Goal: Task Accomplishment & Management: Use online tool/utility

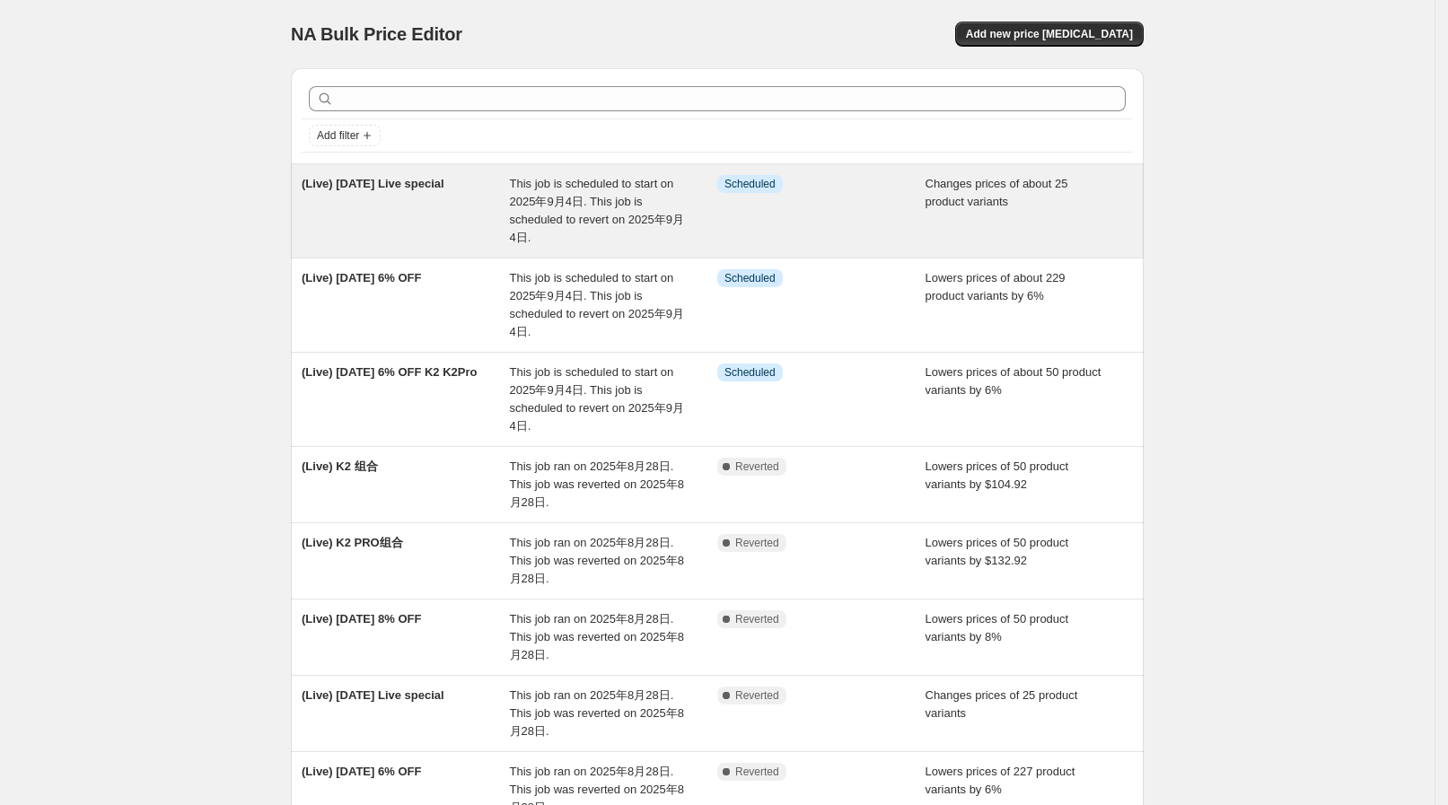
click at [546, 238] on div "This job is scheduled to start on 2025年9月4日. This job is scheduled to revert on…" at bounding box center [614, 211] width 208 height 72
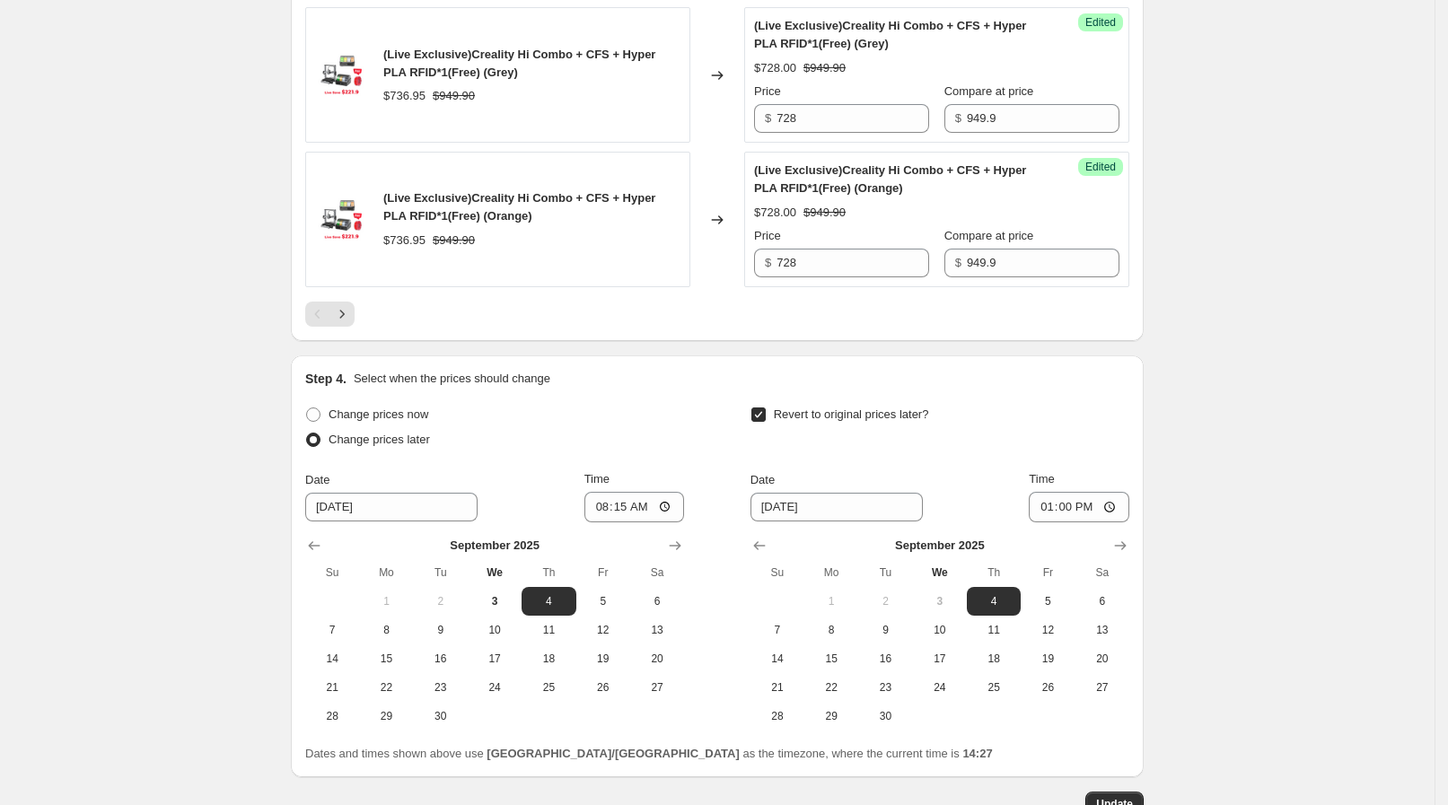
scroll to position [3249, 0]
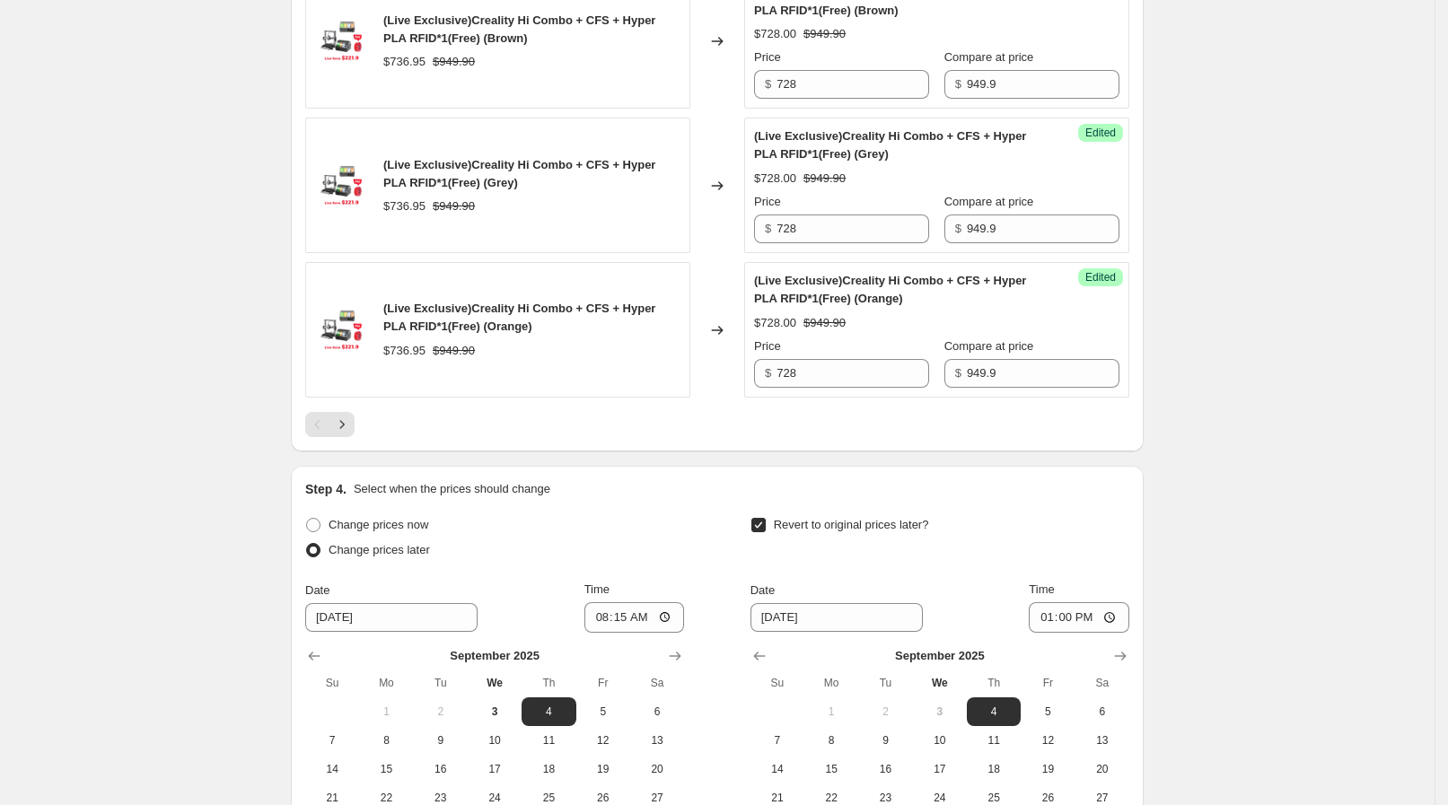
click at [351, 422] on icon "Next" at bounding box center [342, 425] width 18 height 18
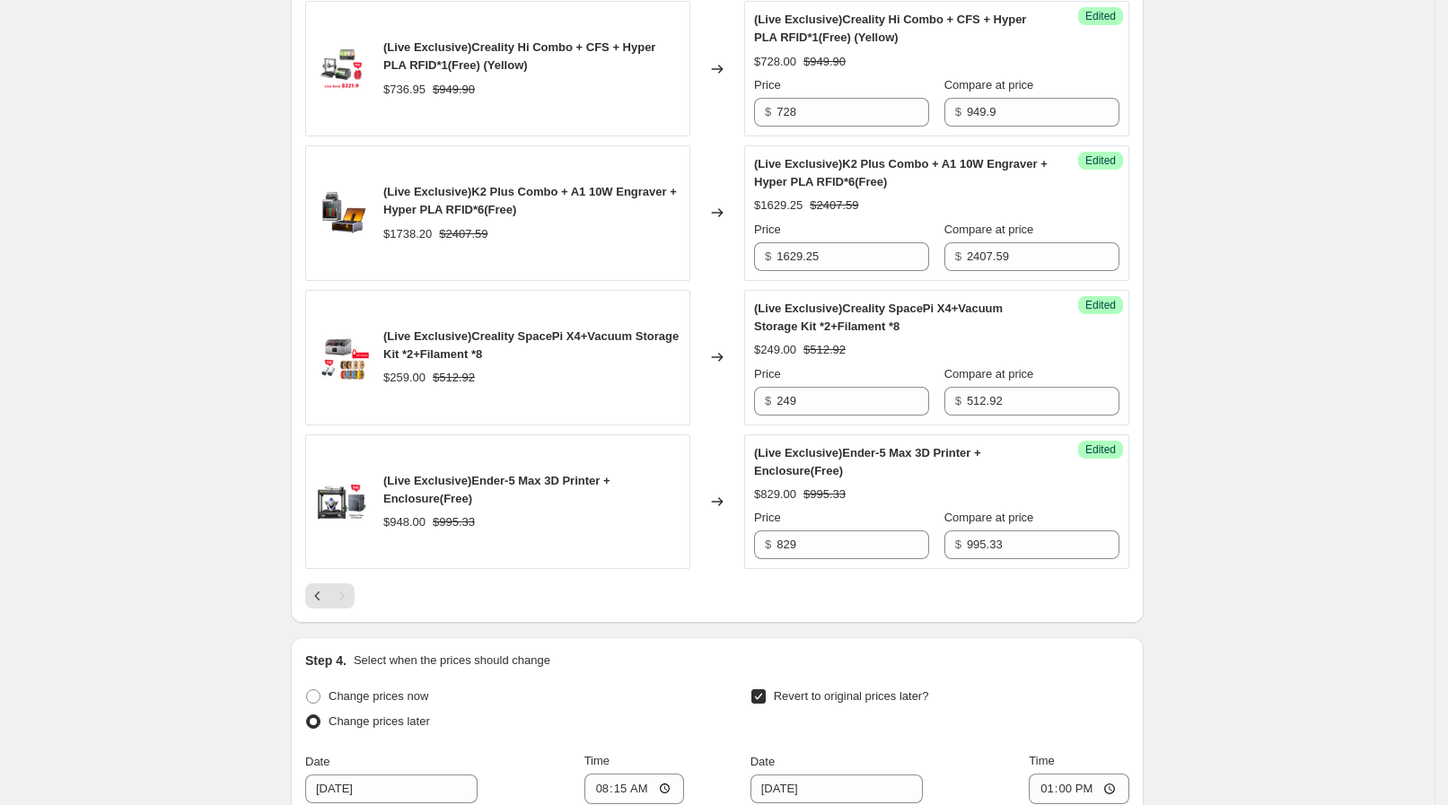
scroll to position [976, 0]
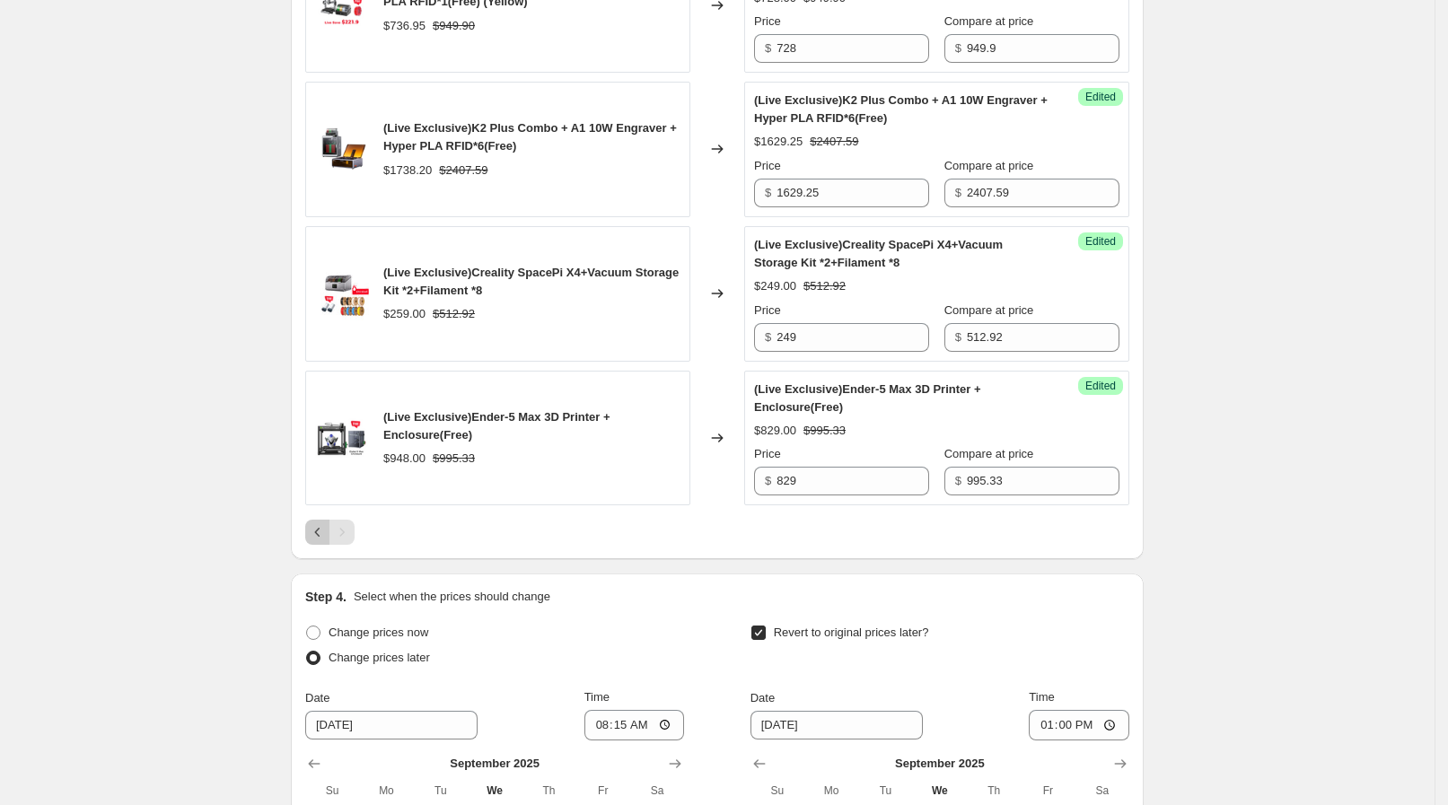
click at [330, 535] on button "Previous" at bounding box center [317, 532] width 25 height 25
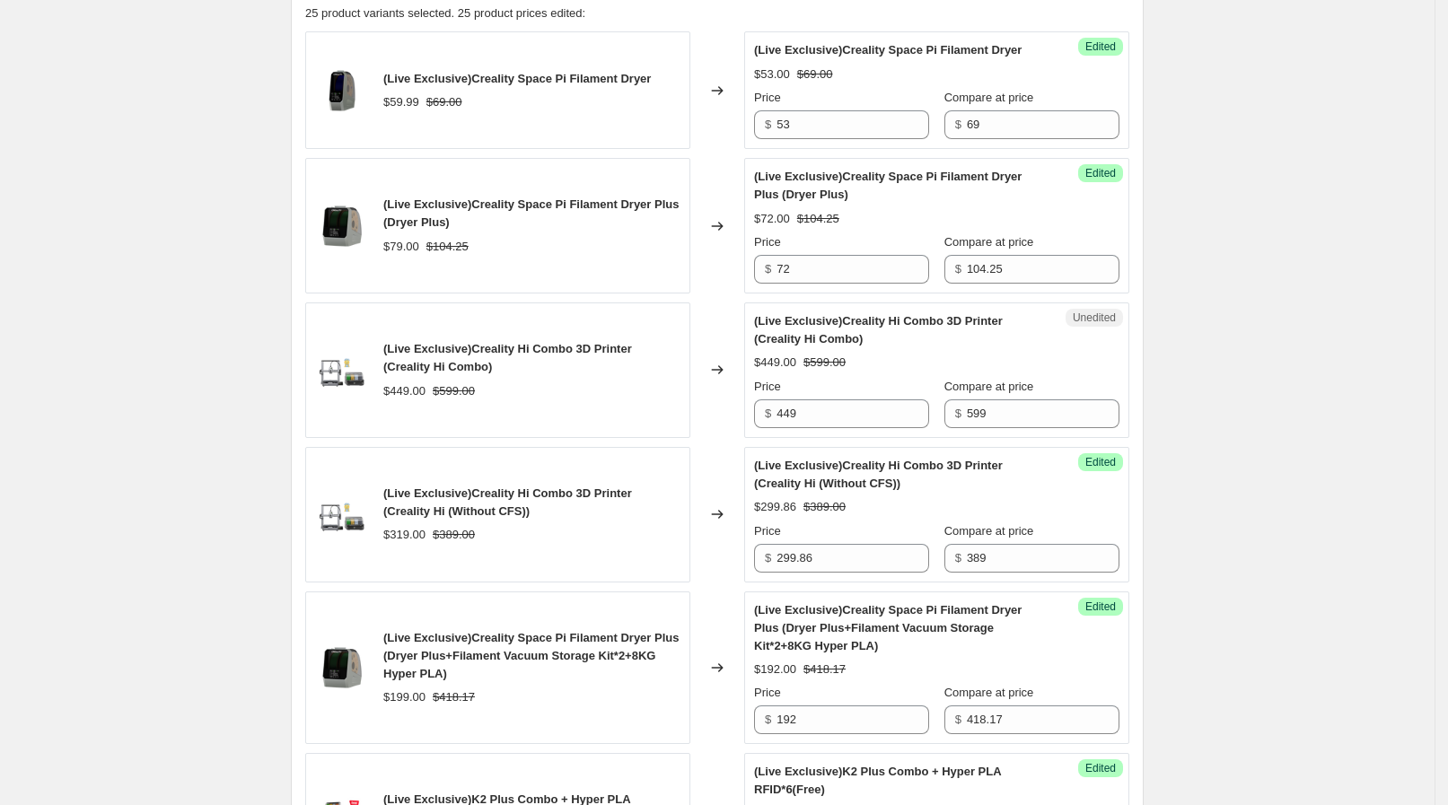
scroll to position [639, 0]
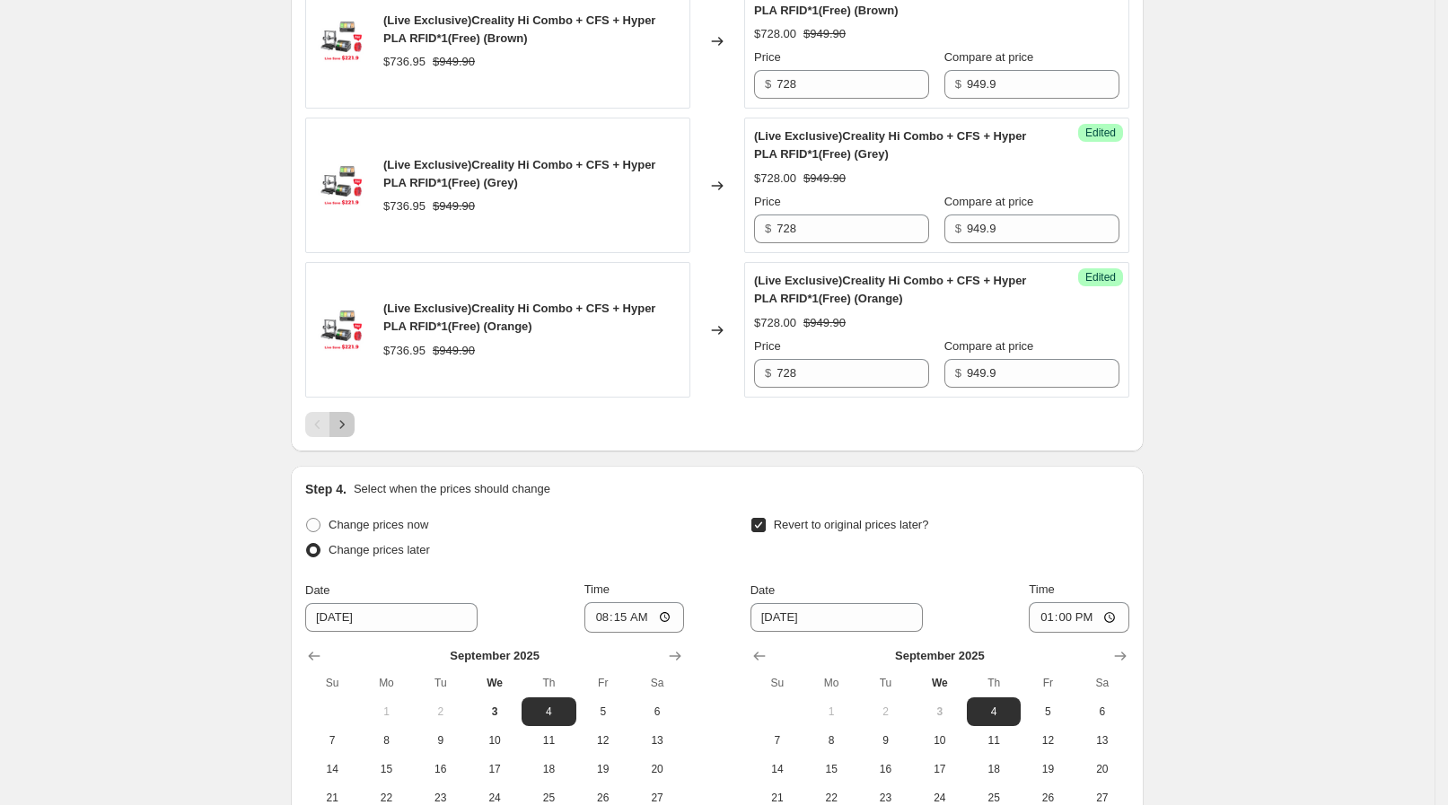
click at [348, 416] on icon "Next" at bounding box center [342, 425] width 18 height 18
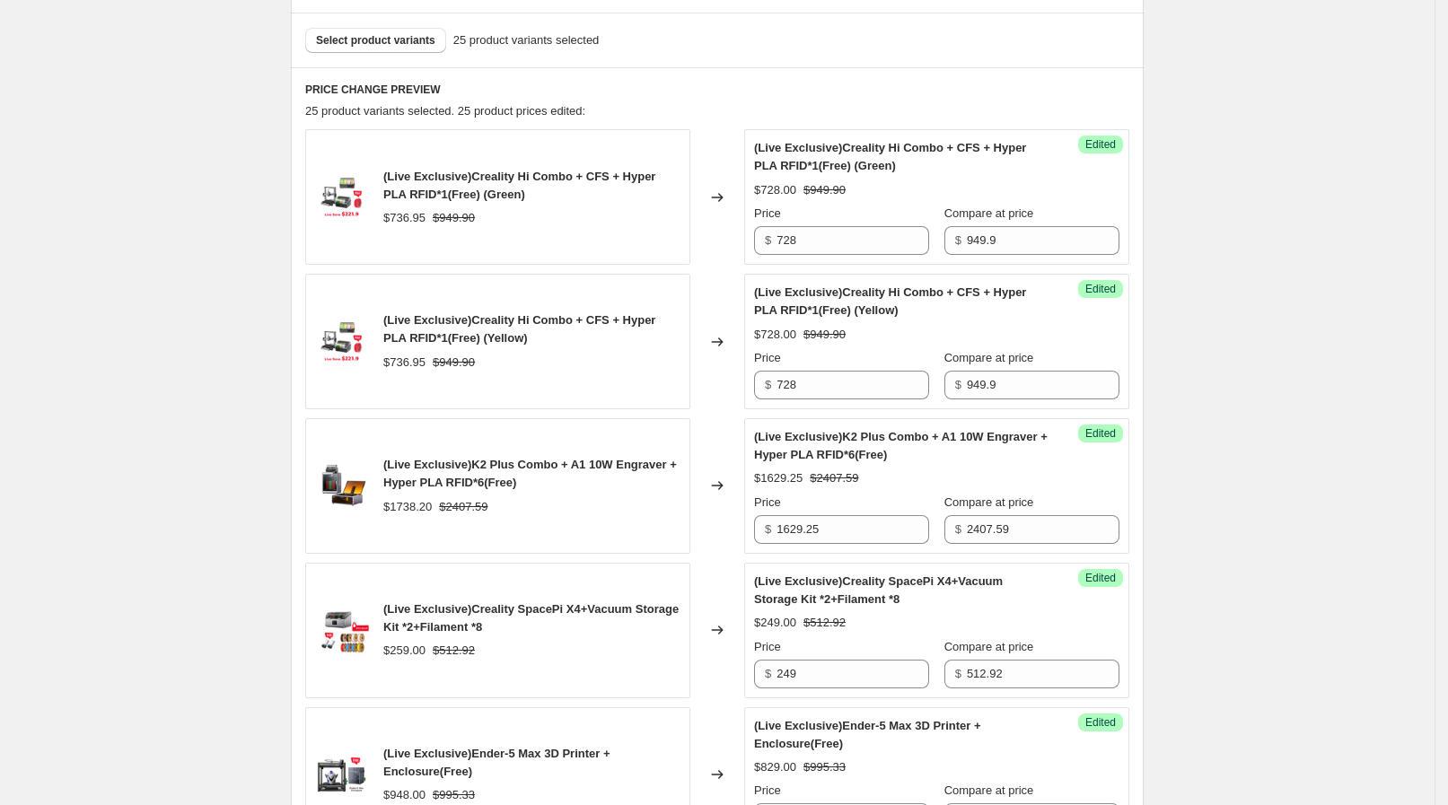
click at [530, 616] on div "(Live Exclusive)Creality SpacePi X4+Vacuum Storage Kit *2+Filament *8" at bounding box center [531, 619] width 297 height 36
click at [388, 45] on span "Select product variants" at bounding box center [375, 40] width 119 height 14
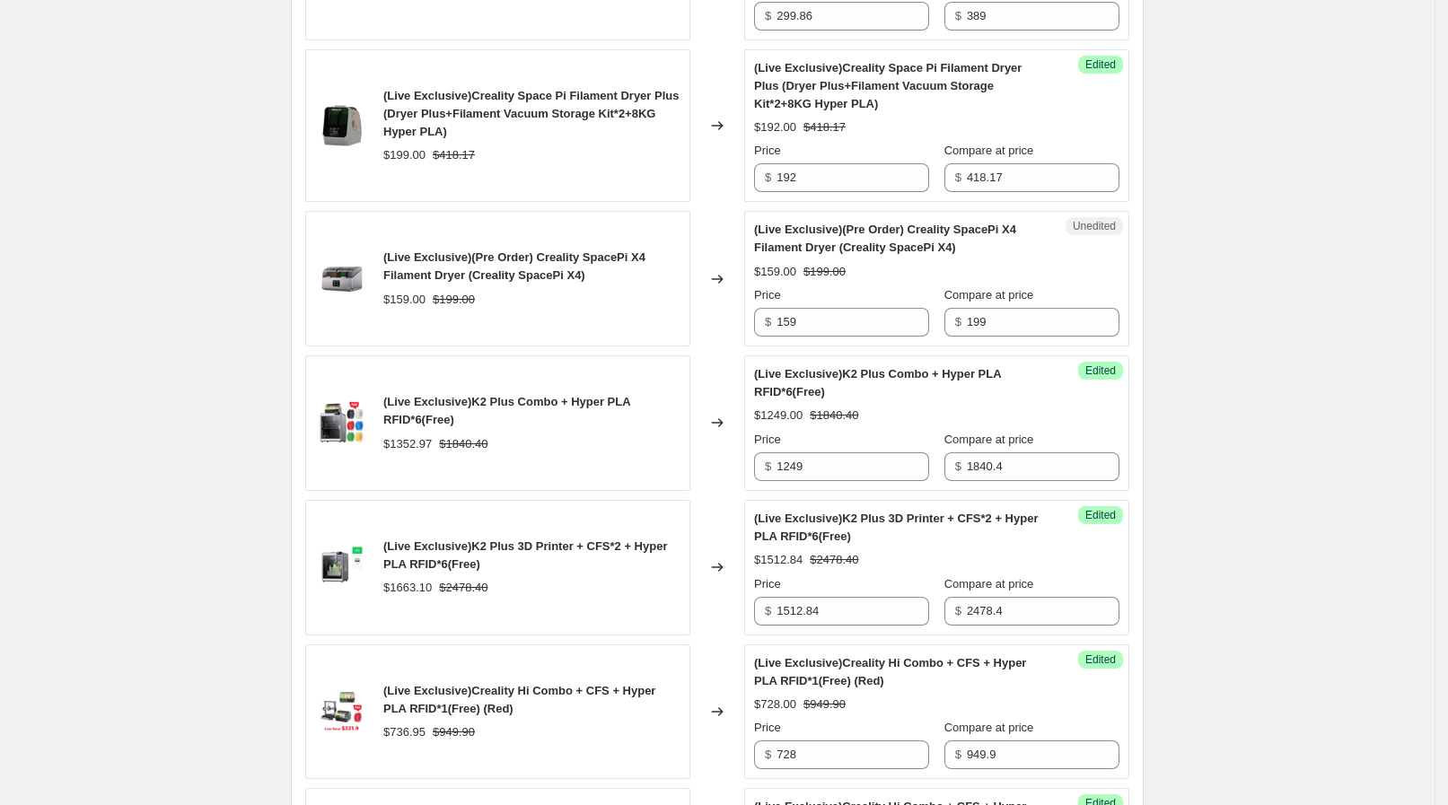
scroll to position [1312, 0]
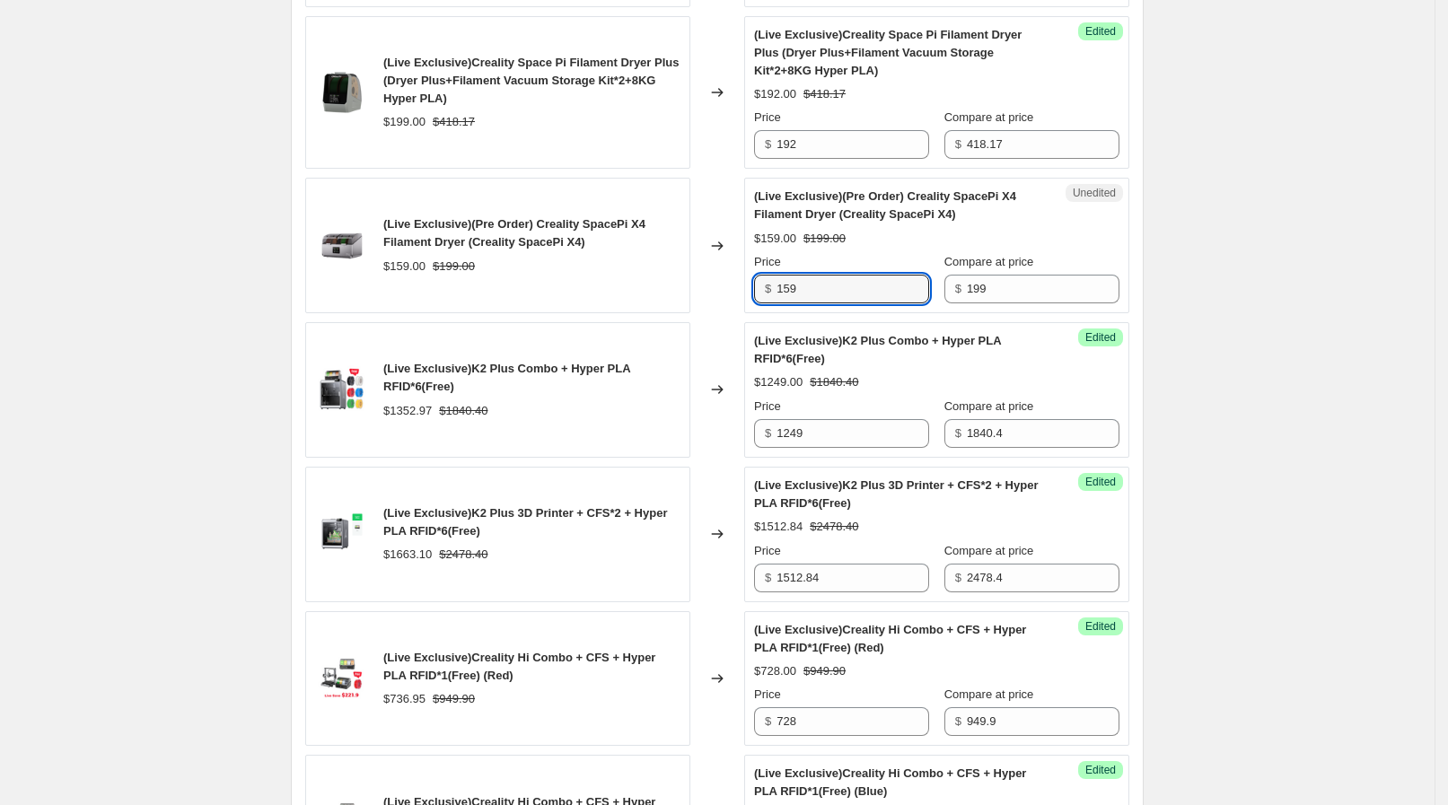
drag, startPoint x: 814, startPoint y: 294, endPoint x: 750, endPoint y: 292, distance: 63.8
click at [750, 292] on div "Unedited (Live Exclusive)(Pre Order) Creality SpacePi X4 Filament Dryer (Creali…" at bounding box center [936, 246] width 385 height 136
type input "149"
click at [674, 360] on div "(Live Exclusive)K2 Plus Combo + Hyper PLA RFID*6(Free)" at bounding box center [531, 378] width 297 height 36
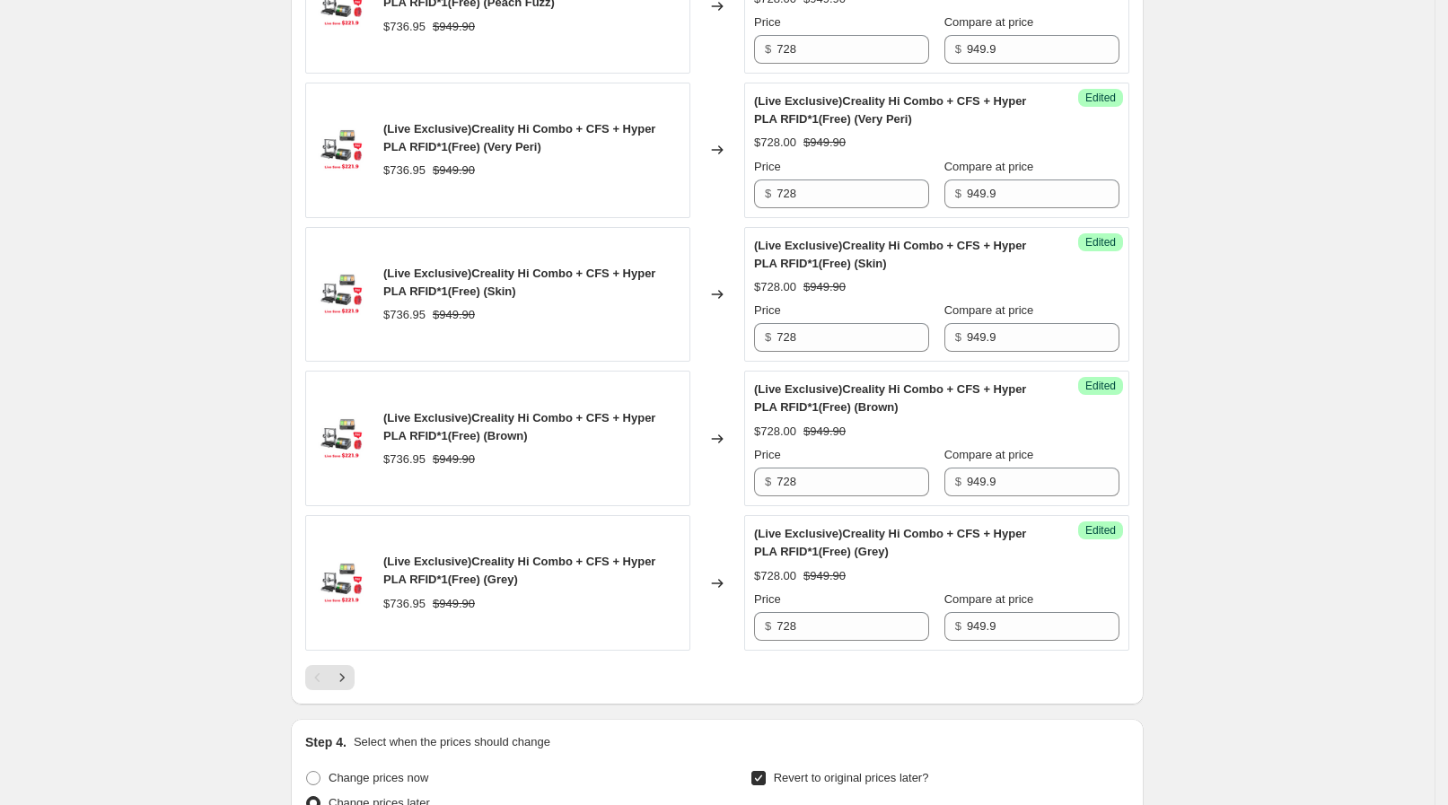
scroll to position [3473, 0]
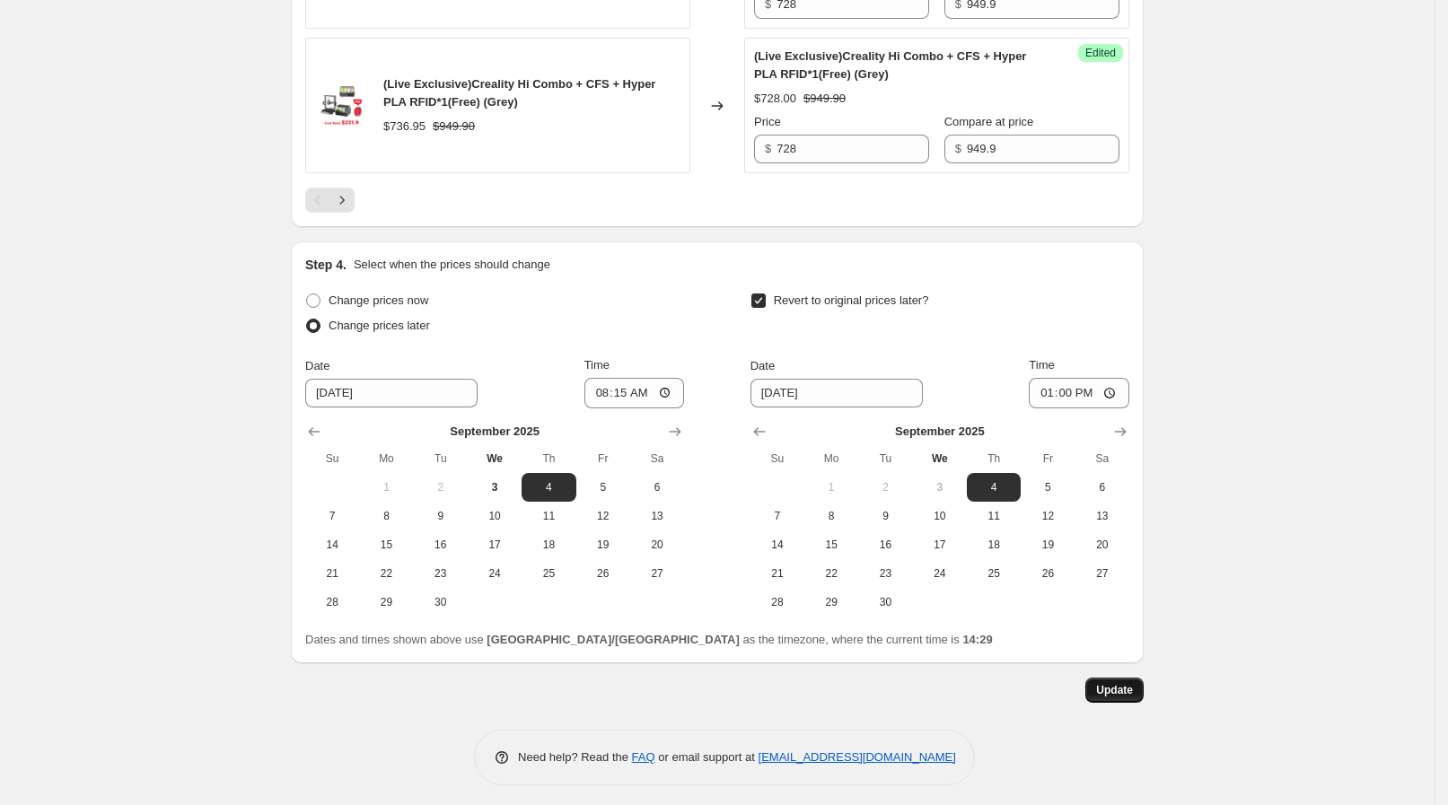
click at [1144, 689] on button "Update" at bounding box center [1114, 690] width 58 height 25
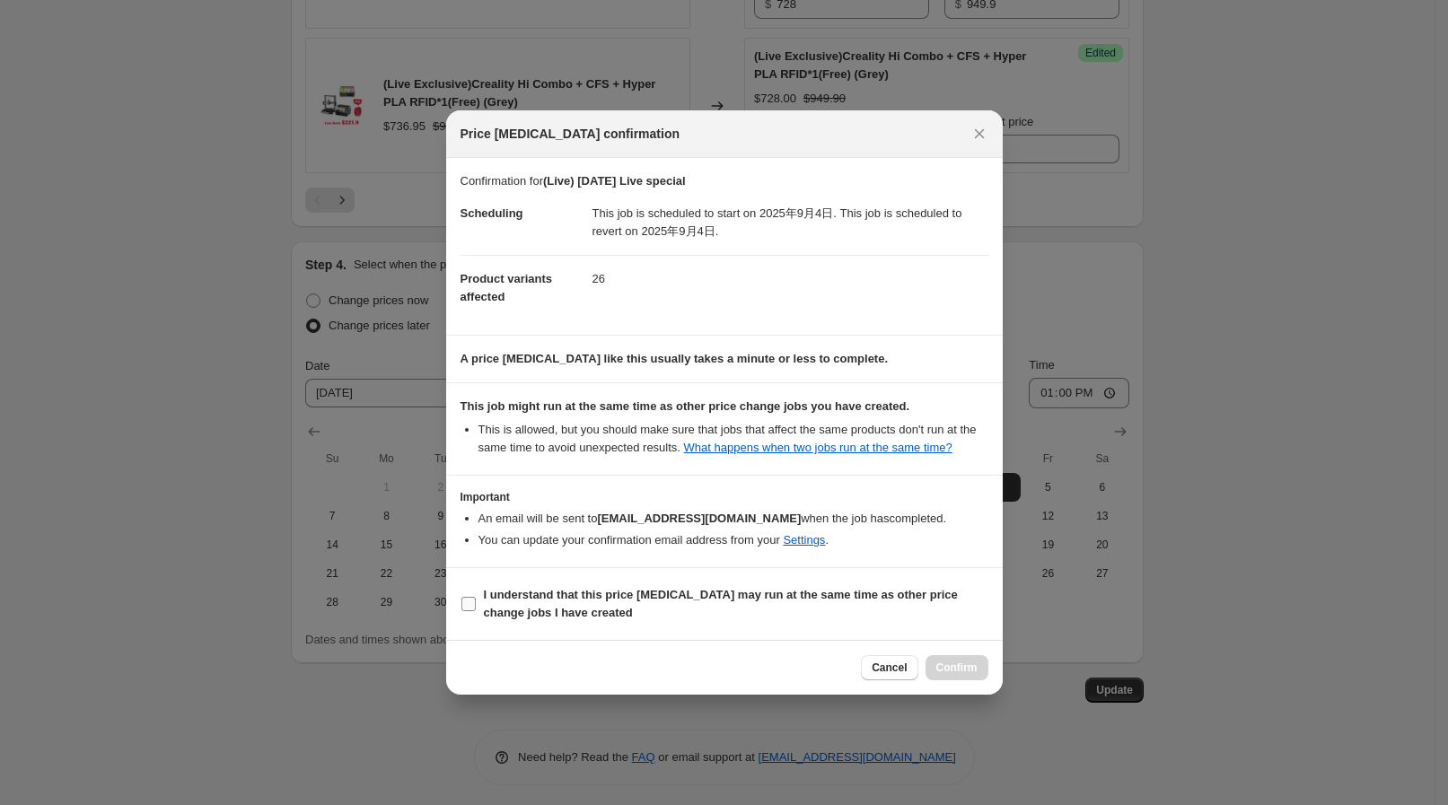
click at [784, 591] on b "I understand that this price [MEDICAL_DATA] may run at the same time as other p…" at bounding box center [721, 603] width 474 height 31
click at [476, 597] on input "I understand that this price [MEDICAL_DATA] may run at the same time as other p…" at bounding box center [468, 604] width 14 height 14
checkbox input "true"
click at [933, 663] on button "Confirm" at bounding box center [957, 667] width 63 height 25
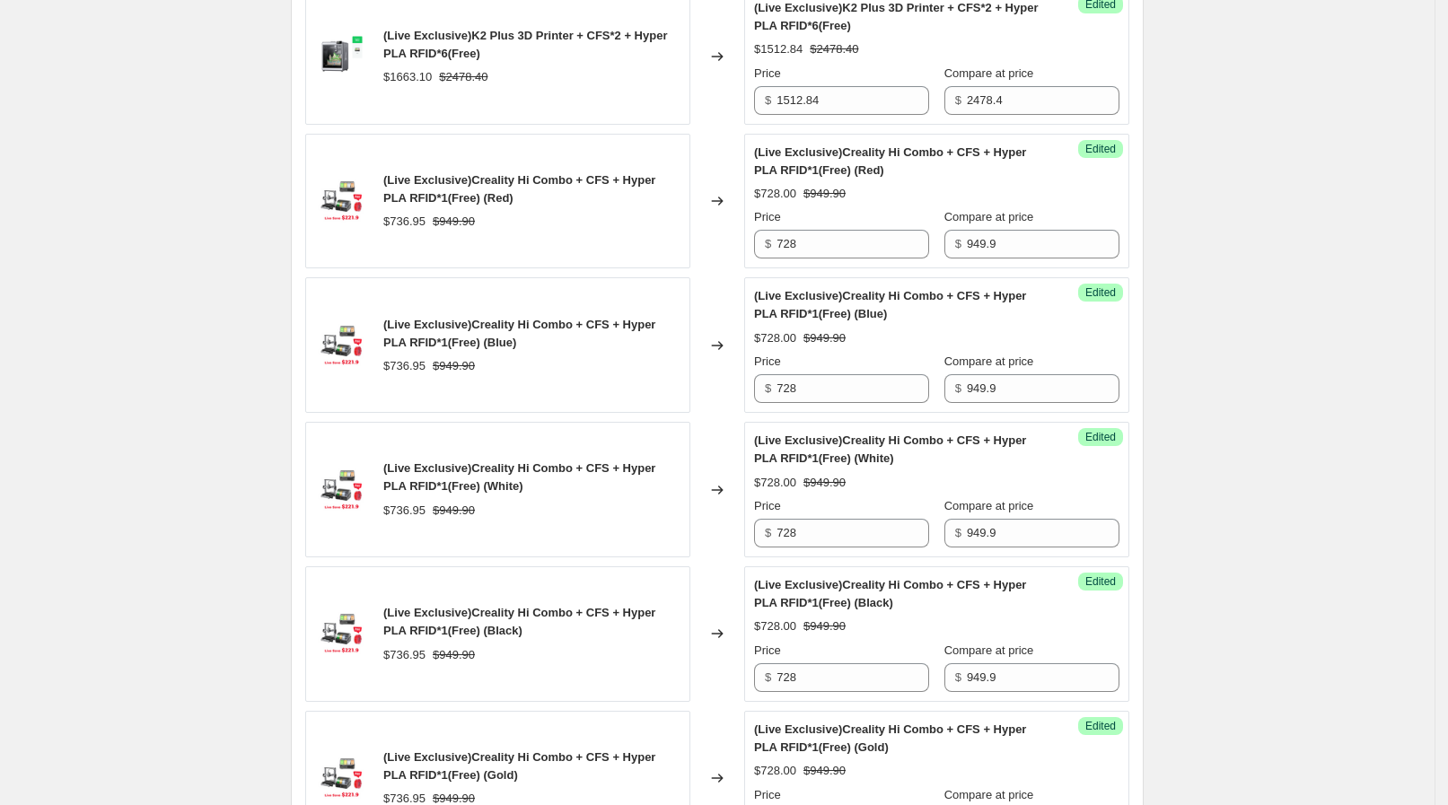
scroll to position [1453, 0]
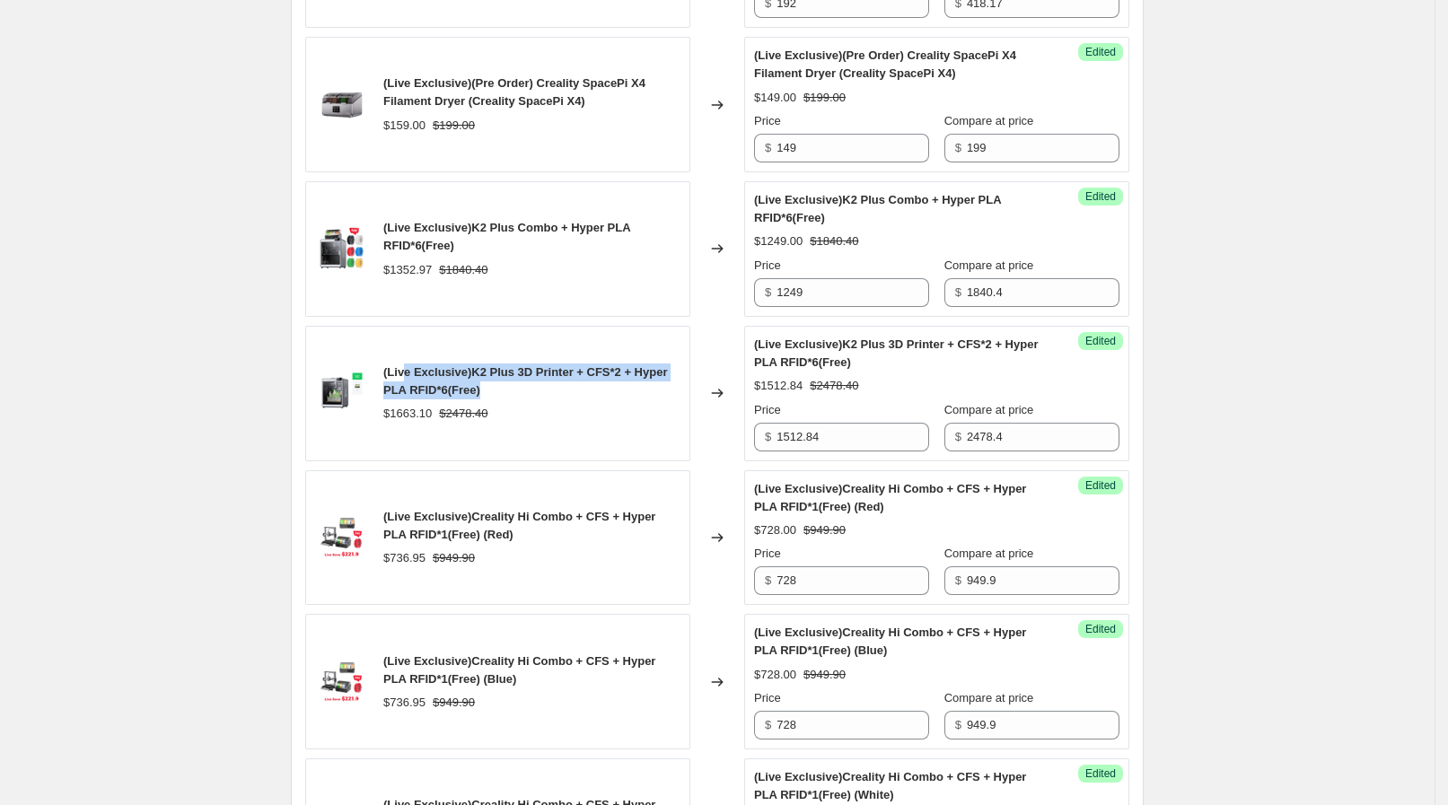
drag, startPoint x: 409, startPoint y: 369, endPoint x: 549, endPoint y: 387, distance: 141.2
click at [549, 387] on div "(Live Exclusive)K2 Plus 3D Printer + CFS*2 + Hyper PLA RFID*6(Free)" at bounding box center [531, 382] width 297 height 36
click at [549, 386] on div "(Live Exclusive)K2 Plus 3D Printer + CFS*2 + Hyper PLA RFID*6(Free)" at bounding box center [531, 382] width 297 height 36
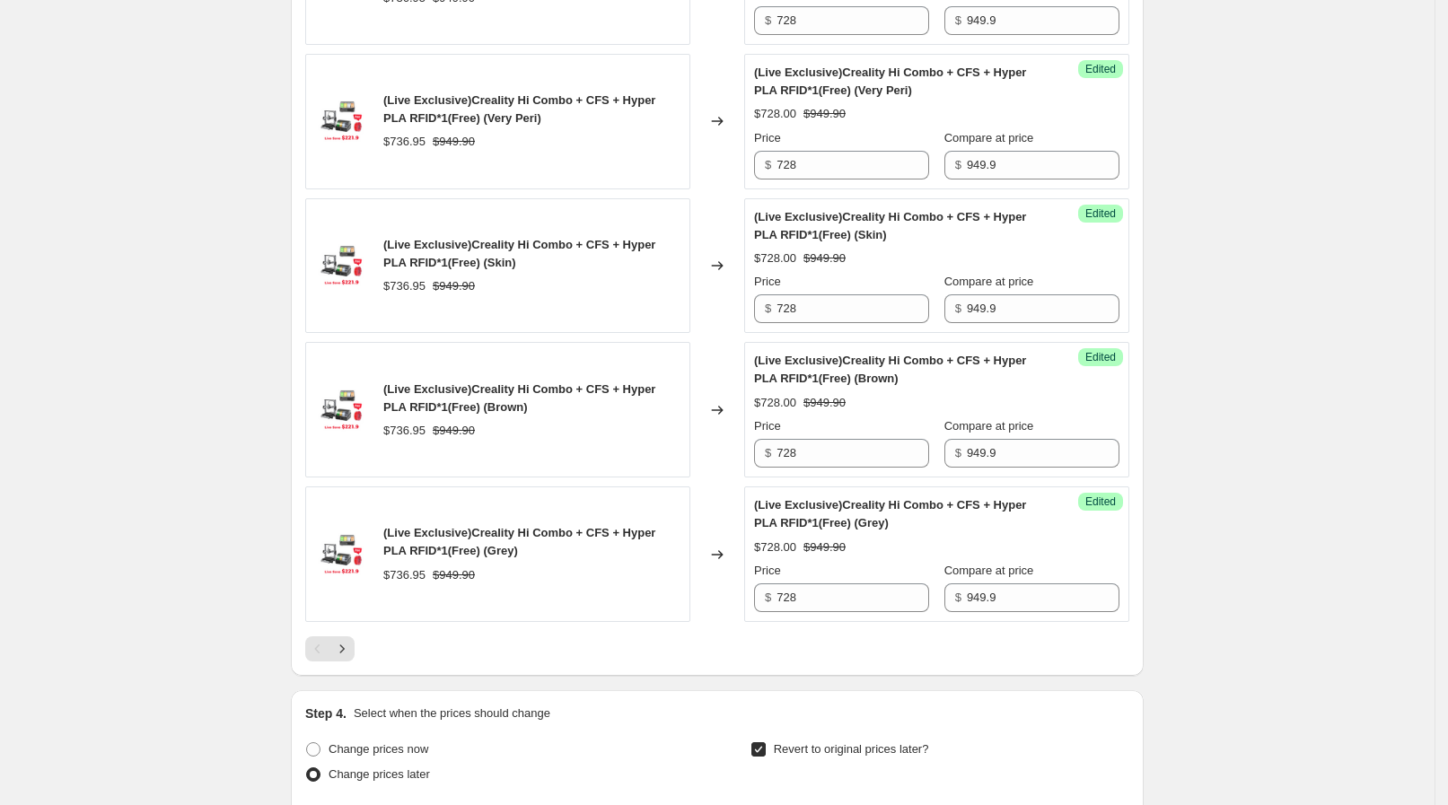
scroll to position [3473, 0]
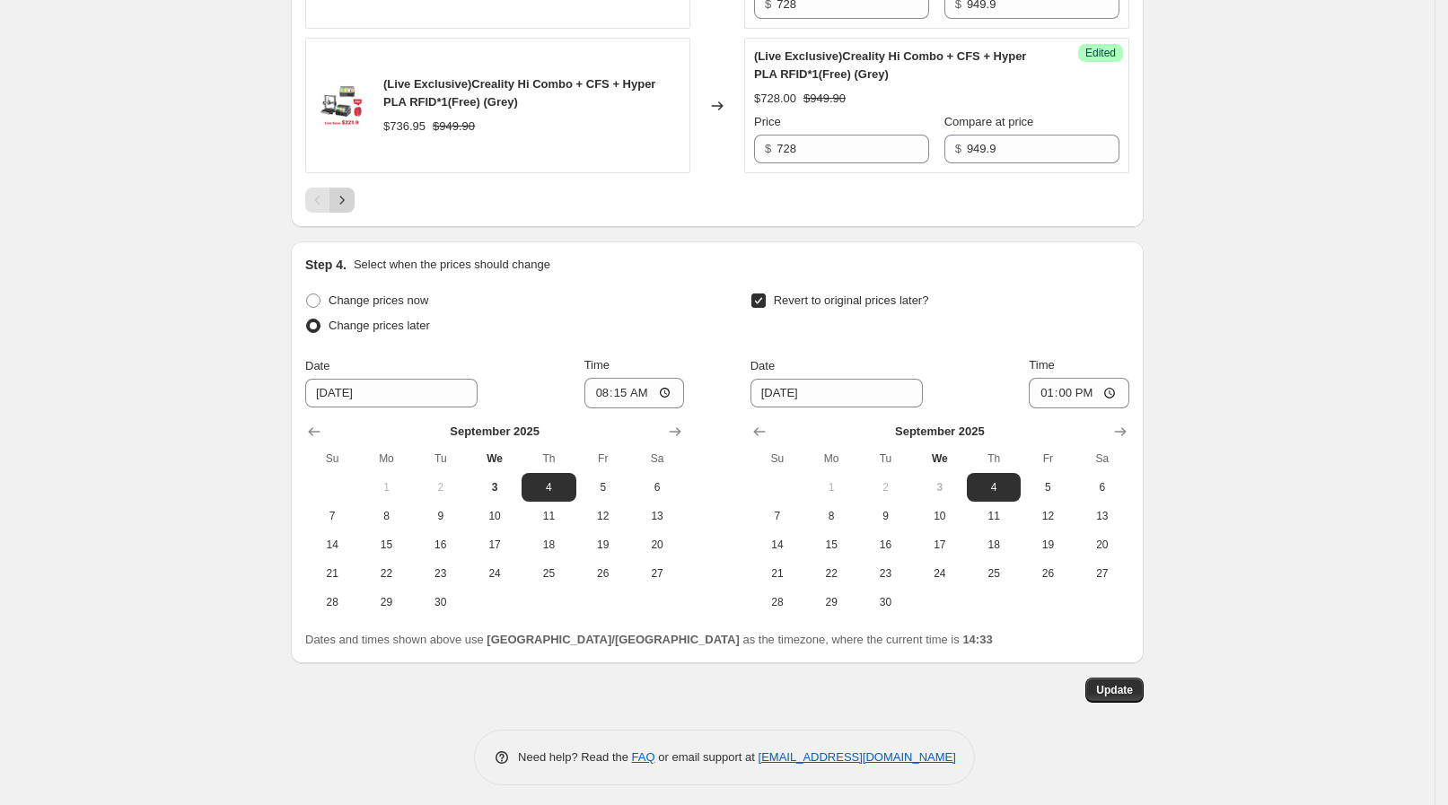
click at [347, 191] on icon "Next" at bounding box center [342, 200] width 18 height 18
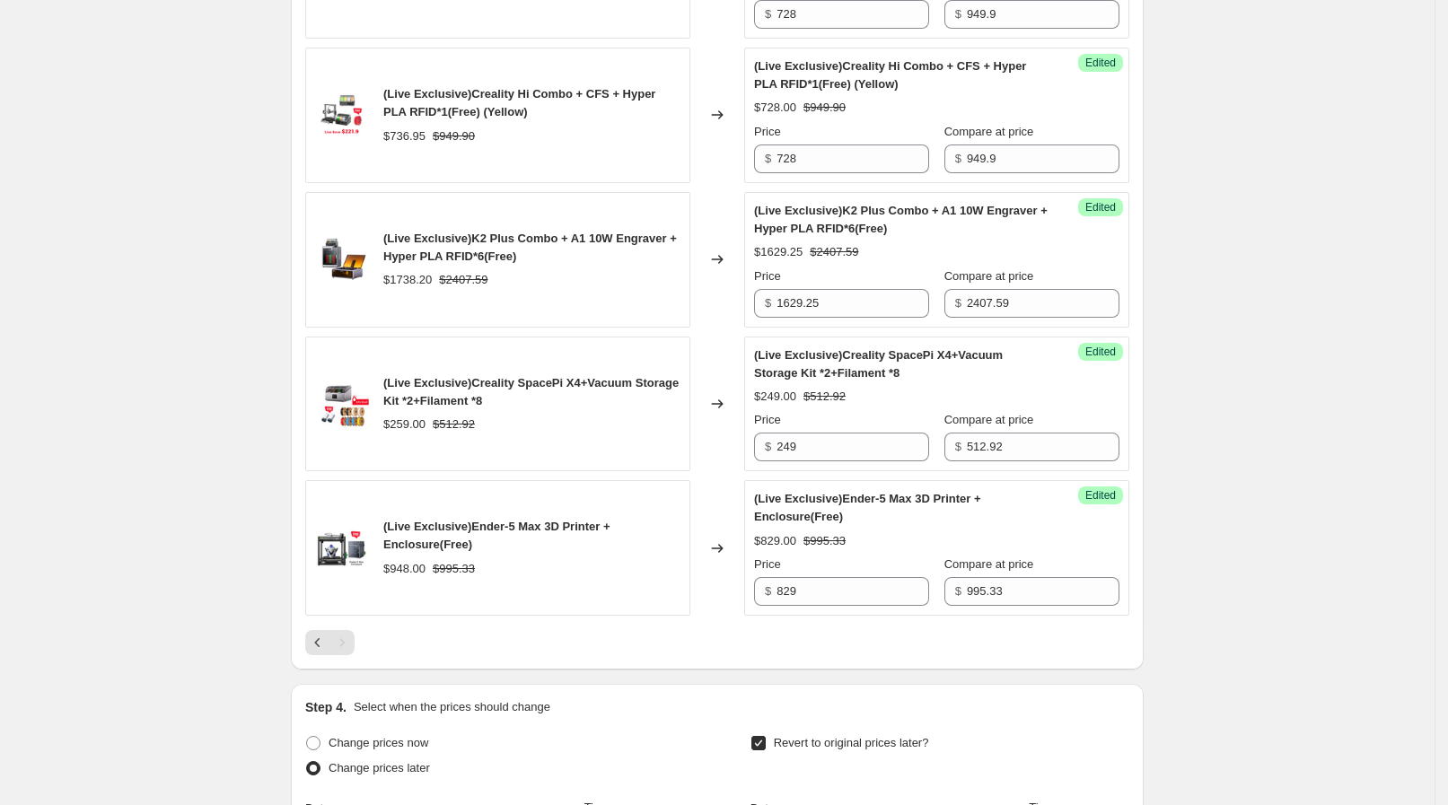
scroll to position [897, 0]
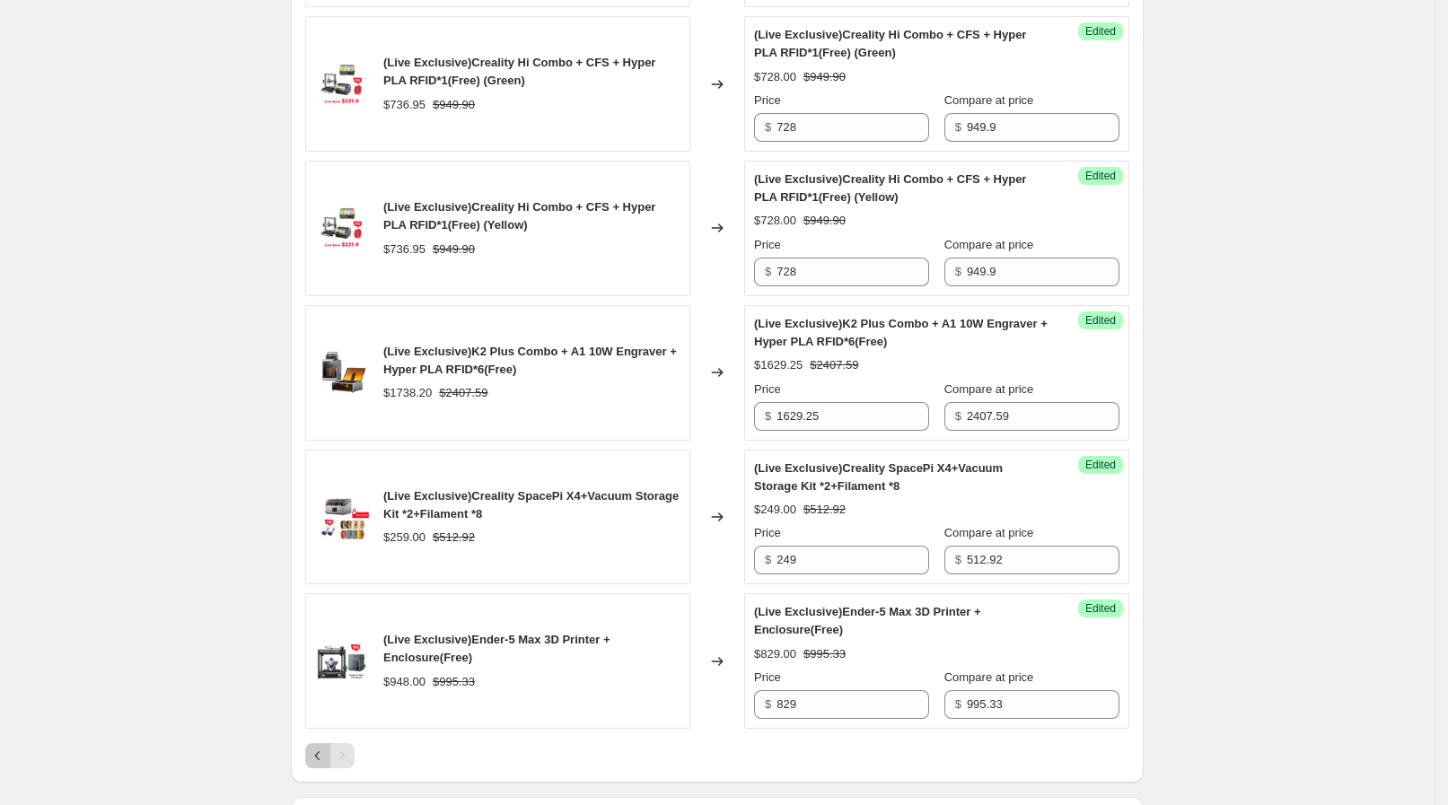
click at [323, 759] on icon "Previous" at bounding box center [318, 756] width 18 height 18
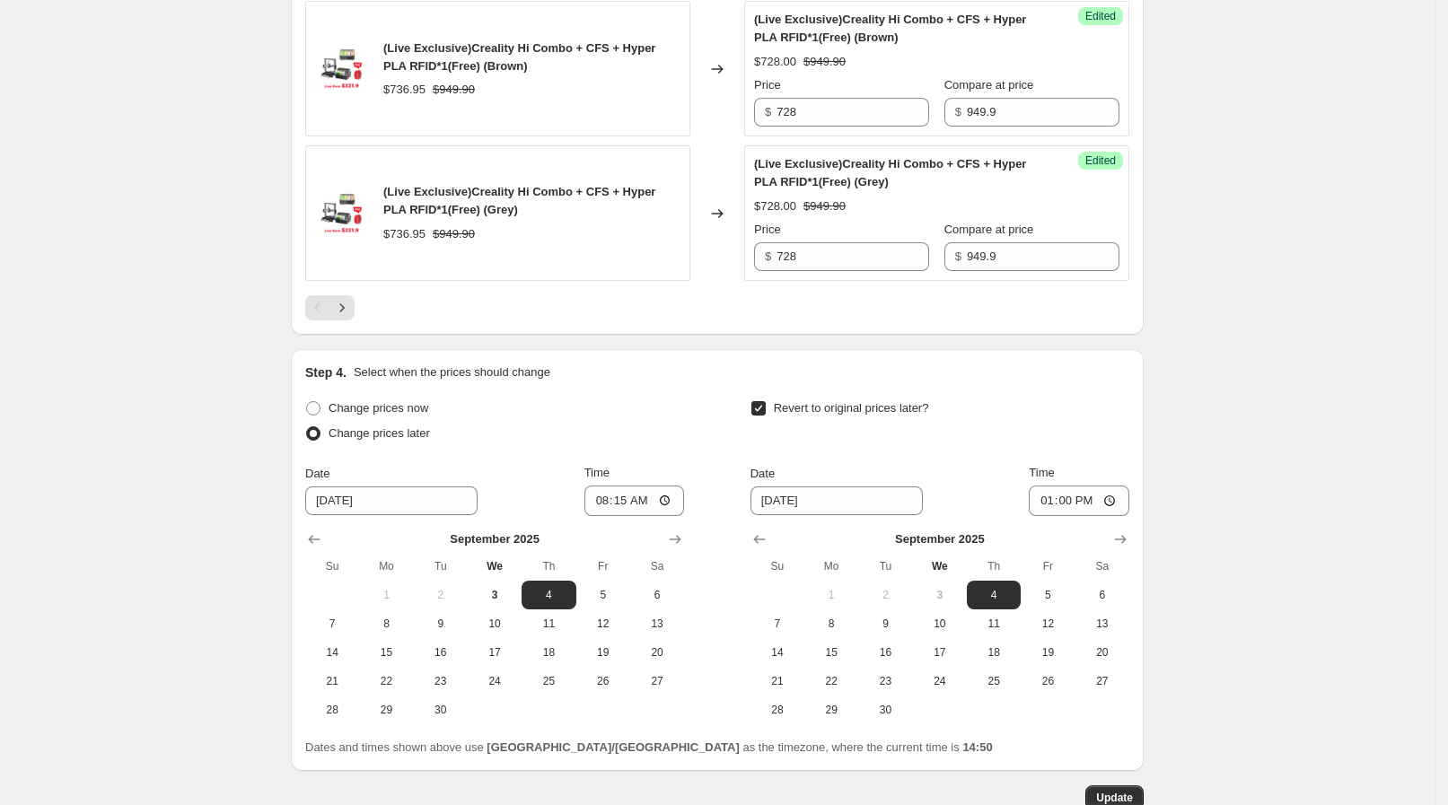
scroll to position [3473, 0]
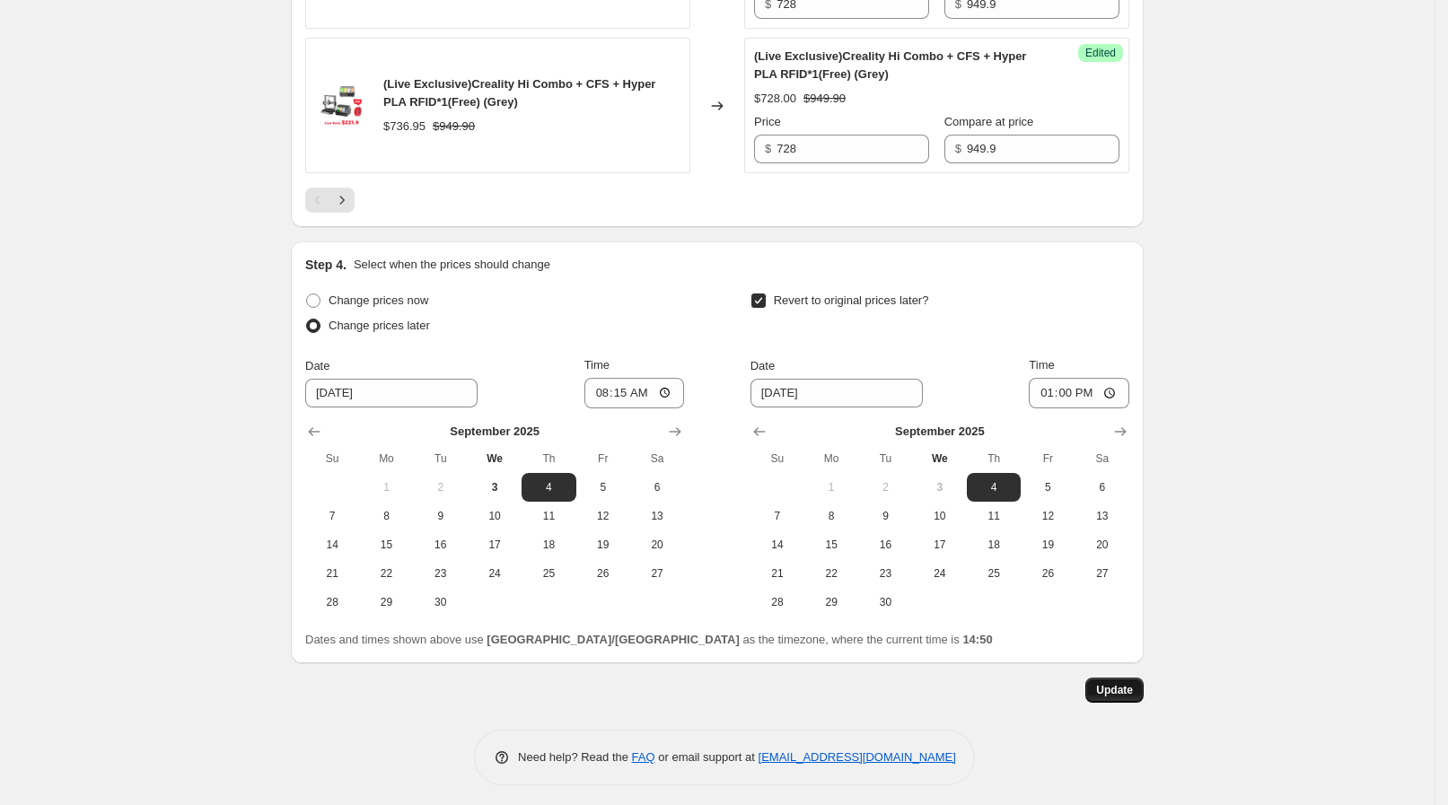
click at [1131, 683] on span "Update" at bounding box center [1114, 690] width 37 height 14
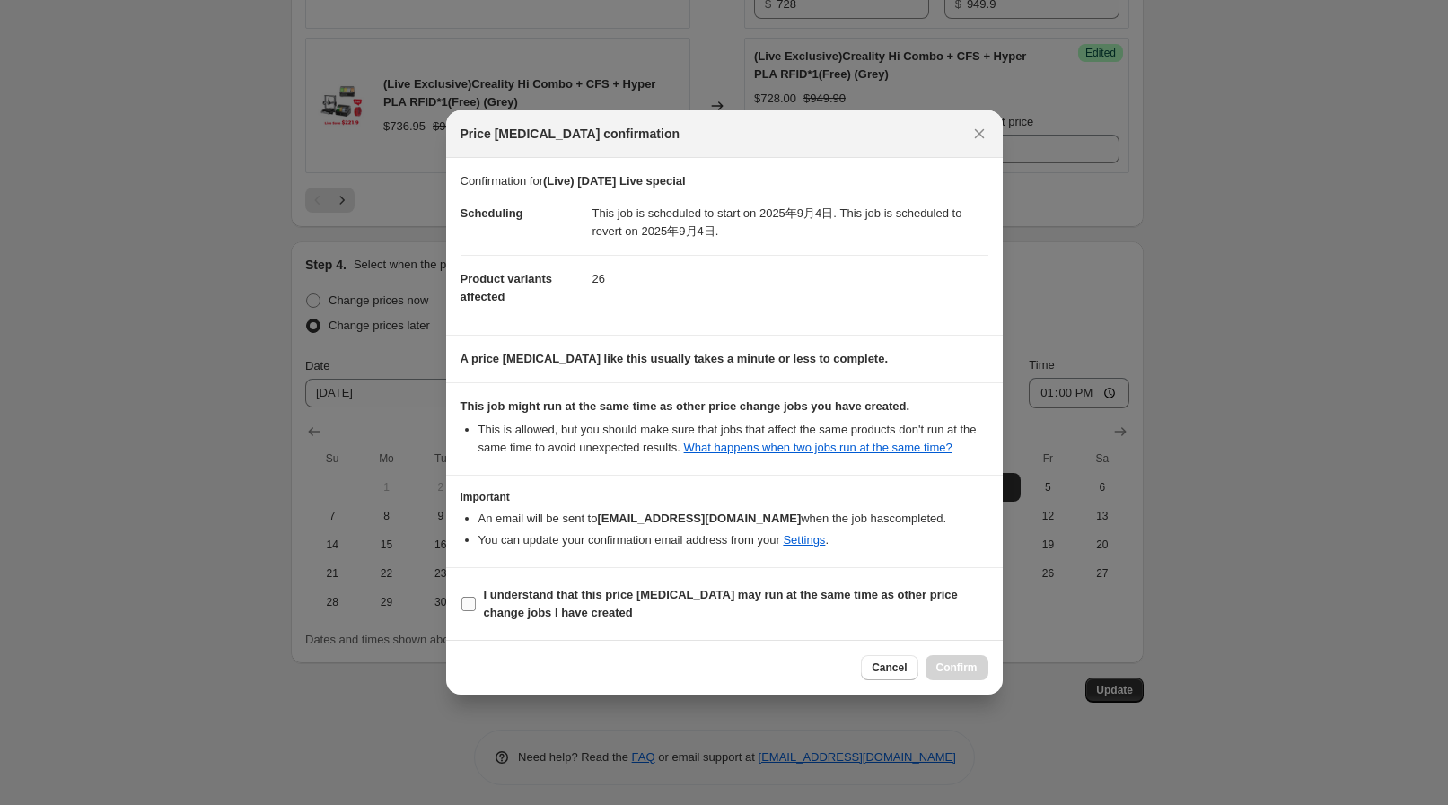
click at [670, 591] on b "I understand that this price [MEDICAL_DATA] may run at the same time as other p…" at bounding box center [721, 603] width 474 height 31
click at [476, 597] on input "I understand that this price [MEDICAL_DATA] may run at the same time as other p…" at bounding box center [468, 604] width 14 height 14
checkbox input "true"
click at [953, 668] on span "Confirm" at bounding box center [956, 668] width 41 height 14
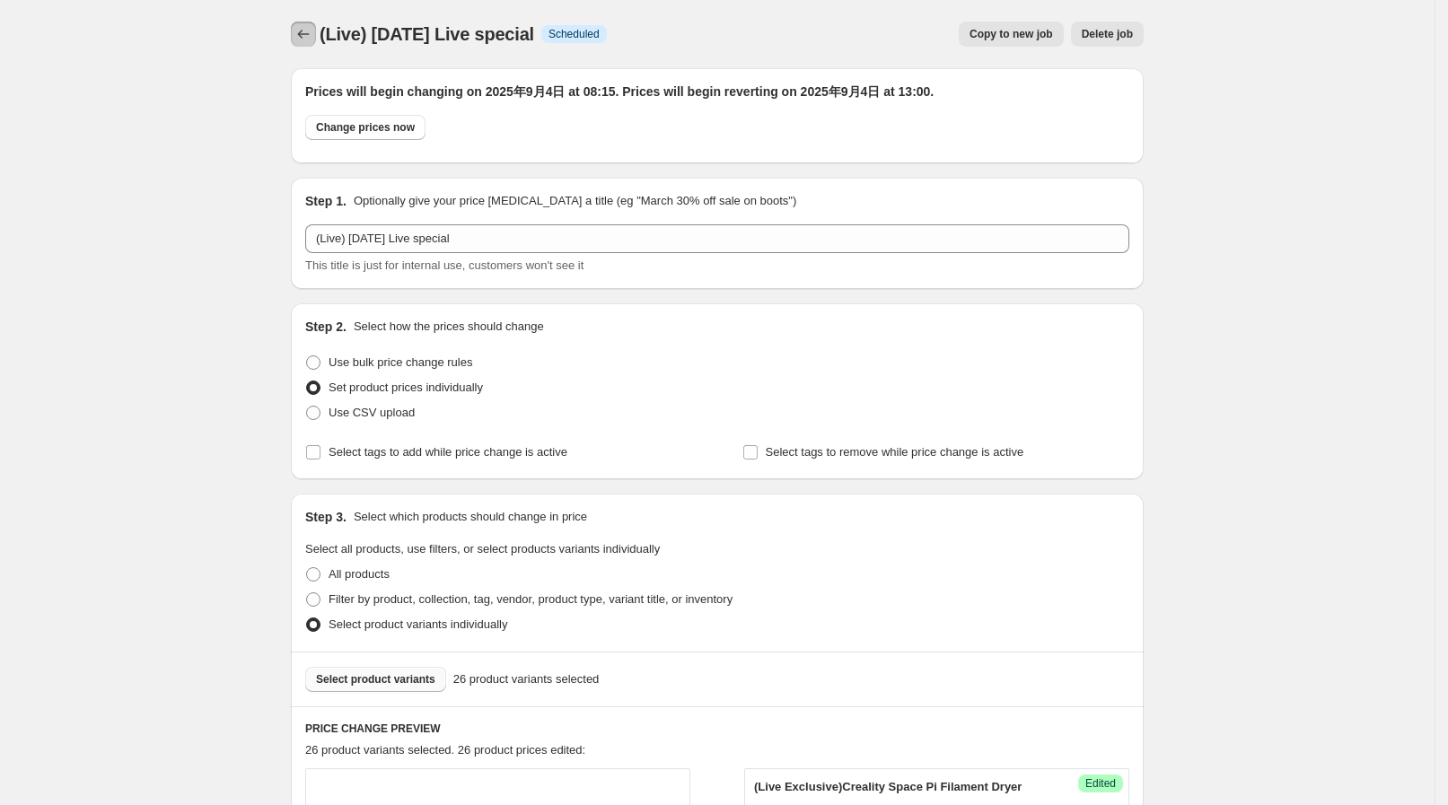
click at [303, 28] on icon "Price change jobs" at bounding box center [303, 34] width 18 height 18
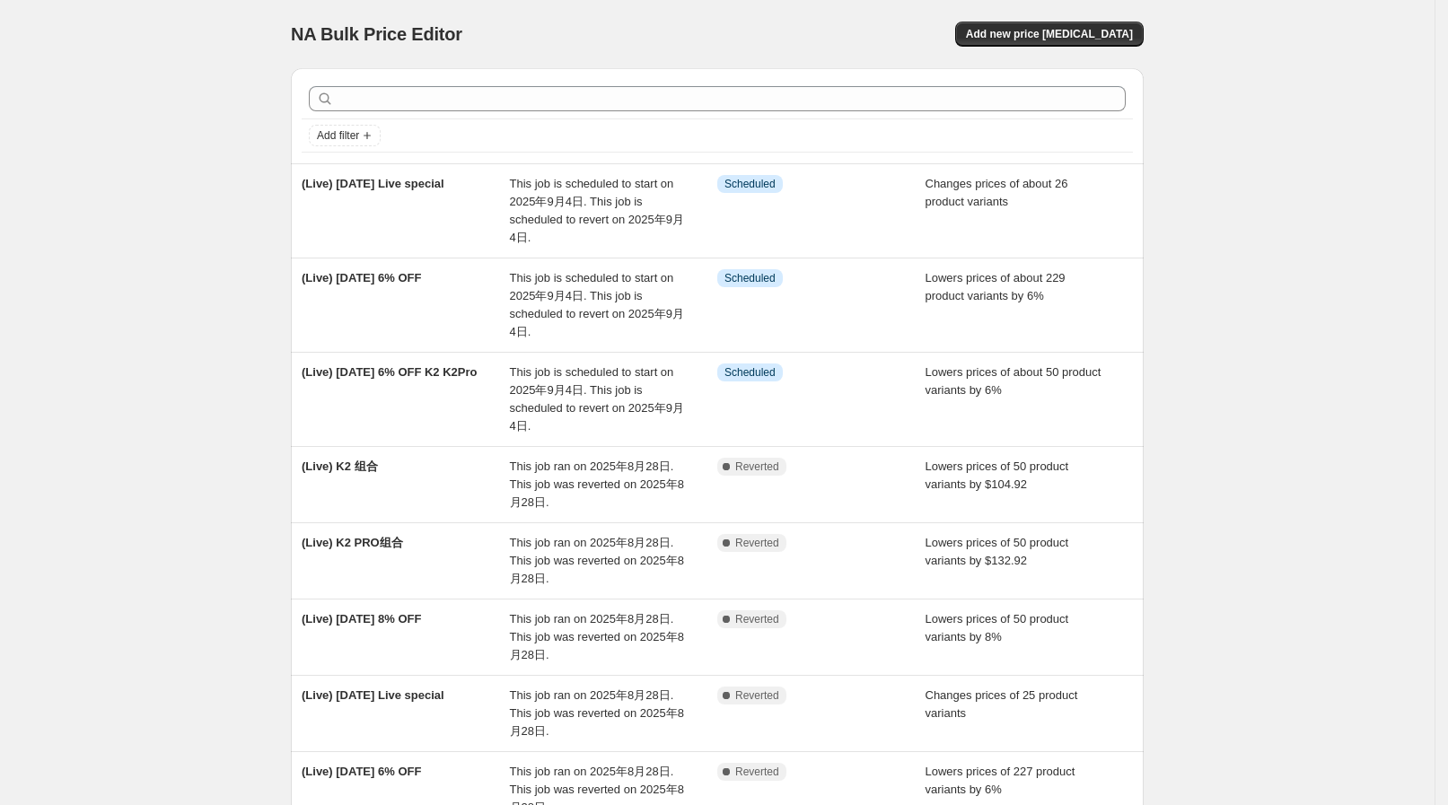
click at [1073, 20] on div "NA Bulk Price Editor. This page is ready NA Bulk Price Editor Add new price [ME…" at bounding box center [717, 34] width 853 height 68
click at [1064, 28] on span "Add new price [MEDICAL_DATA]" at bounding box center [1049, 34] width 167 height 14
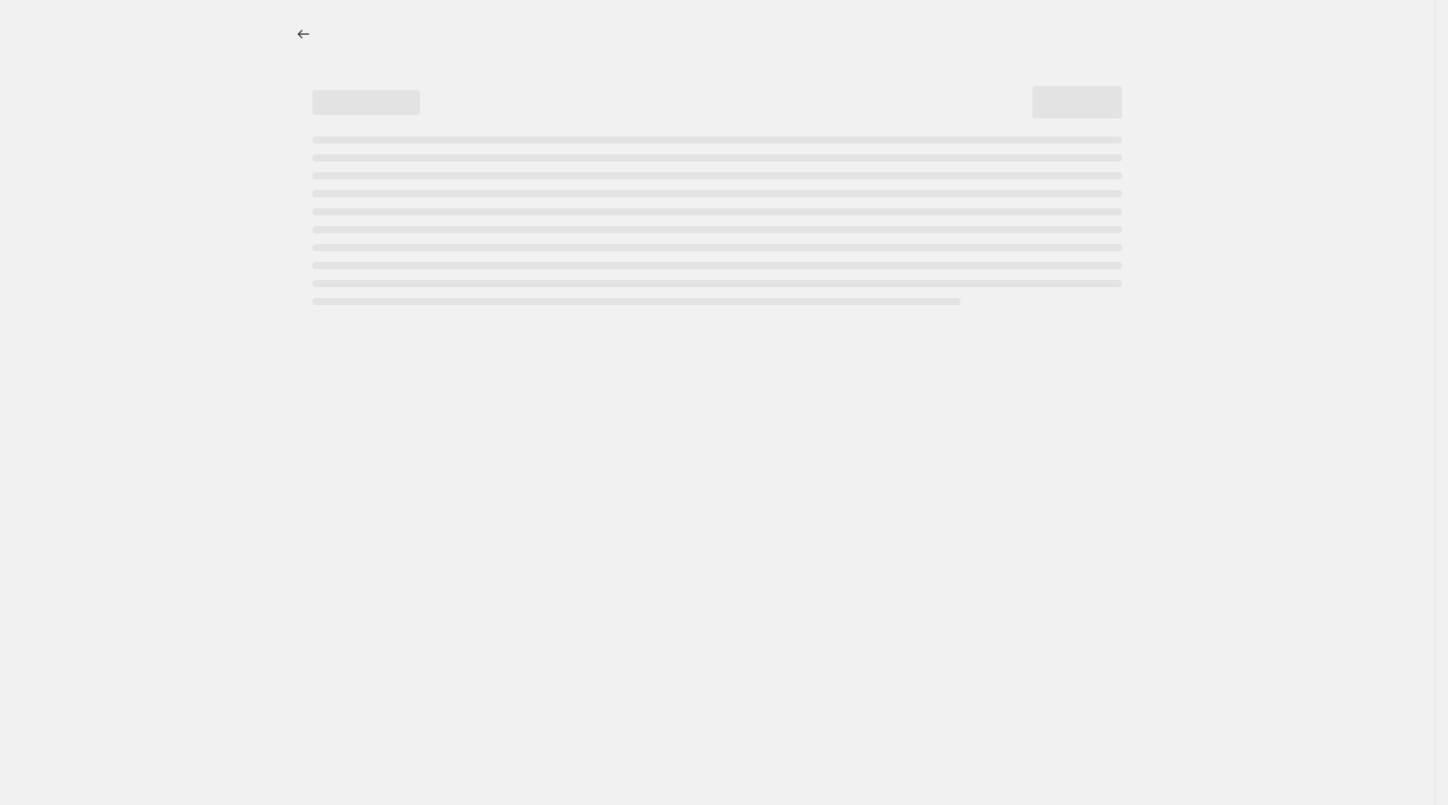
select select "percentage"
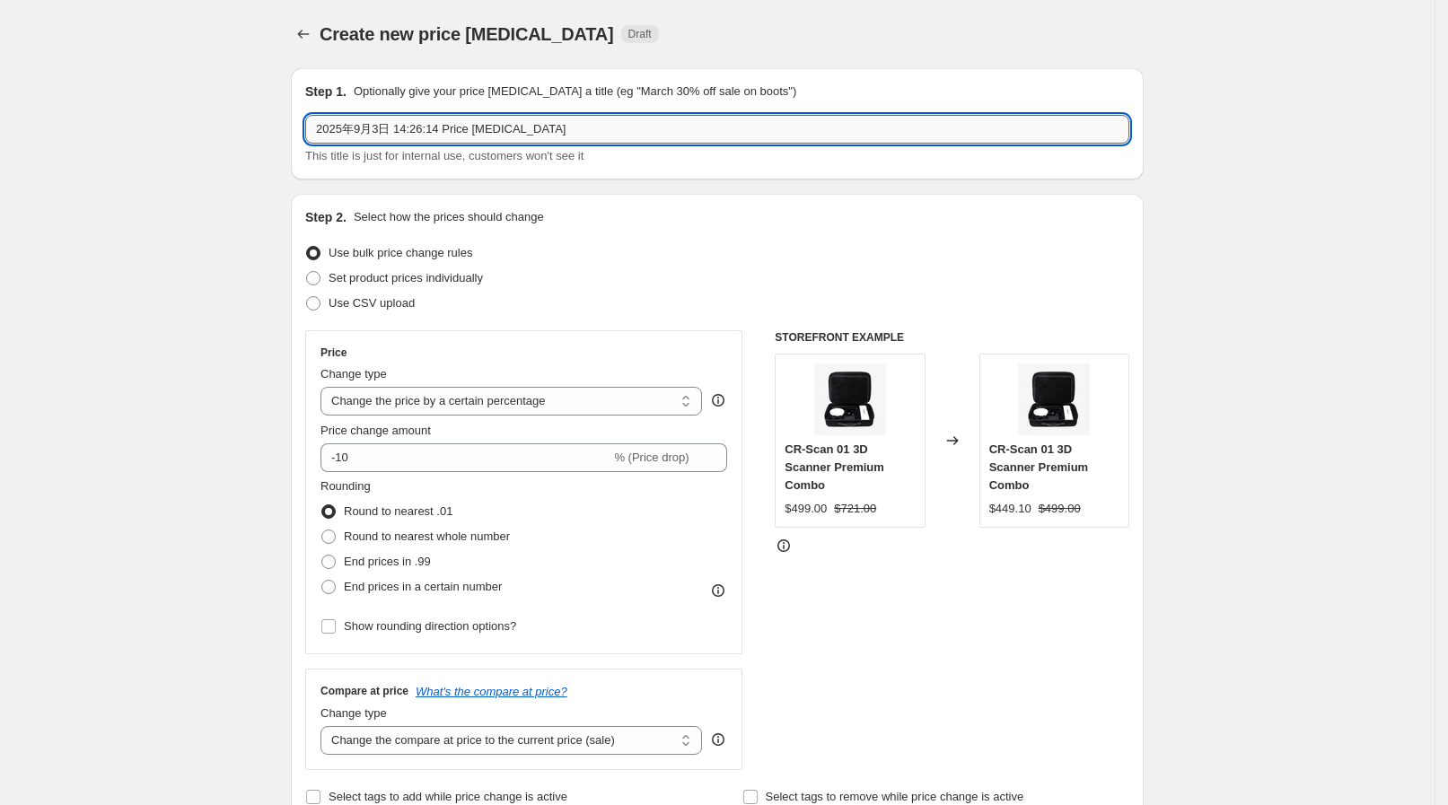
click at [458, 134] on input "2025年9月3日 14:26:14 Price [MEDICAL_DATA]" at bounding box center [717, 129] width 824 height 29
drag, startPoint x: 539, startPoint y: 127, endPoint x: 305, endPoint y: 97, distance: 235.4
click at [305, 97] on div "Step 1. Optionally give your price [MEDICAL_DATA] a title (eg "March 30% off sa…" at bounding box center [717, 123] width 853 height 111
drag, startPoint x: 390, startPoint y: 124, endPoint x: 233, endPoint y: 120, distance: 157.1
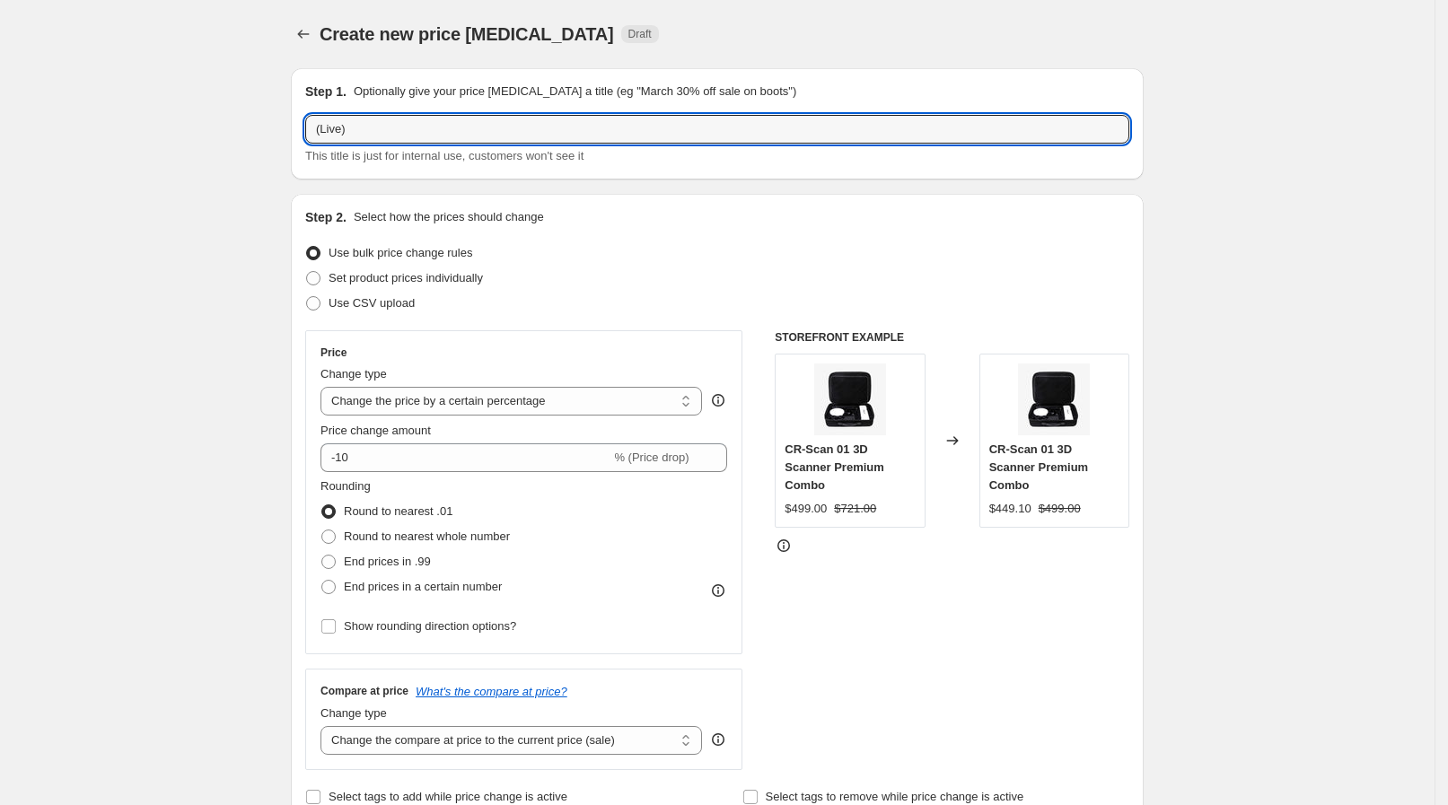
paste input "Exclusive)K2 Pro Combo+CFS*1+Hyper PLA*2(Free)"
type input "(Live Exclusive)K2 Pro Combo+CFS*1+Hyper PLA*2(Free)"
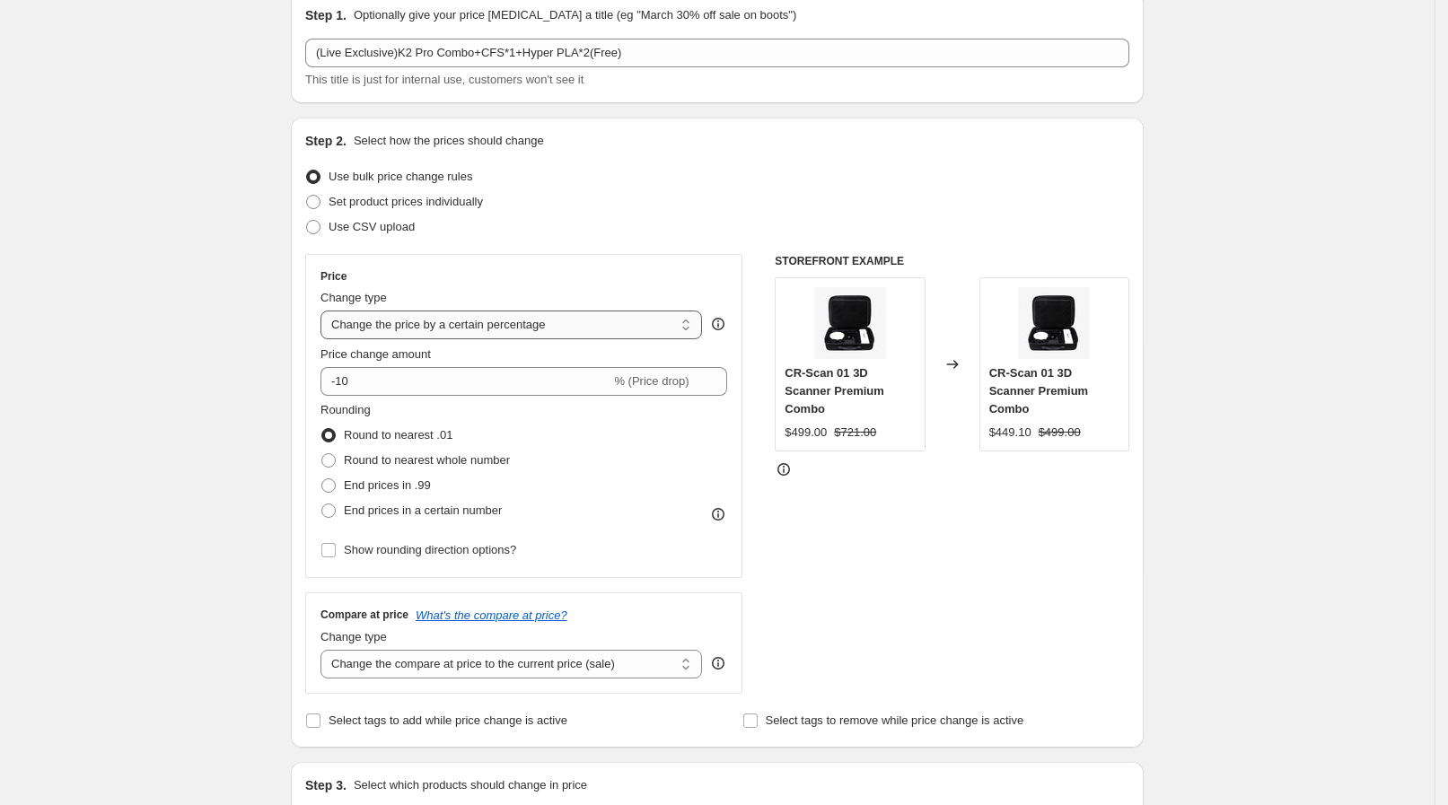
scroll to position [111, 0]
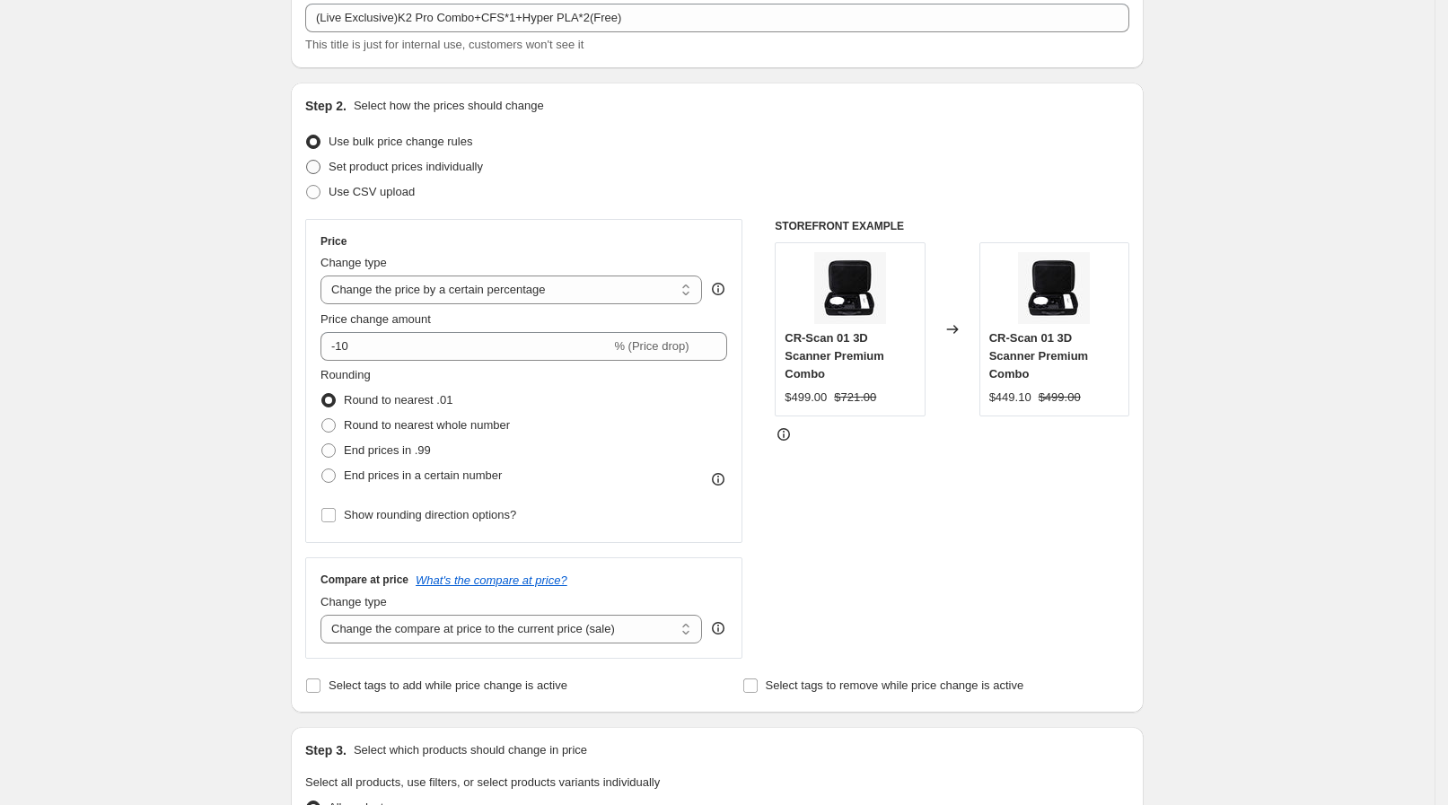
click at [386, 166] on span "Set product prices individually" at bounding box center [406, 166] width 154 height 13
click at [307, 161] on input "Set product prices individually" at bounding box center [306, 160] width 1 height 1
radio input "true"
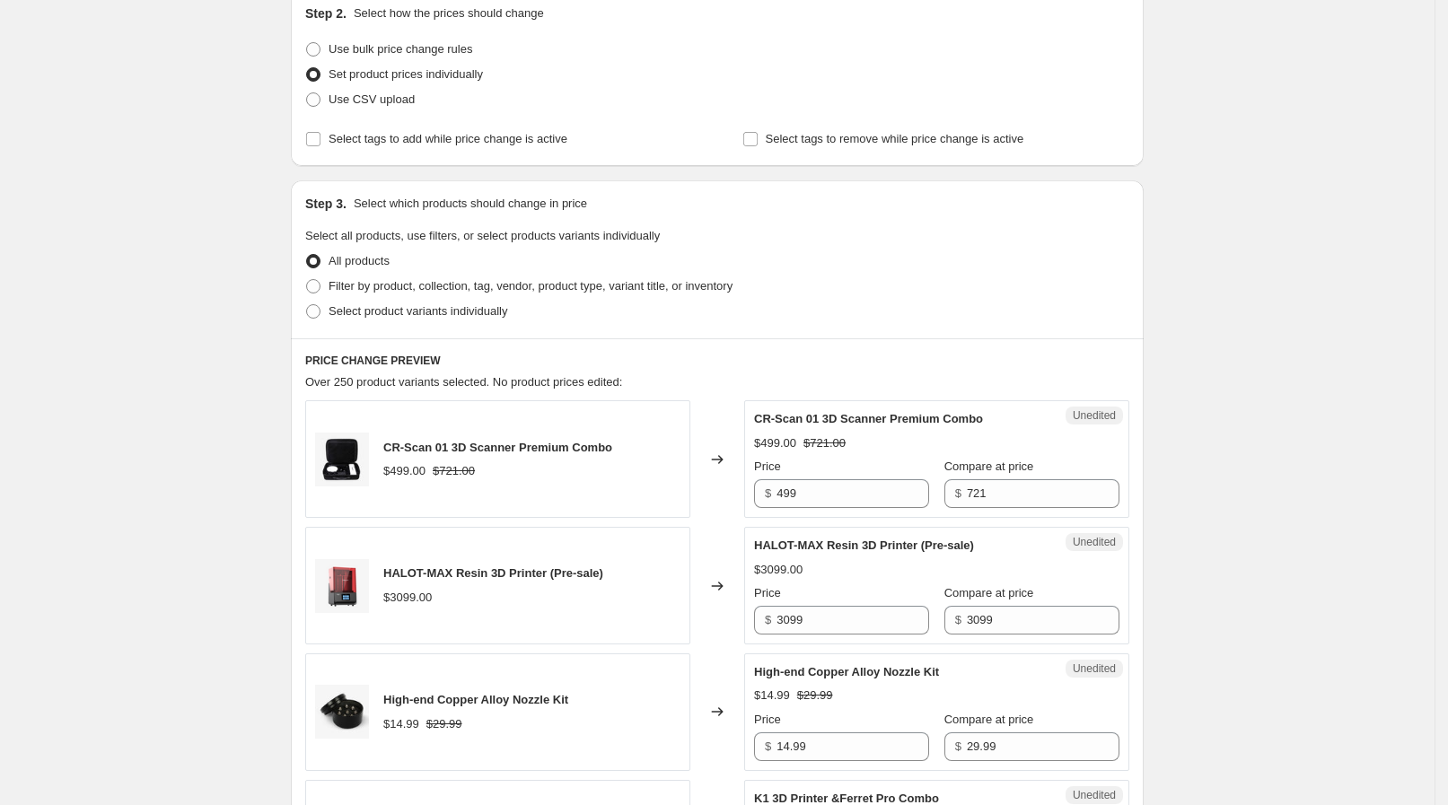
scroll to position [224, 0]
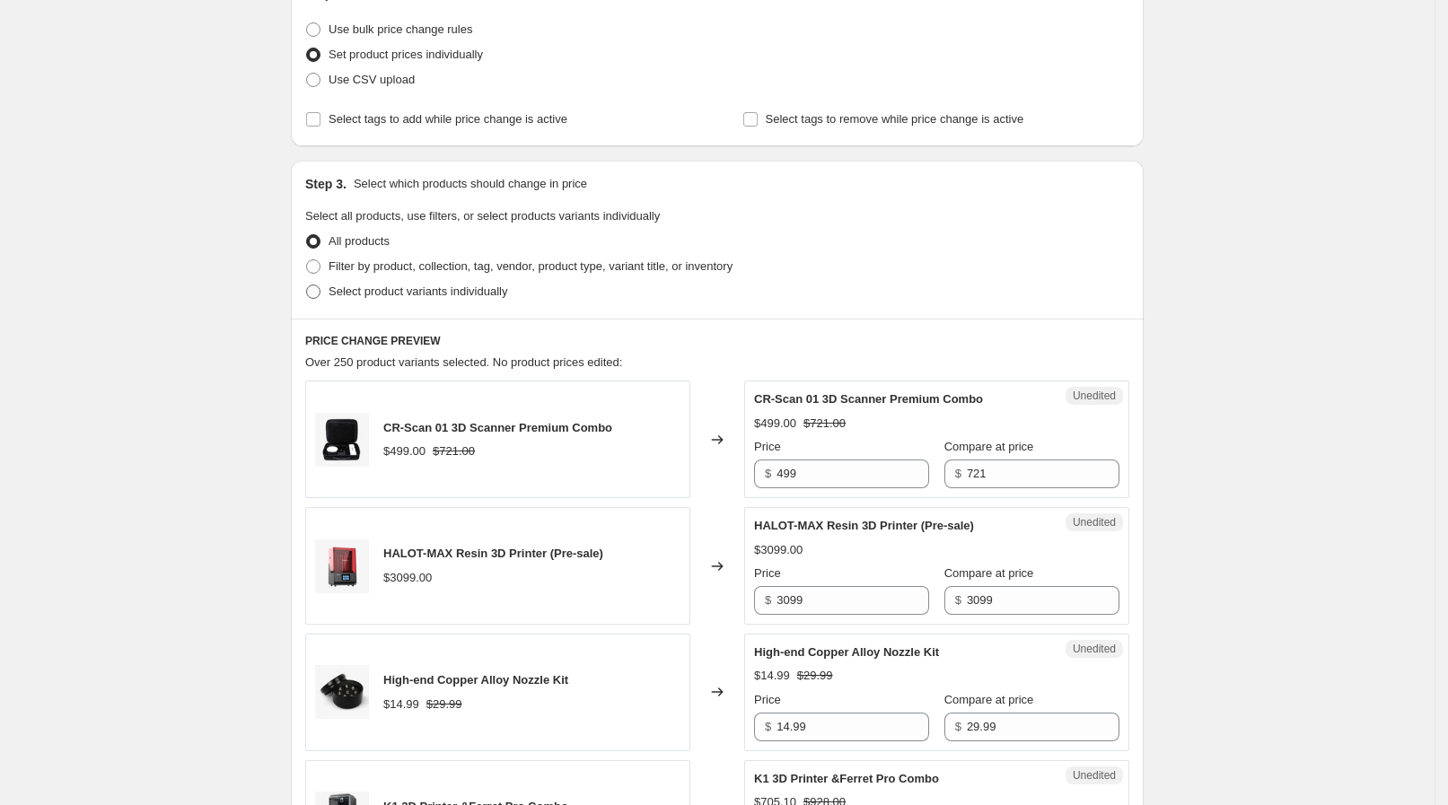
click at [467, 285] on span "Select product variants individually" at bounding box center [418, 291] width 179 height 13
click at [307, 285] on input "Select product variants individually" at bounding box center [306, 285] width 1 height 1
radio input "true"
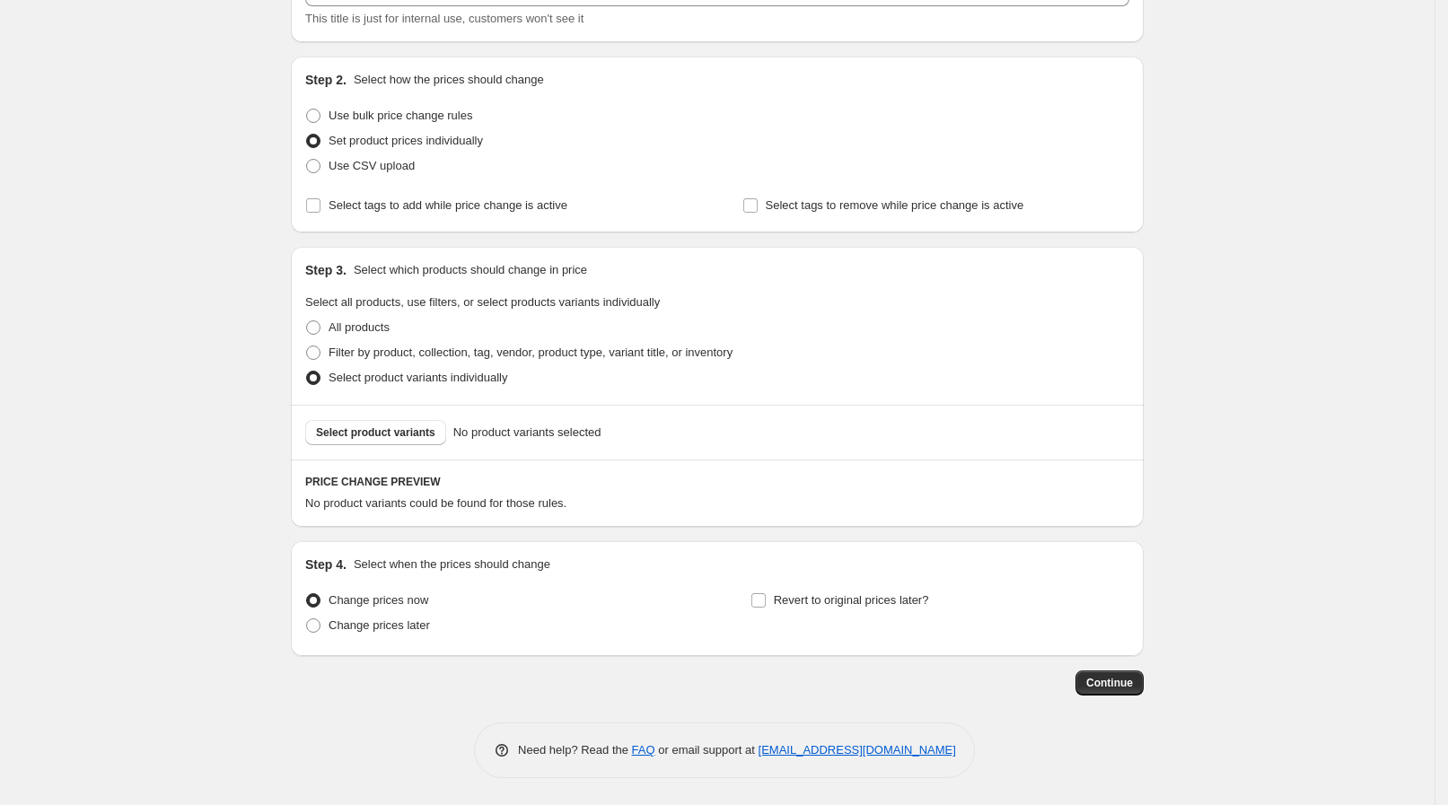
scroll to position [136, 0]
click at [373, 438] on span "Select product variants" at bounding box center [375, 433] width 119 height 14
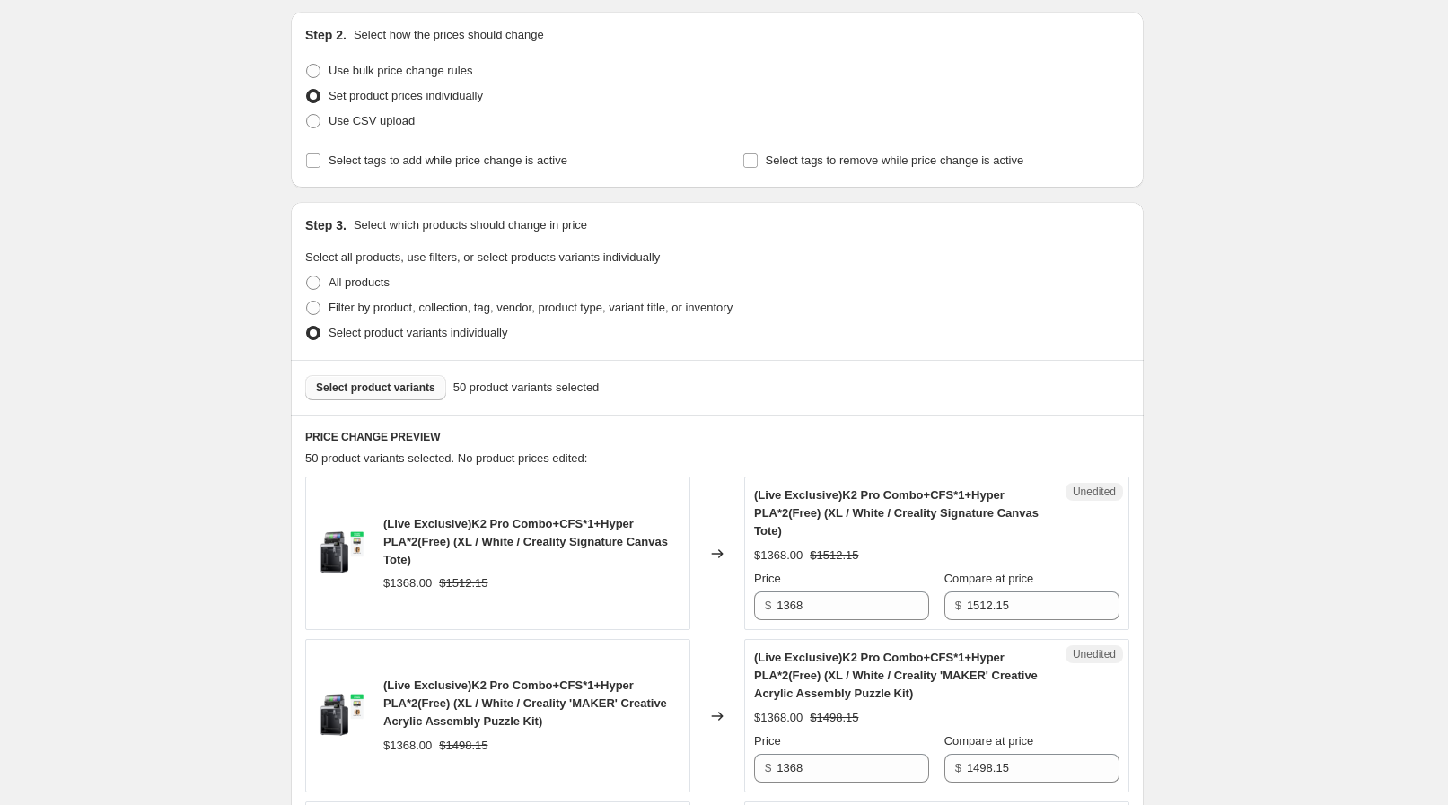
scroll to position [49, 0]
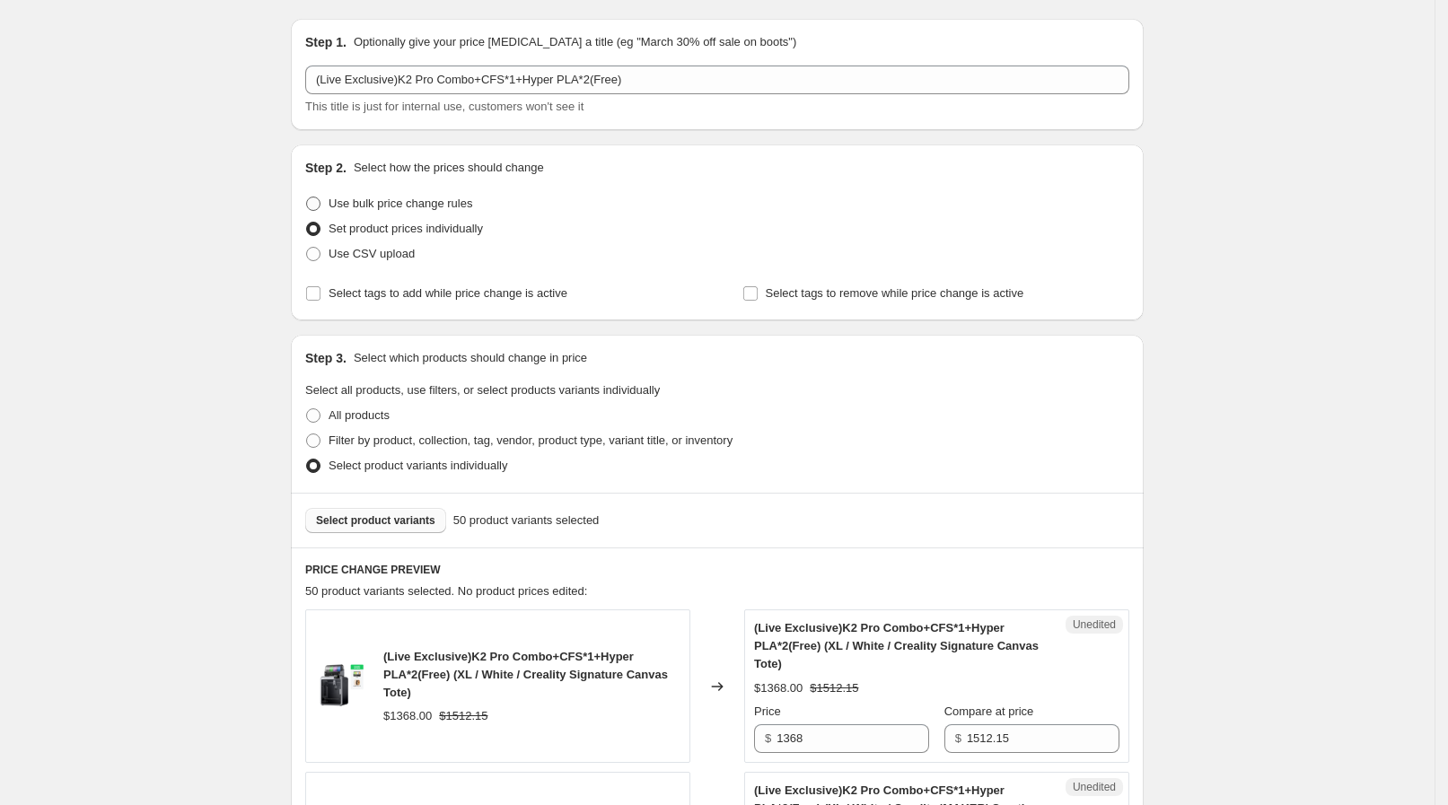
click at [409, 199] on span "Use bulk price change rules" at bounding box center [401, 203] width 144 height 13
click at [307, 197] on input "Use bulk price change rules" at bounding box center [306, 197] width 1 height 1
radio input "true"
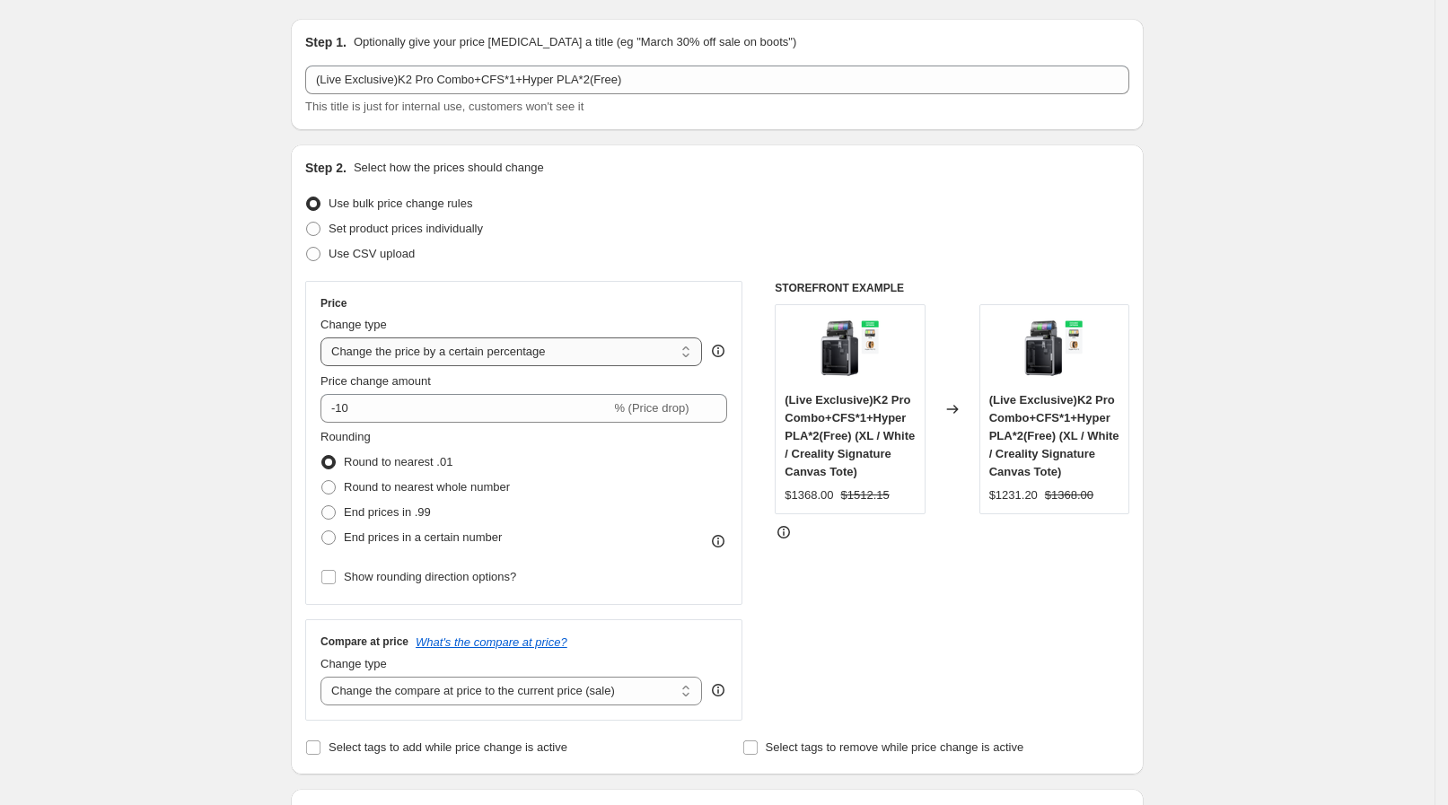
click at [371, 346] on select "Change the price to a certain amount Change the price by a certain amount Chang…" at bounding box center [511, 352] width 382 height 29
select select "to"
click at [327, 338] on select "Change the price to a certain amount Change the price by a certain amount Chang…" at bounding box center [511, 352] width 382 height 29
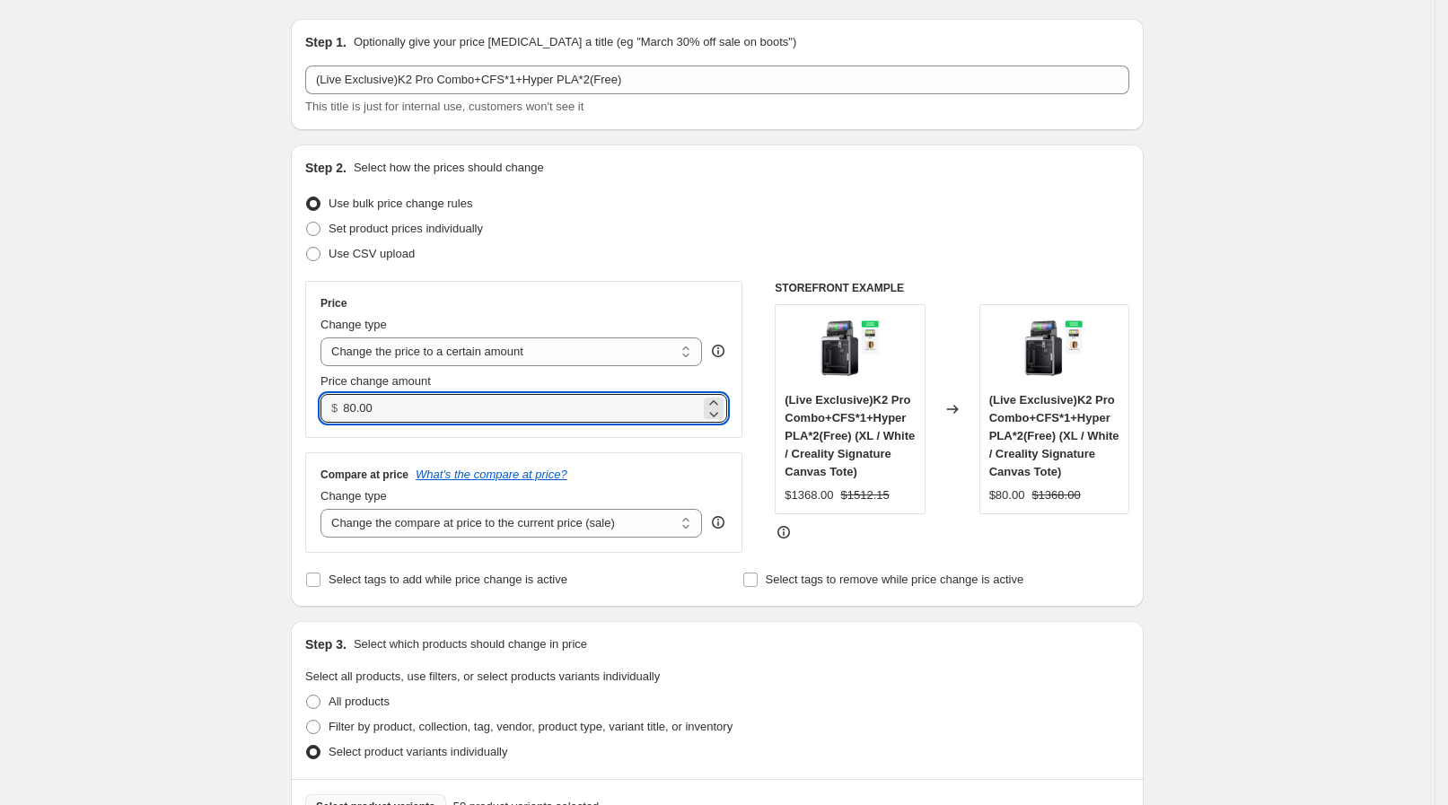
drag, startPoint x: 440, startPoint y: 407, endPoint x: 333, endPoint y: 424, distance: 108.2
click at [333, 424] on div "Price Change type Change the price to a certain amount Change the price by a ce…" at bounding box center [523, 359] width 437 height 157
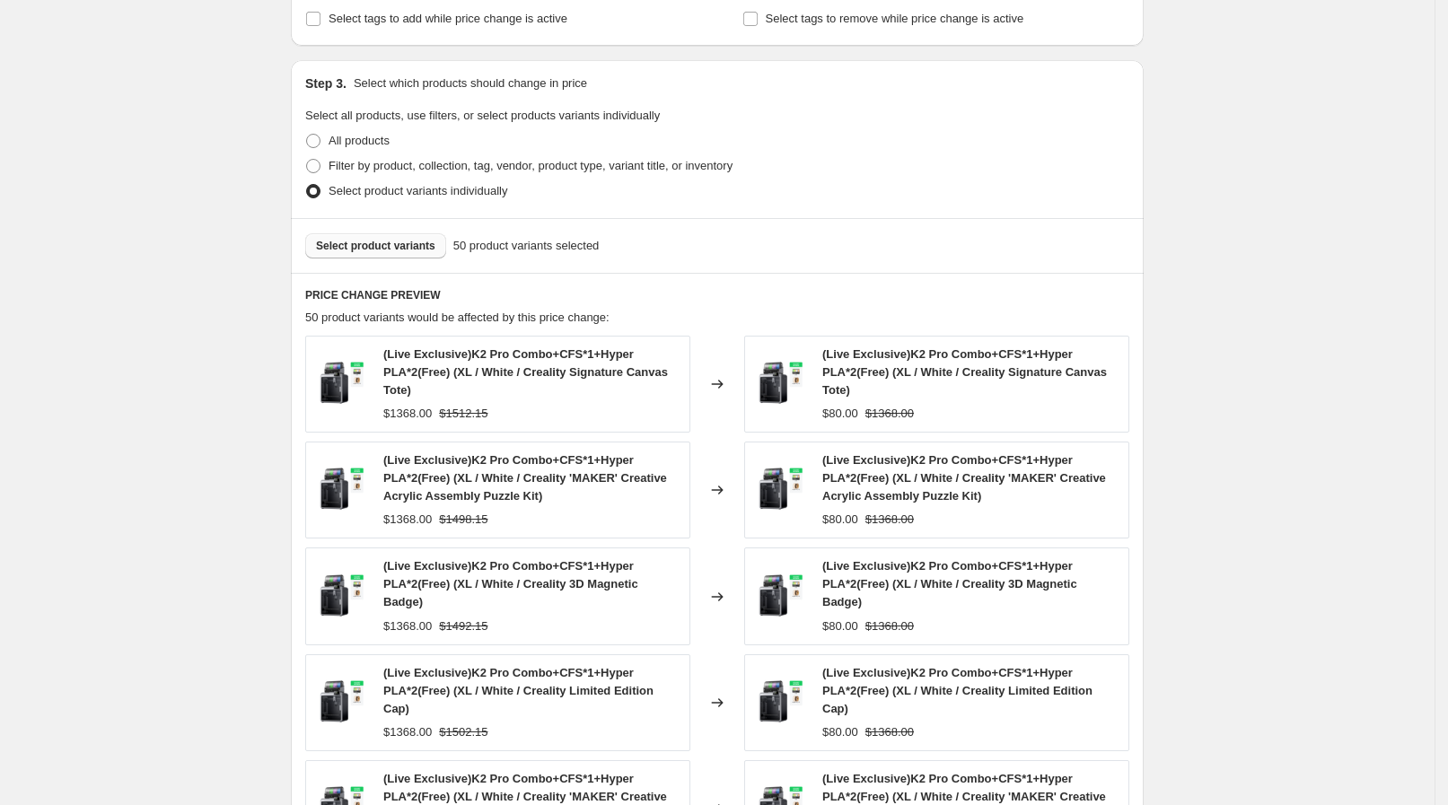
paste input "1256.06"
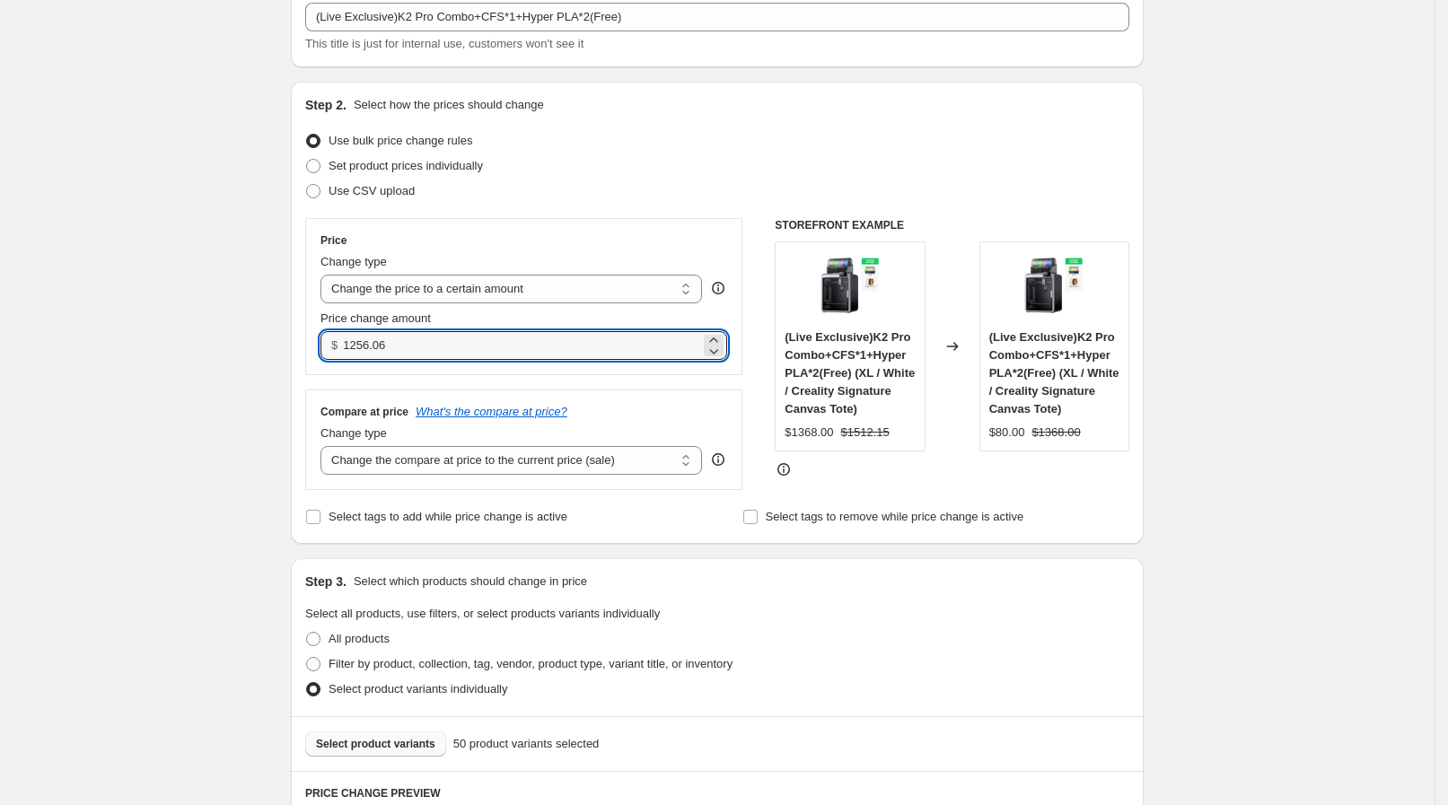
scroll to position [111, 0]
type input "1256.06"
click at [250, 404] on div "Create new price [MEDICAL_DATA]. This page is ready Create new price [MEDICAL_D…" at bounding box center [717, 789] width 1435 height 1801
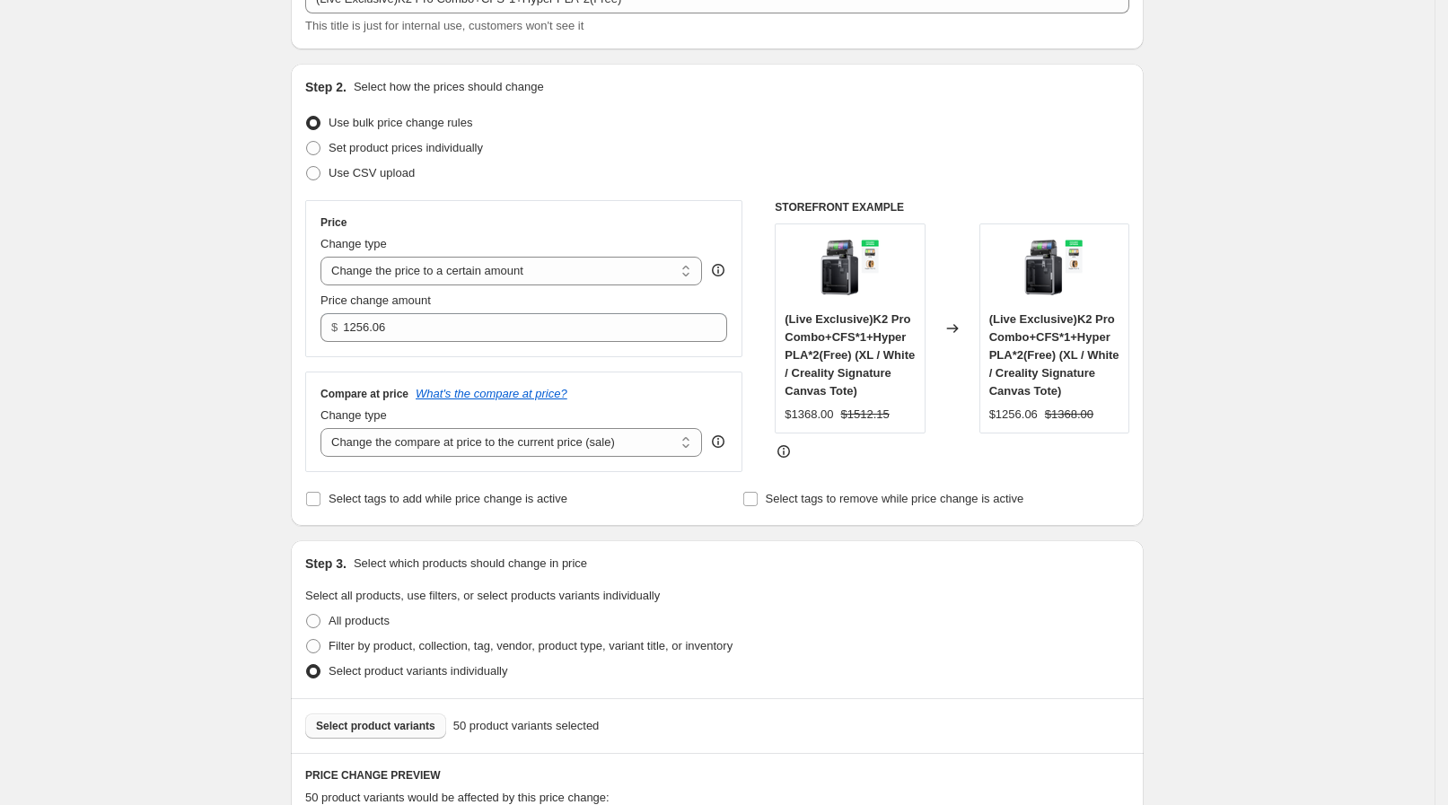
scroll to position [337, 0]
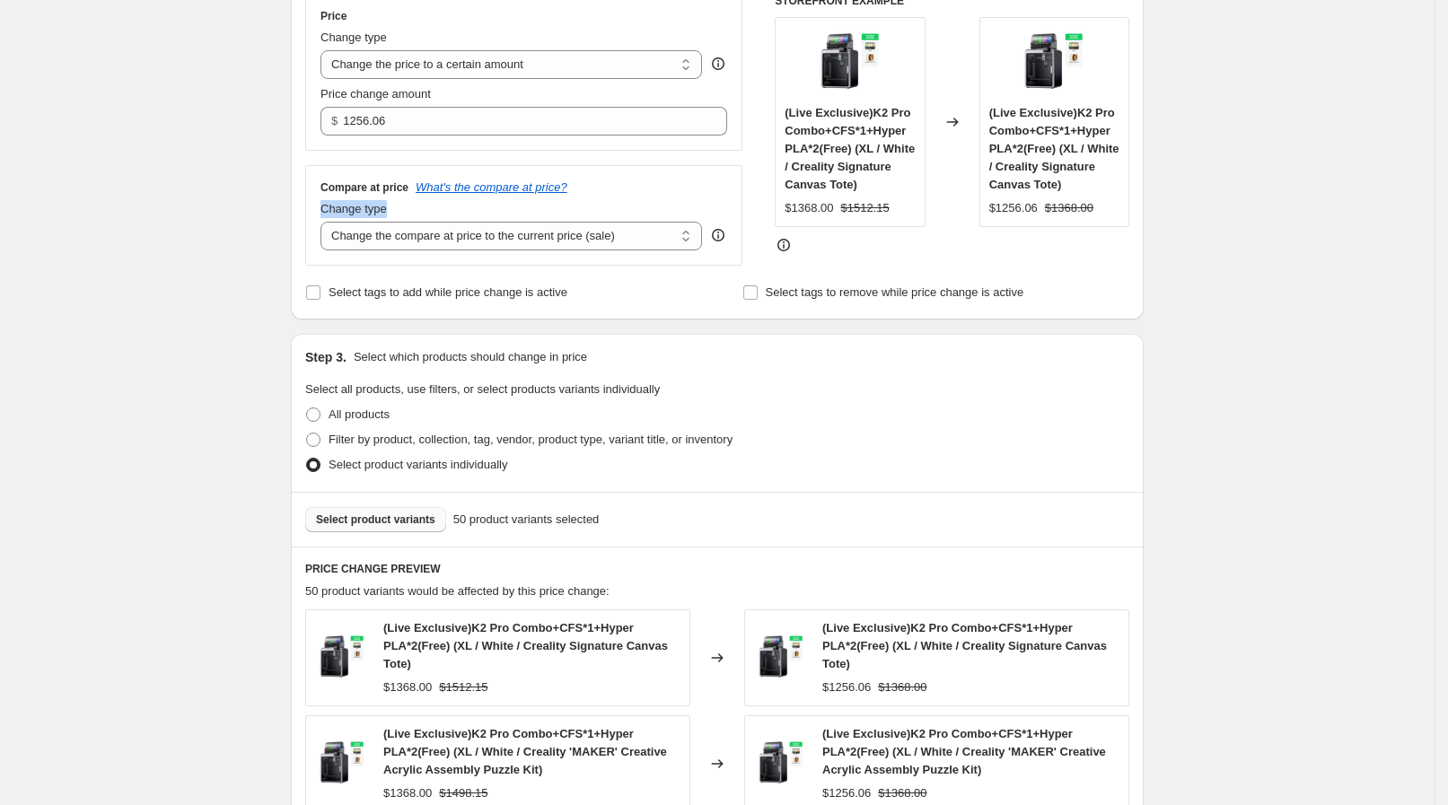
drag, startPoint x: 325, startPoint y: 212, endPoint x: 395, endPoint y: 203, distance: 70.6
click at [395, 203] on div "Compare at price What's the compare at price? Change type Change the compare at…" at bounding box center [523, 215] width 437 height 101
click at [305, 229] on div "Step 2. Select how the prices should change Use bulk price change rules Set pro…" at bounding box center [717, 88] width 853 height 462
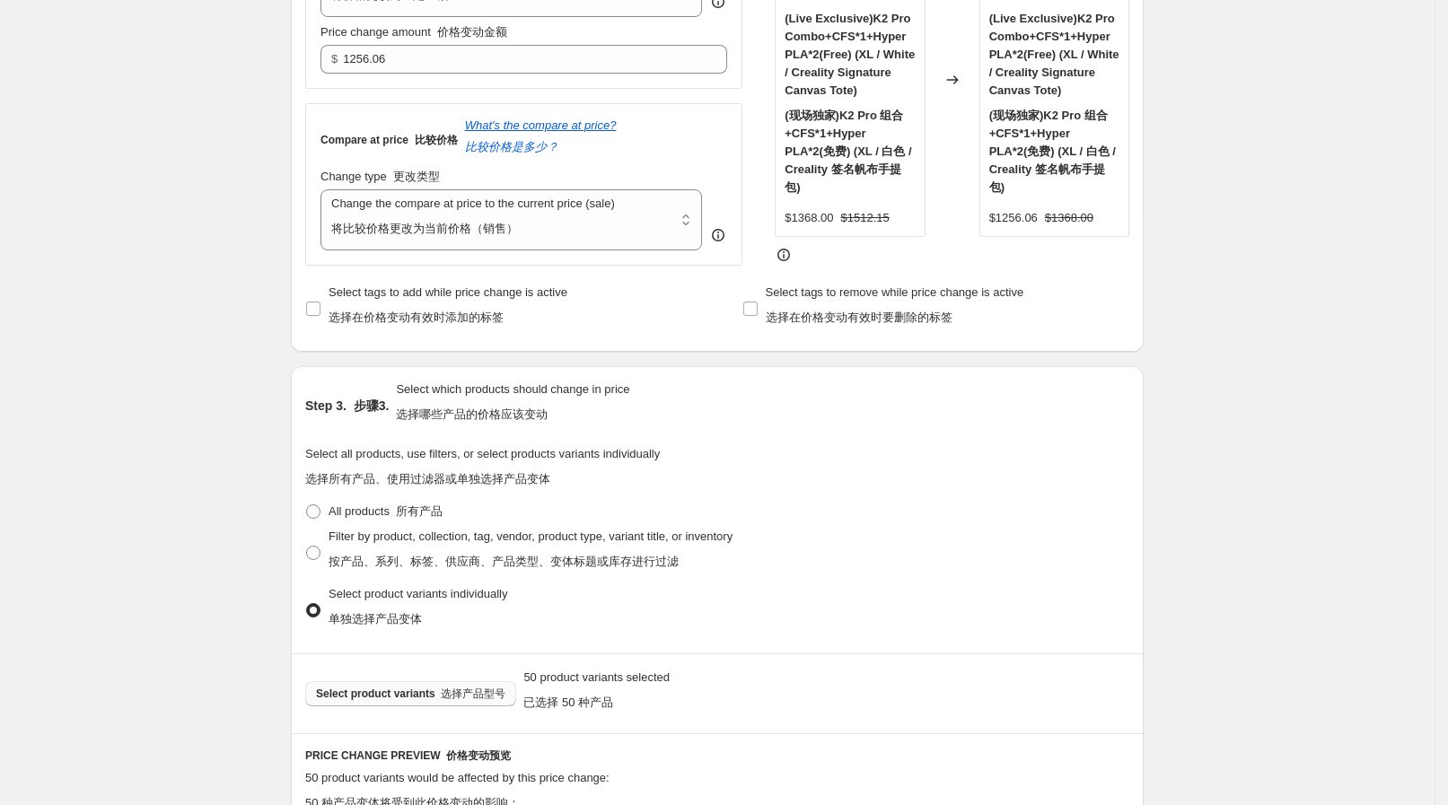
scroll to position [372, 0]
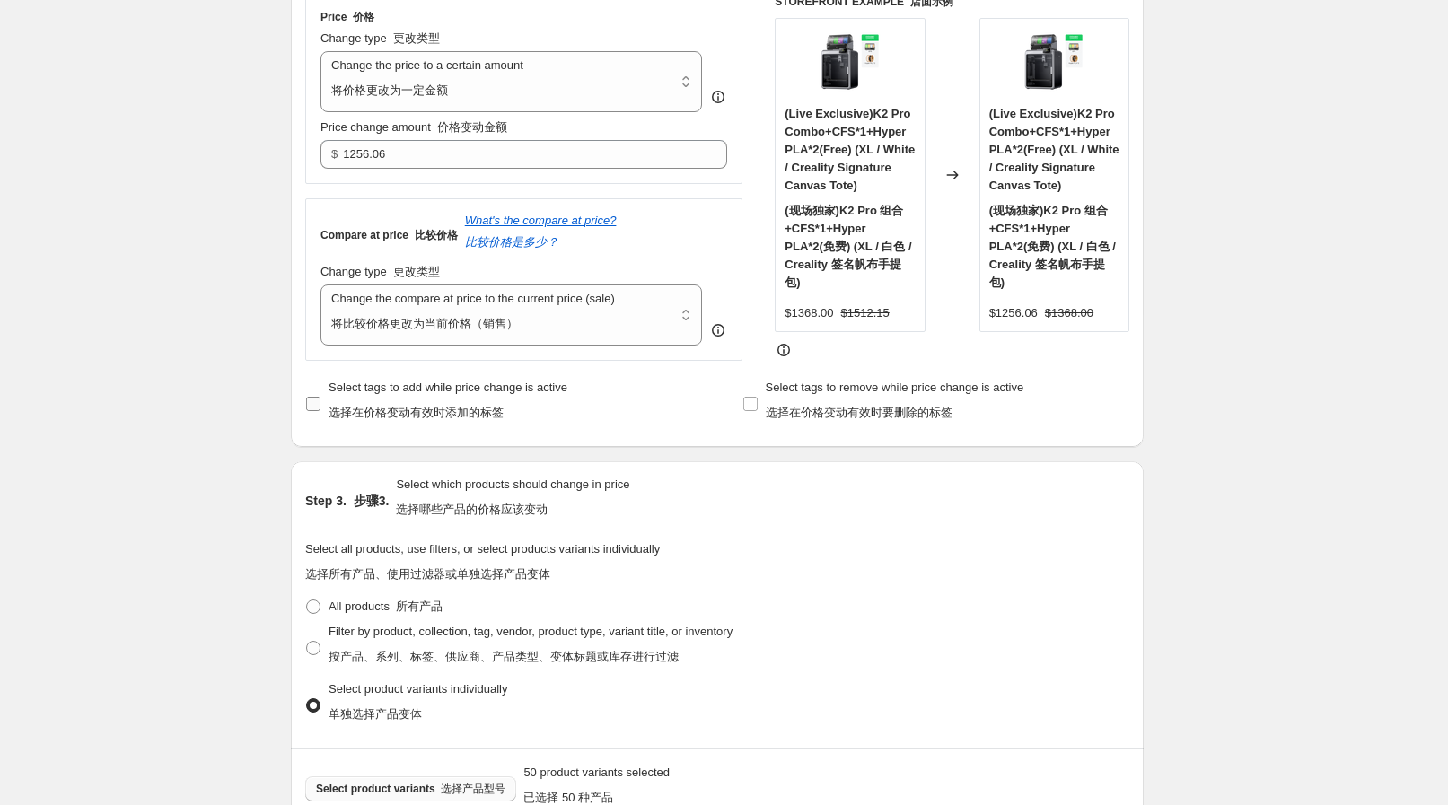
click at [465, 412] on font "选择在价格变动有效时添加的标签" at bounding box center [416, 412] width 175 height 13
click at [320, 411] on input "Select tags to add while price change is active 选择在价格变动有效时添加的标签" at bounding box center [313, 404] width 14 height 14
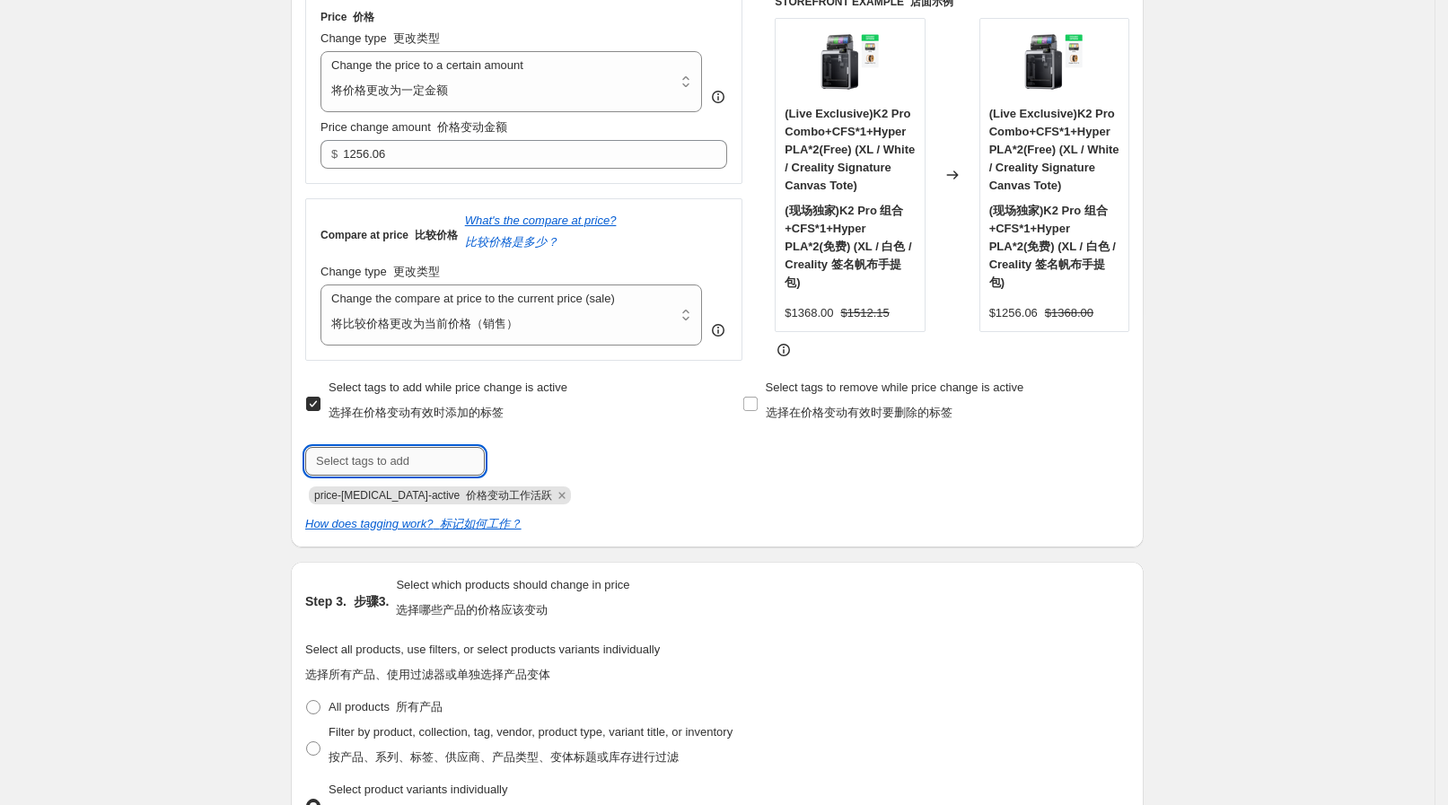
click at [417, 467] on input "text" at bounding box center [395, 461] width 180 height 29
click at [440, 402] on span "Select tags to add while price change is active 选择在价格变动有效时添加的标签" at bounding box center [448, 404] width 239 height 50
click at [320, 402] on input "Select tags to add while price change is active 选择在价格变动有效时添加的标签" at bounding box center [313, 404] width 14 height 14
checkbox input "false"
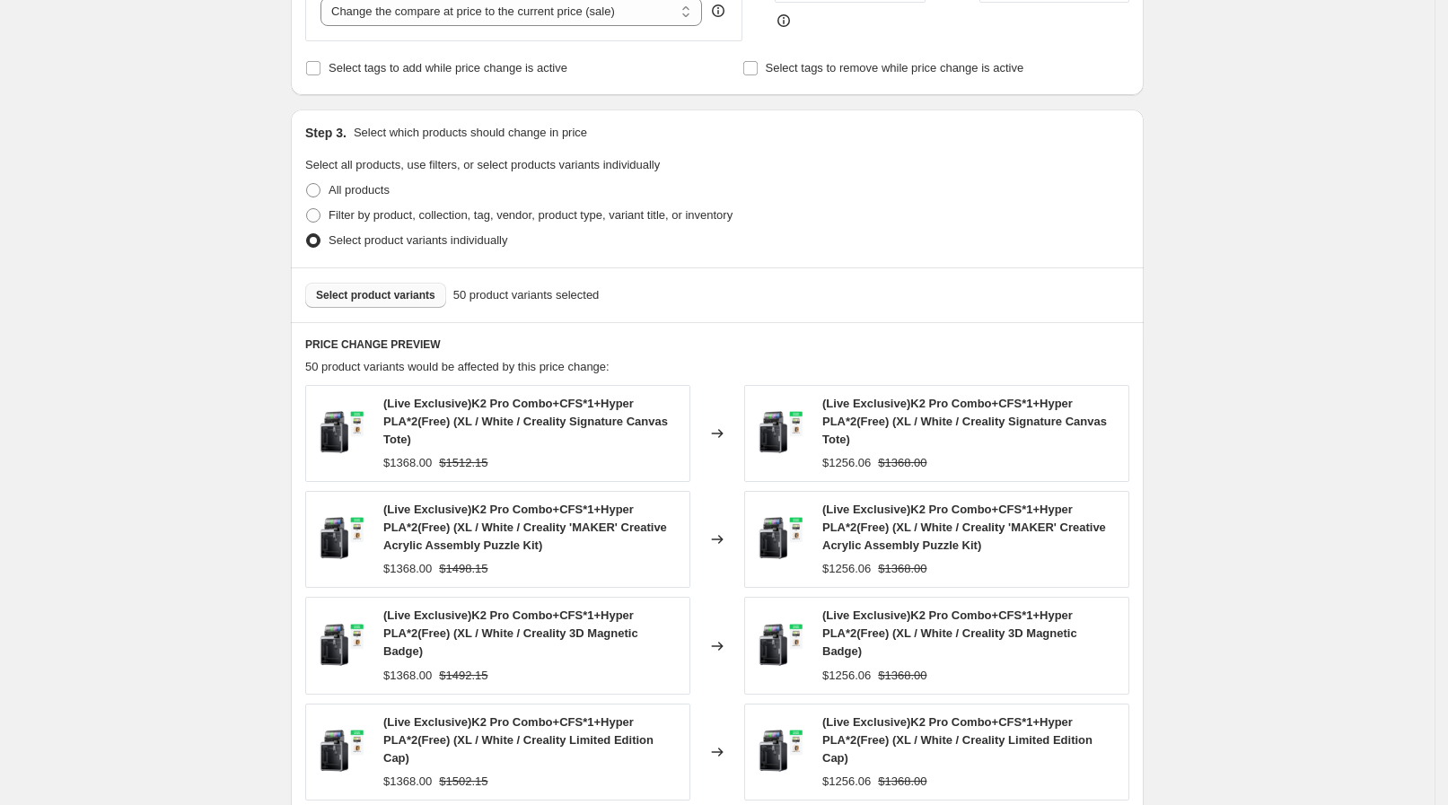
scroll to position [993, 0]
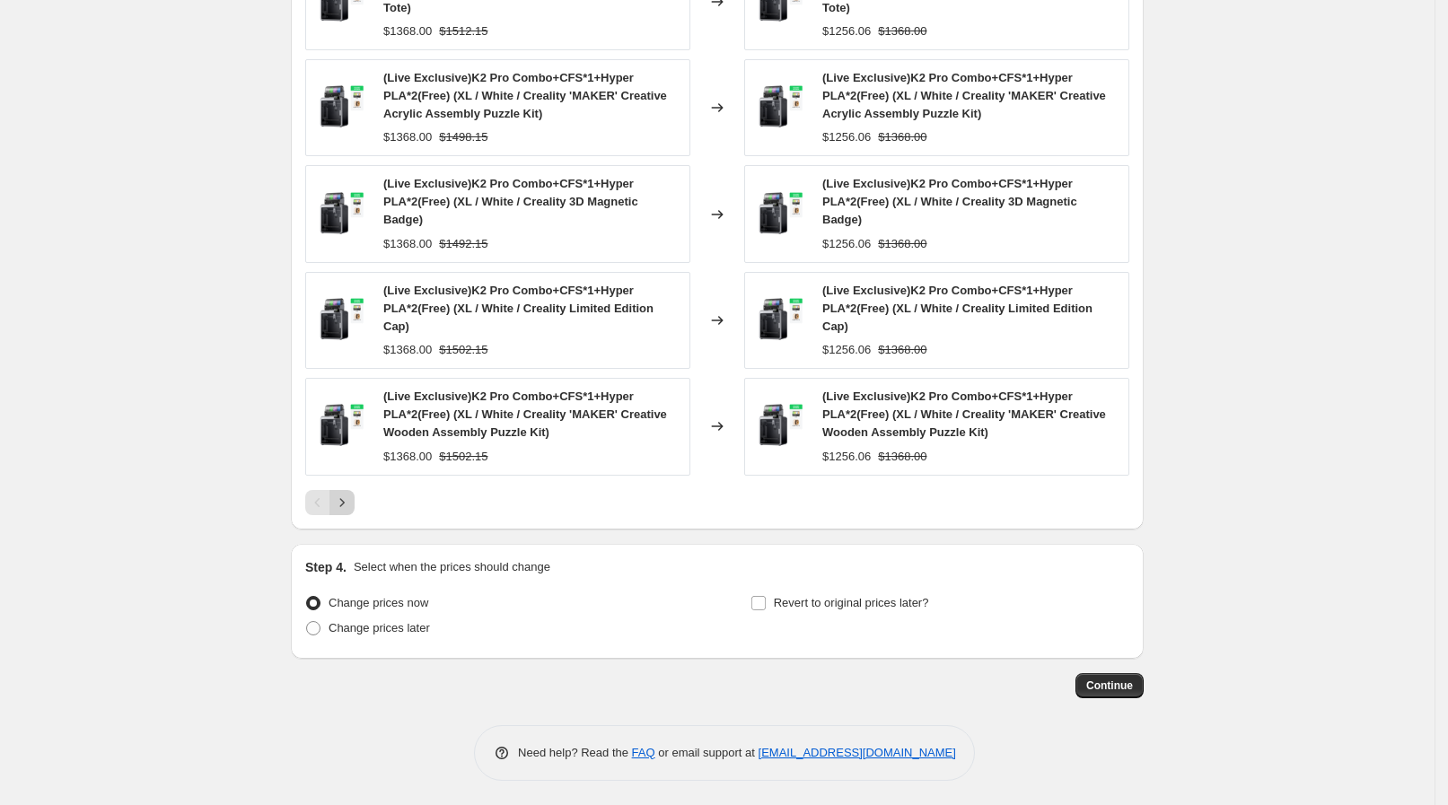
click at [344, 494] on icon "Next" at bounding box center [342, 503] width 18 height 18
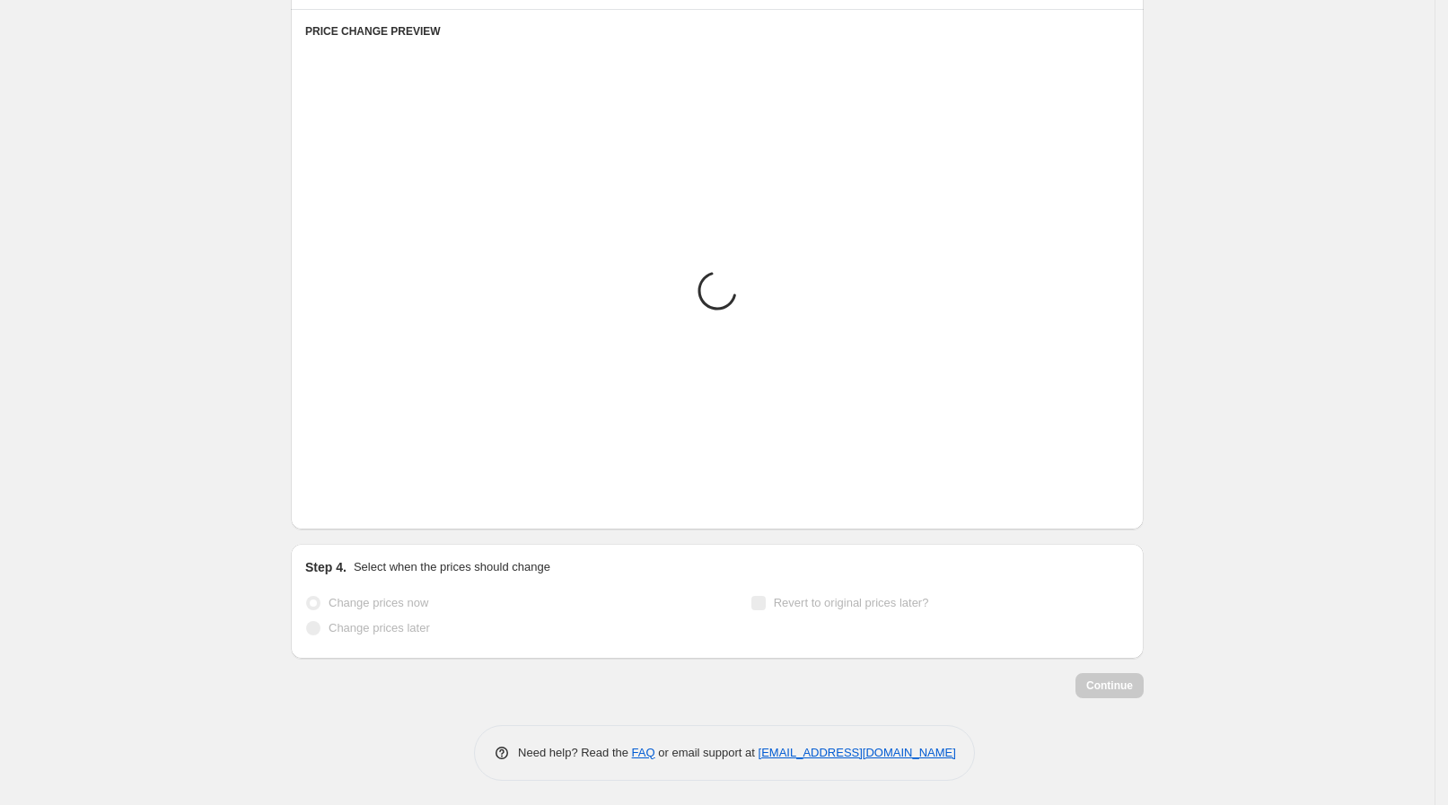
scroll to position [957, 0]
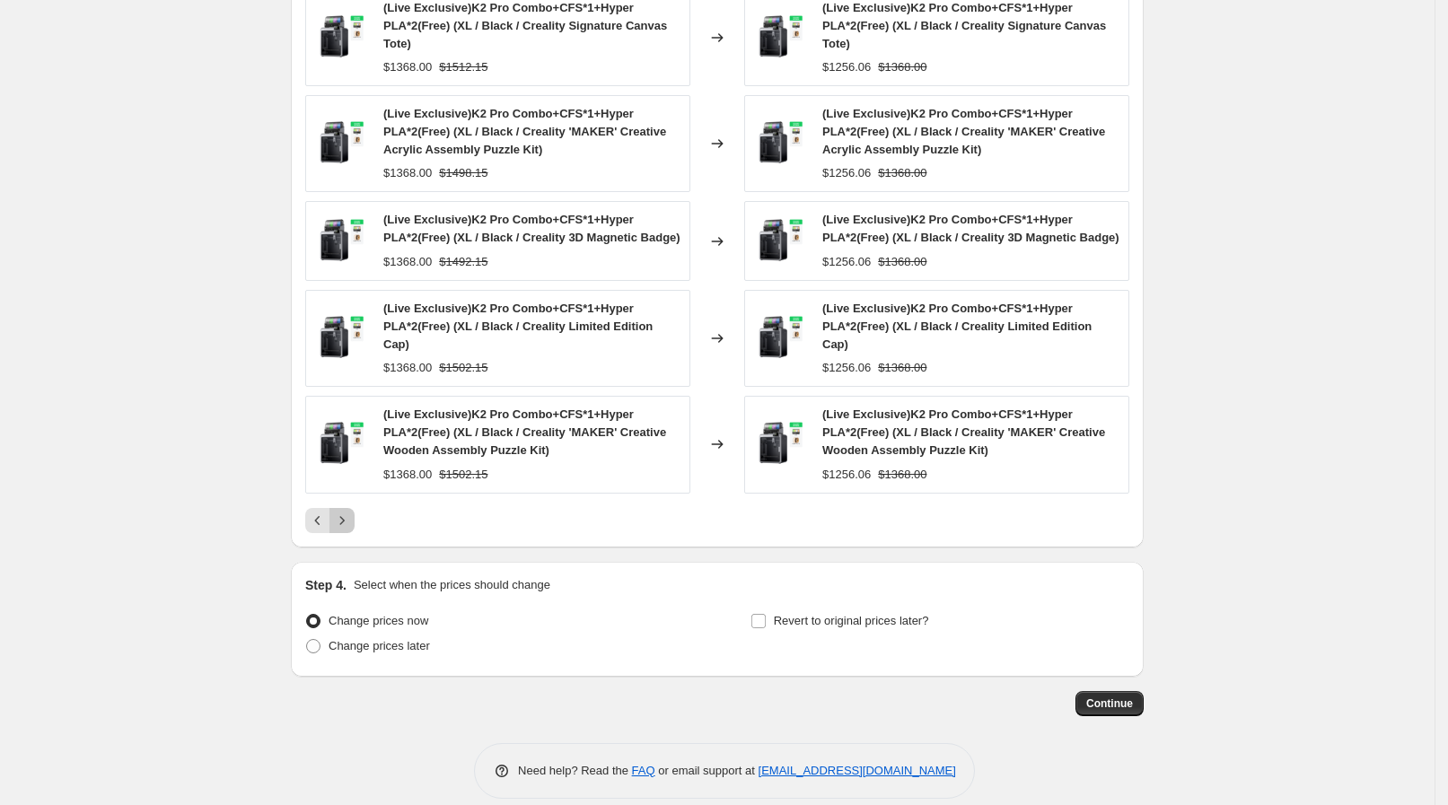
click at [351, 512] on icon "Next" at bounding box center [342, 521] width 18 height 18
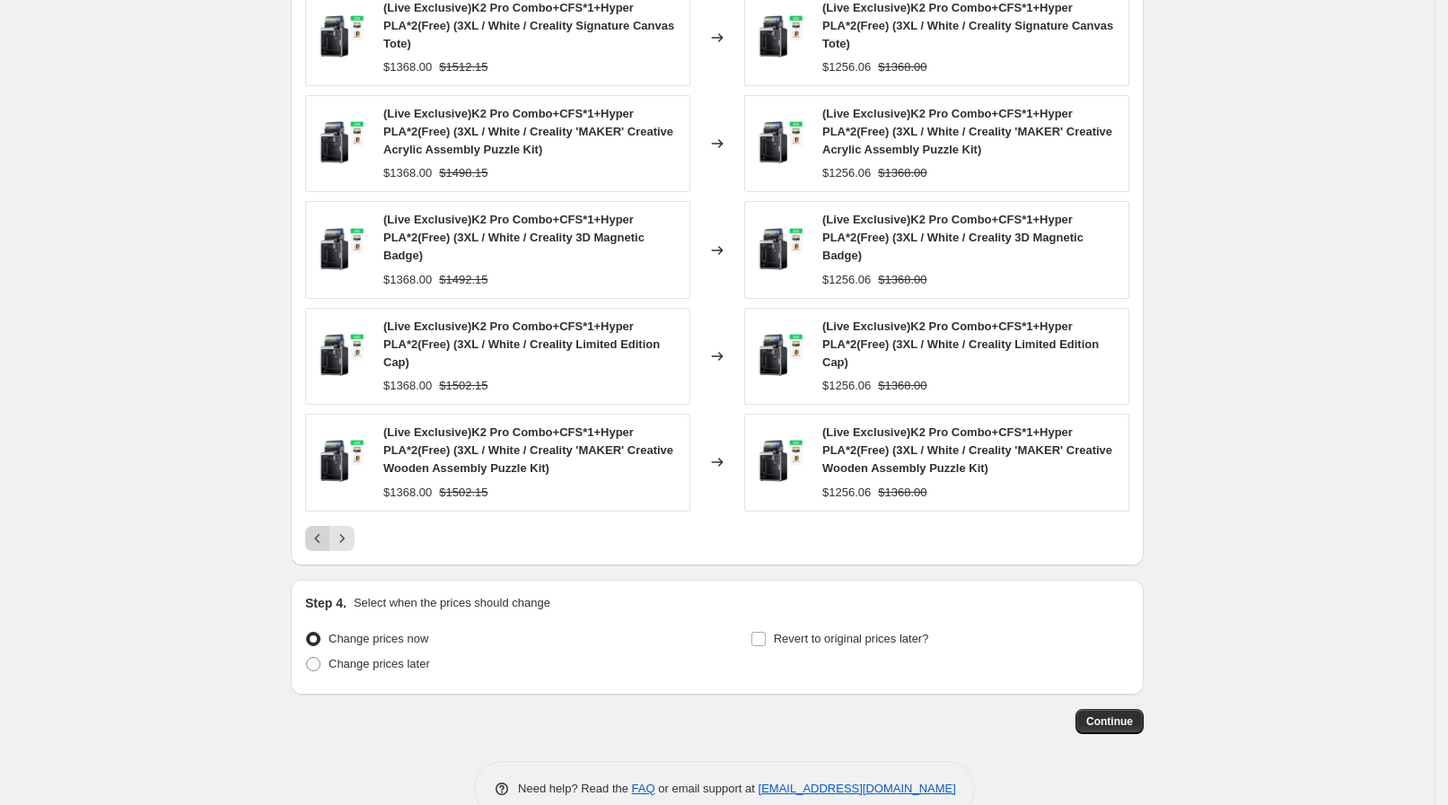
scroll to position [993, 0]
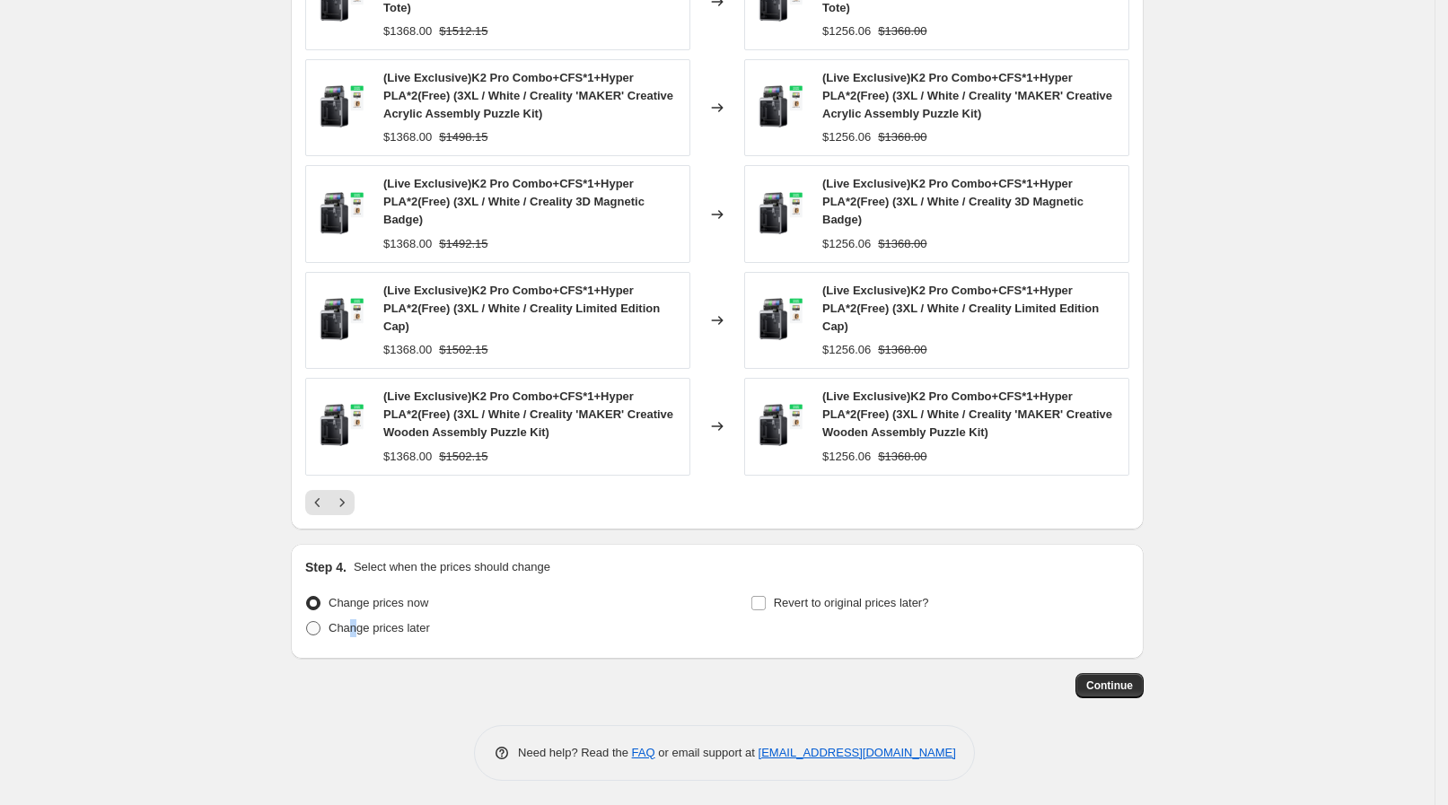
click at [359, 625] on span "Change prices later" at bounding box center [379, 627] width 101 height 13
click at [359, 624] on span "Change prices later" at bounding box center [379, 627] width 101 height 13
click at [307, 622] on input "Change prices later" at bounding box center [306, 621] width 1 height 1
radio input "true"
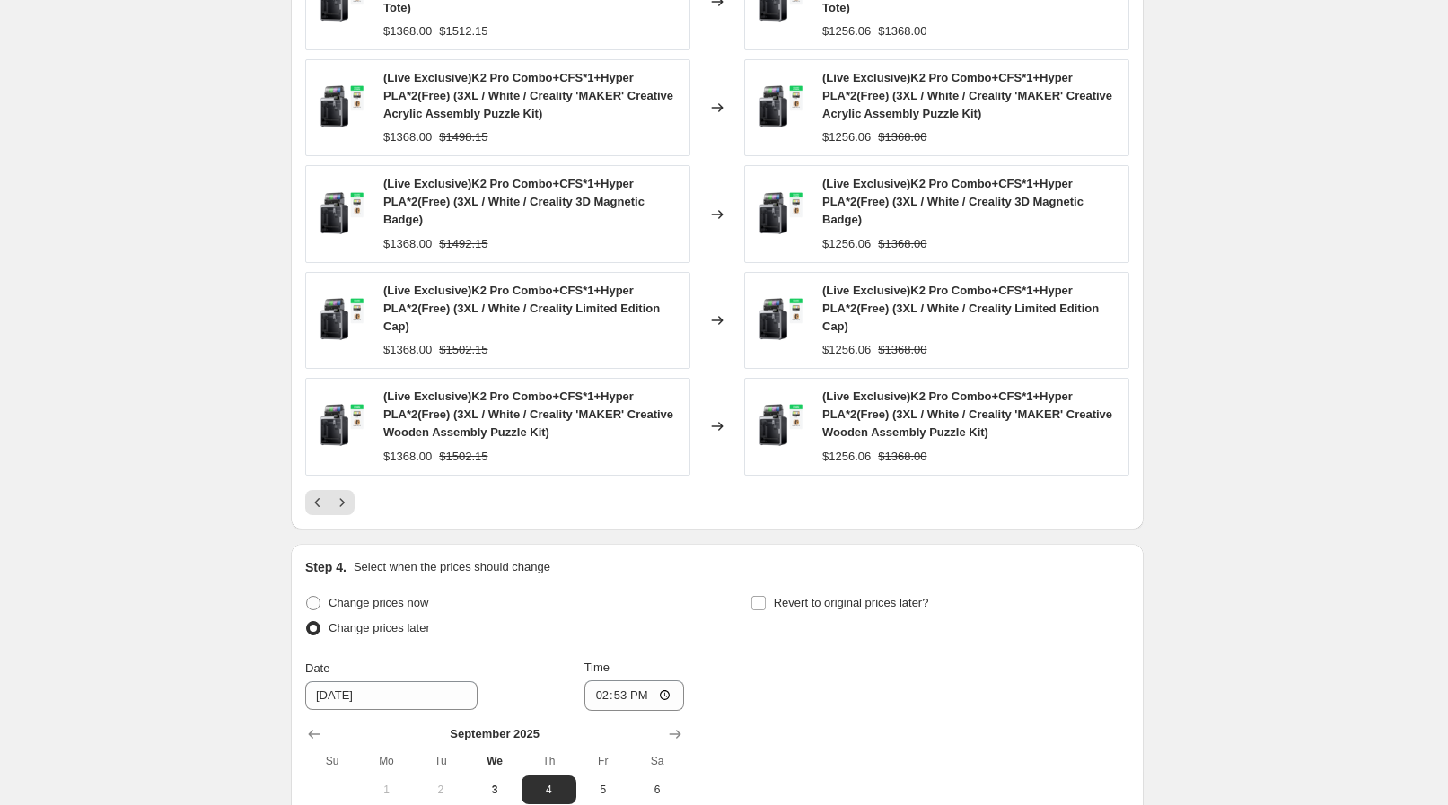
click at [254, 650] on div "Create new price [MEDICAL_DATA]. This page is ready Create new price [MEDICAL_D…" at bounding box center [717, 61] width 1435 height 2108
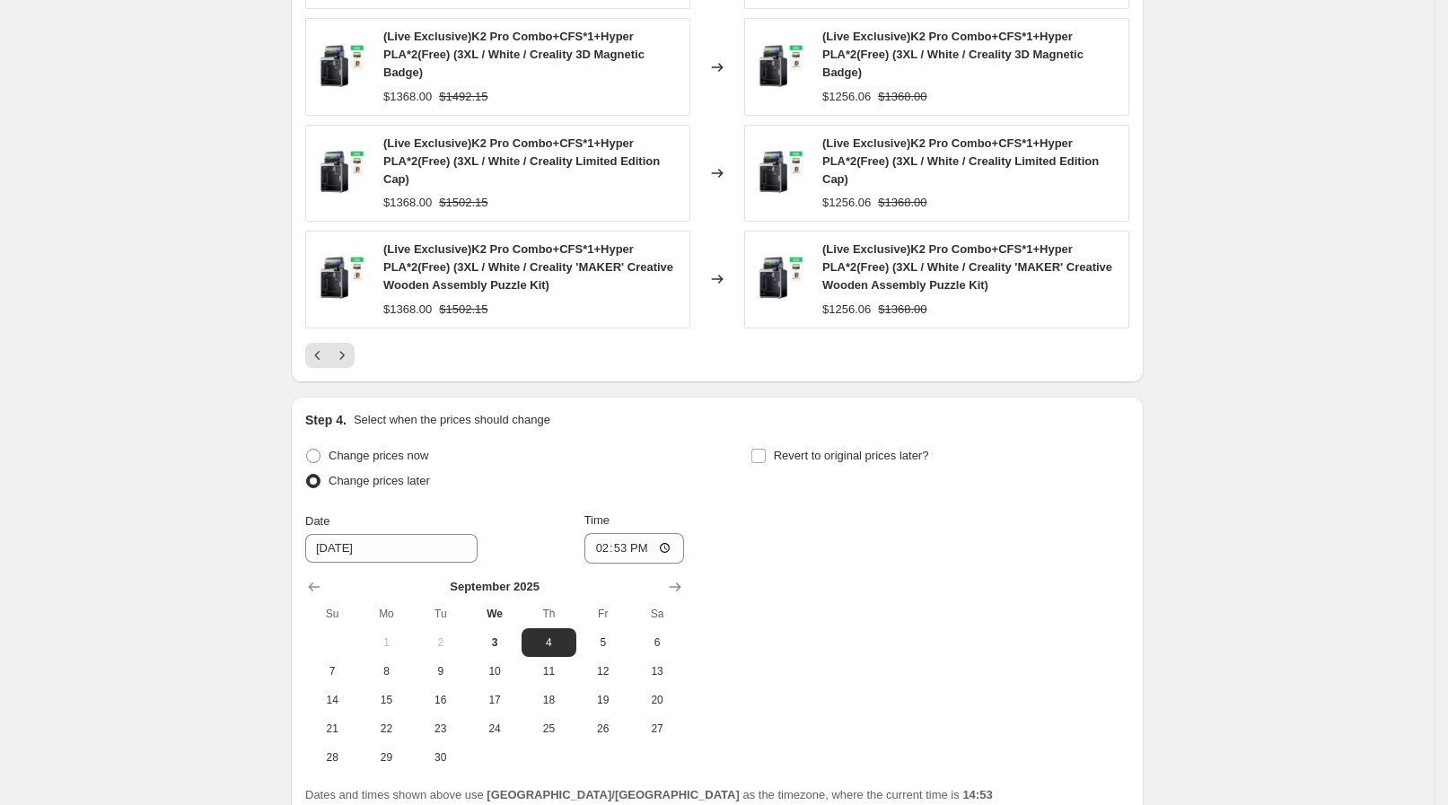
scroll to position [1301, 0]
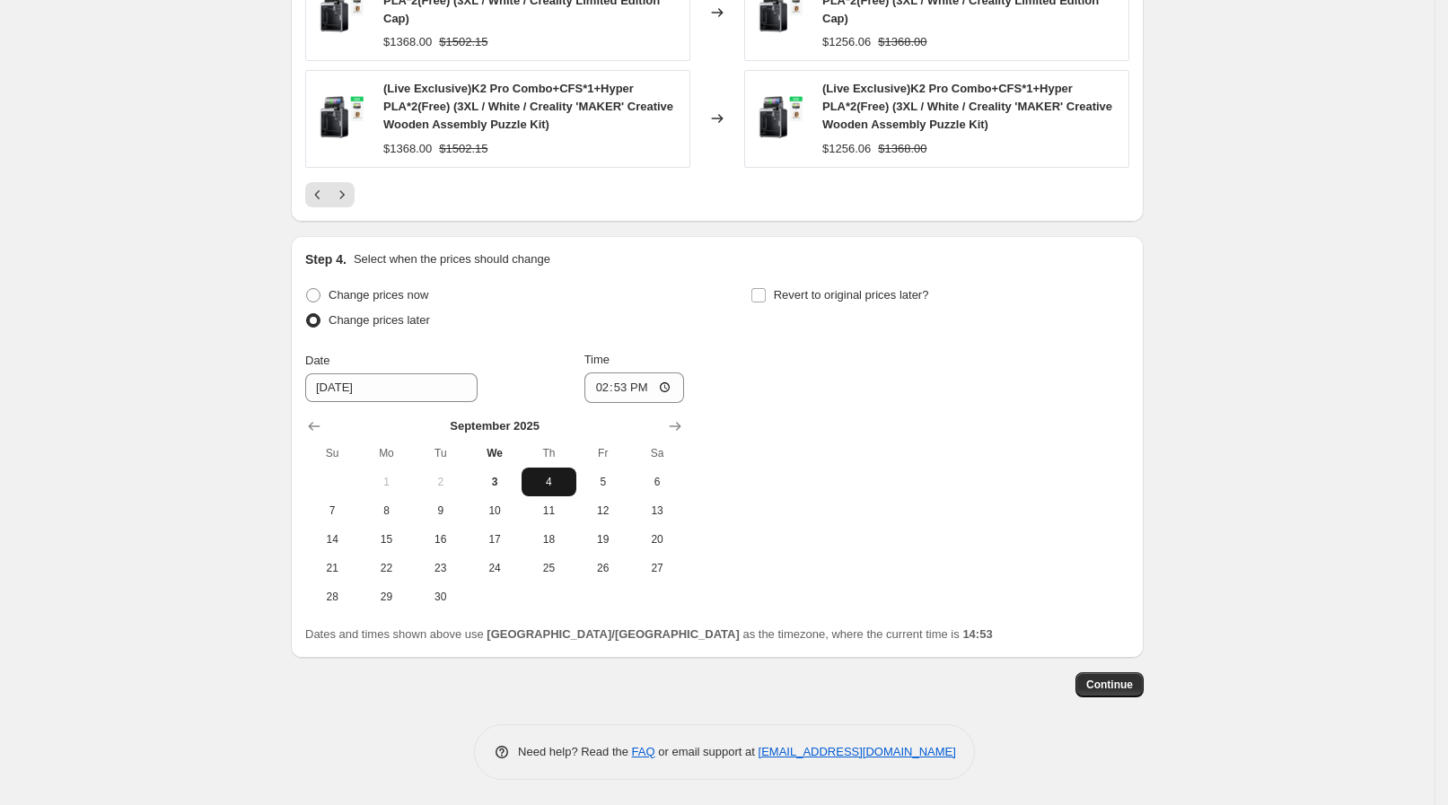
click at [554, 484] on span "4" at bounding box center [548, 482] width 39 height 14
click at [669, 380] on input "14:53" at bounding box center [634, 388] width 101 height 31
type input "08:15"
click at [765, 367] on div "Change prices now Change prices later Date [DATE] Time 08:[DATE] Mo Tu We Th Fr…" at bounding box center [717, 447] width 824 height 329
click at [800, 298] on span "Revert to original prices later?" at bounding box center [851, 294] width 155 height 13
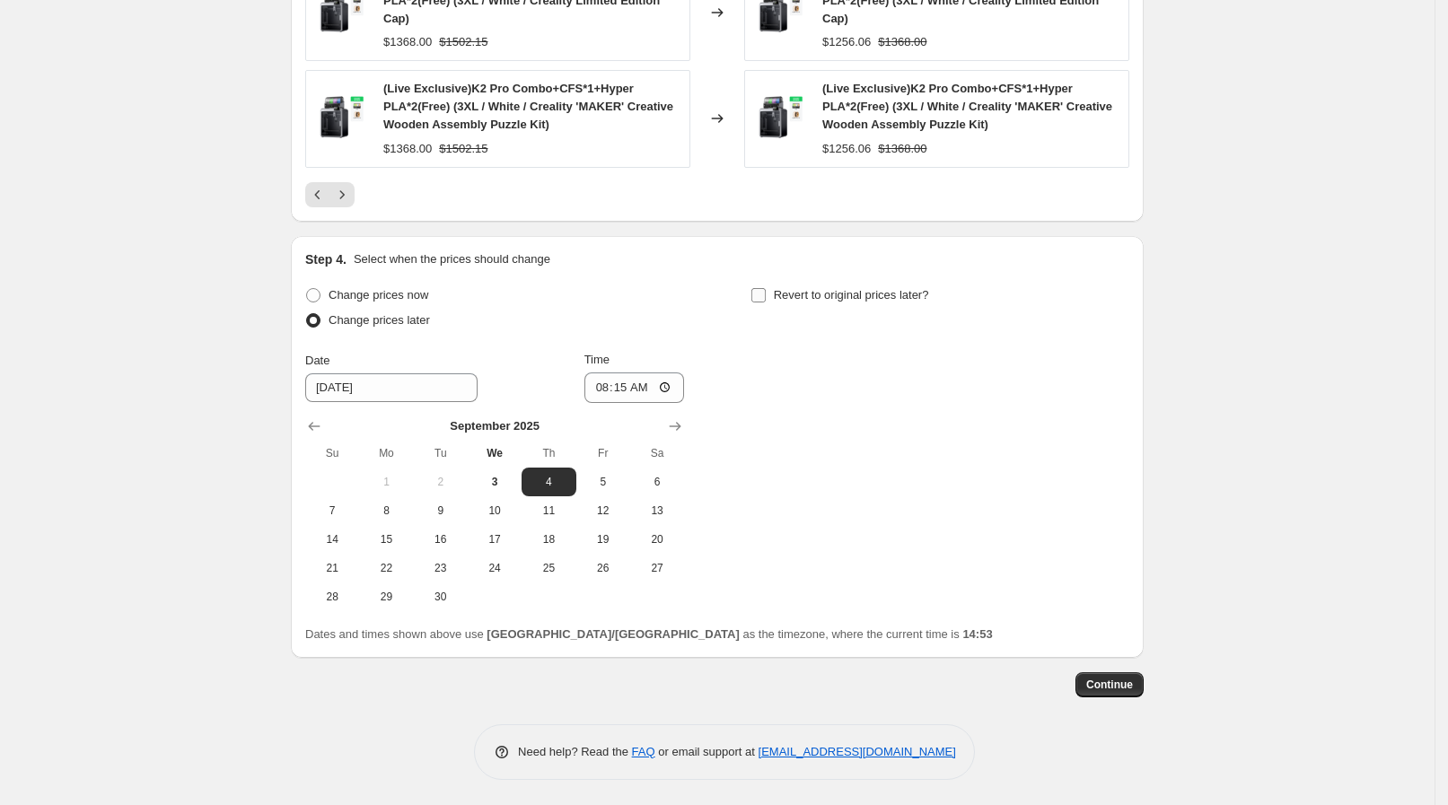
click at [766, 298] on input "Revert to original prices later?" at bounding box center [758, 295] width 14 height 14
checkbox input "true"
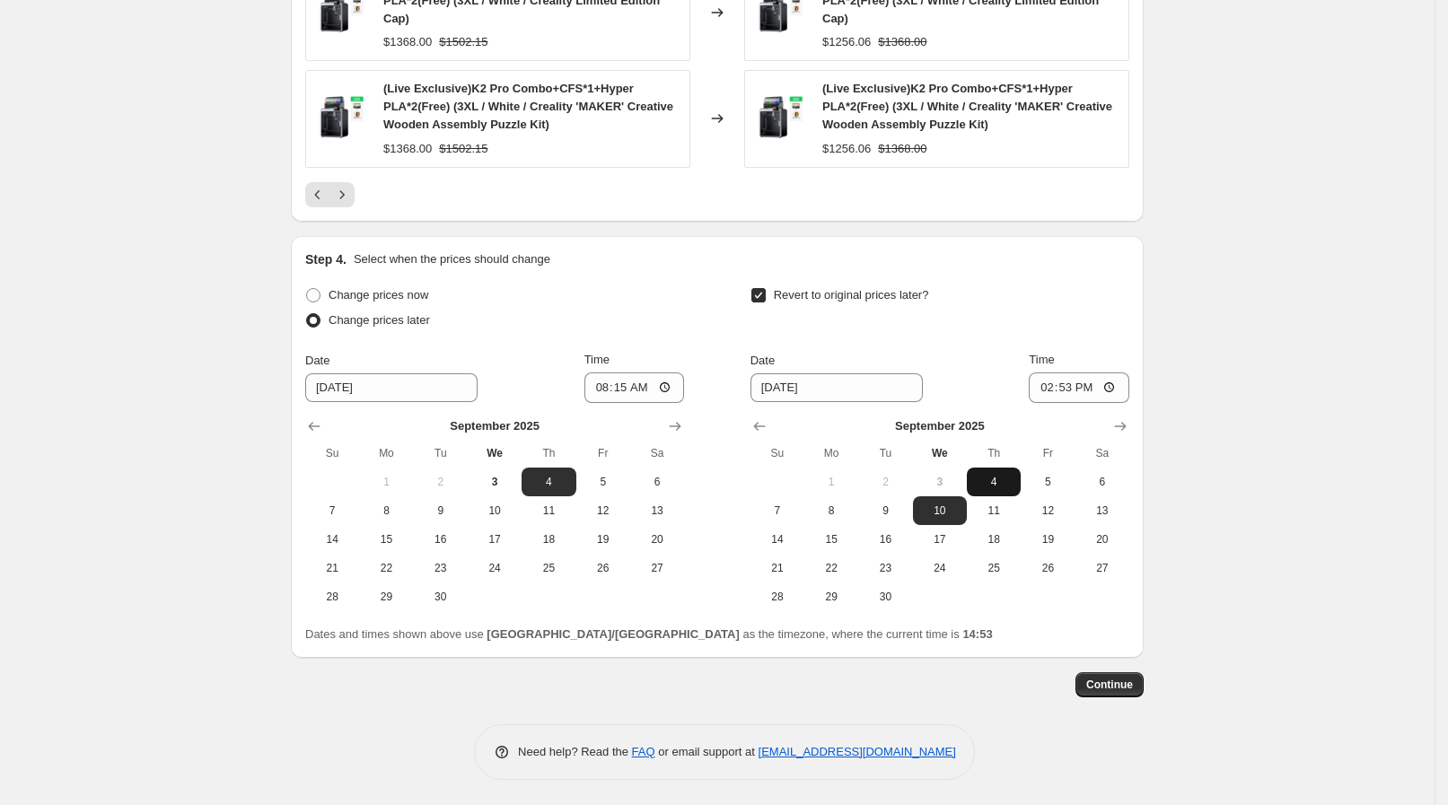
click at [996, 471] on button "4" at bounding box center [994, 482] width 54 height 29
type input "[DATE]"
click at [1097, 404] on div "[DATE] Su Mo Tu We Th Fr Sa 1 2 3 4 5 6 7 8 9 10 11 12 13 14 15 16 17 18 19 20 …" at bounding box center [932, 507] width 393 height 208
click at [1113, 395] on input "14:53" at bounding box center [1079, 388] width 101 height 31
click at [1115, 391] on input "14:53" at bounding box center [1079, 388] width 101 height 31
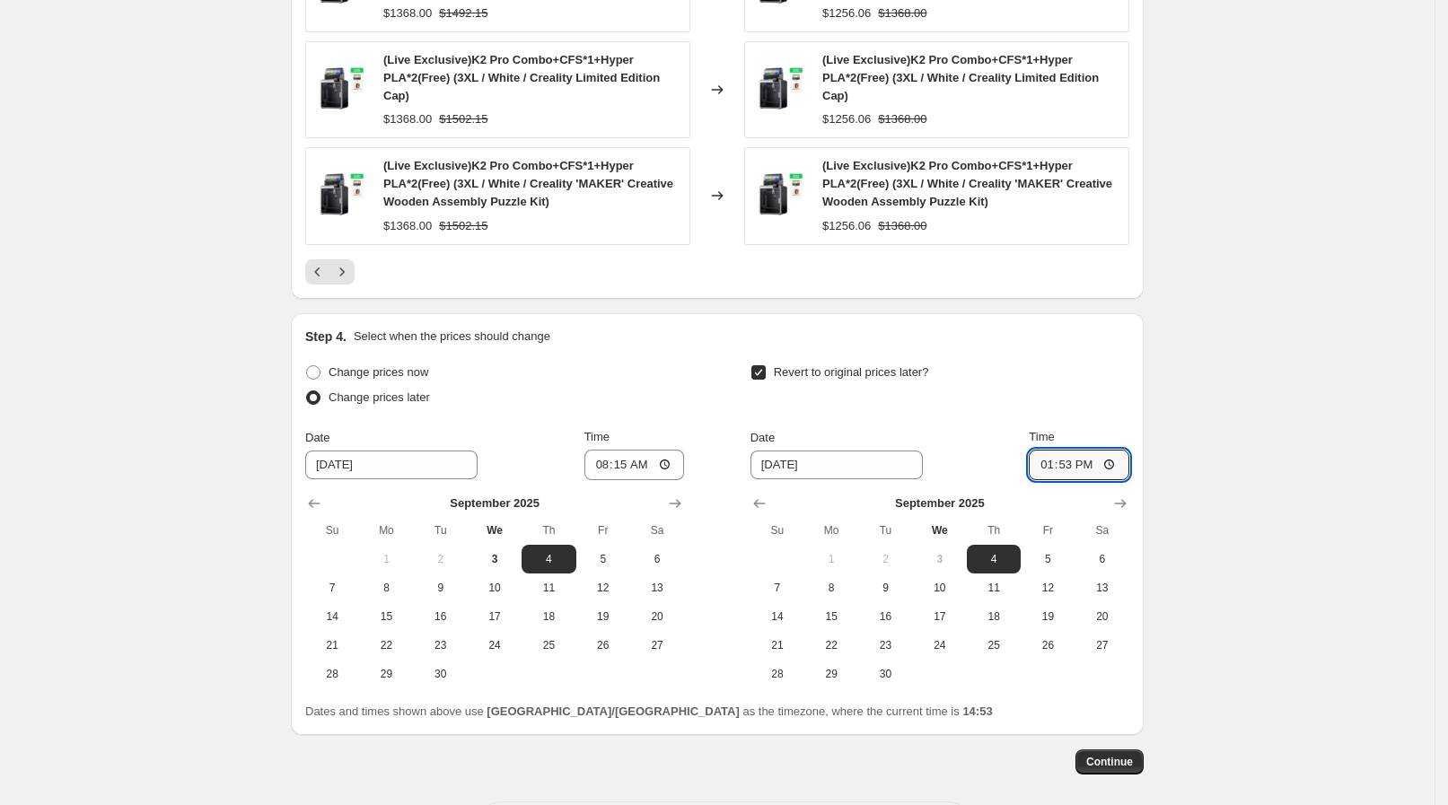
scroll to position [1189, 0]
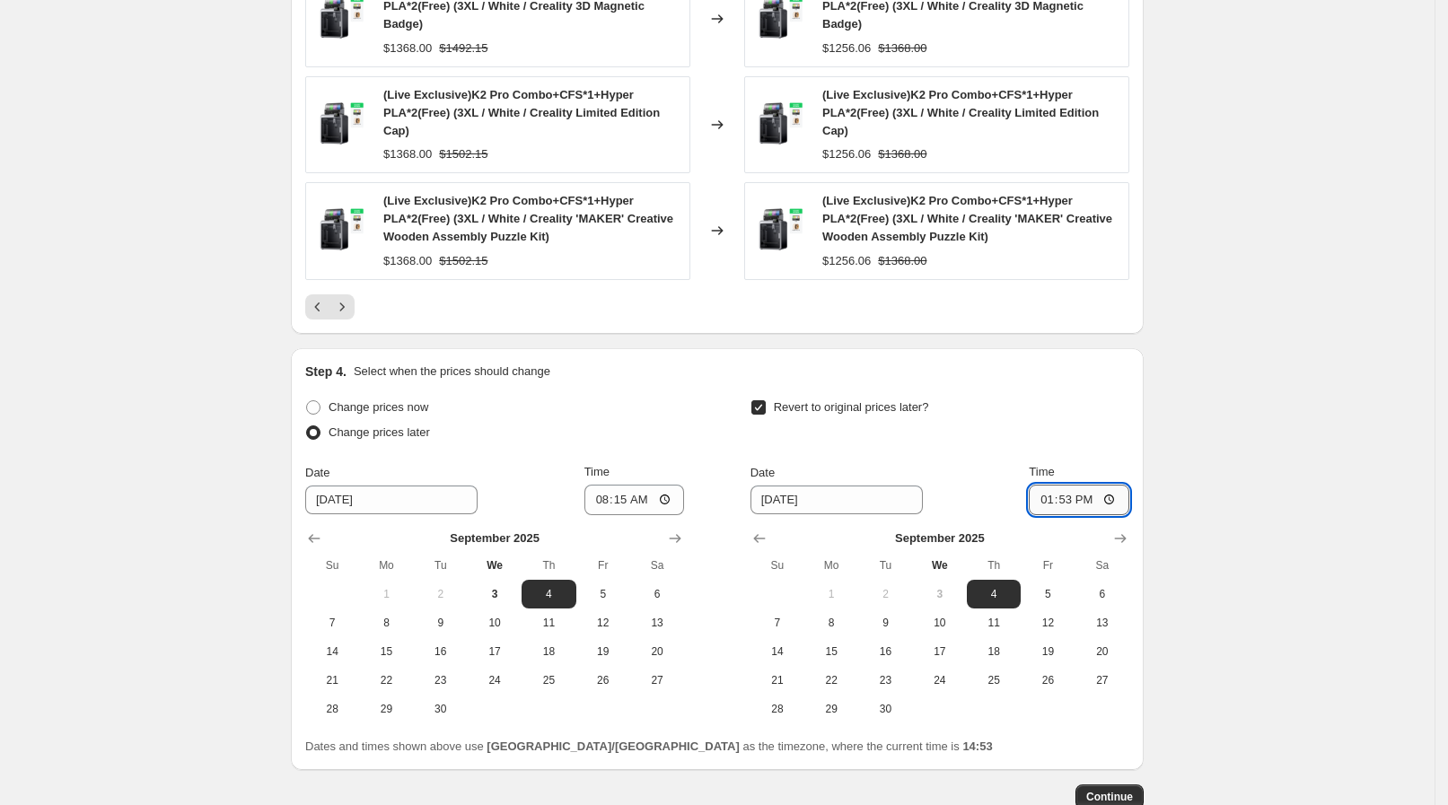
click at [1124, 498] on input "13:53" at bounding box center [1079, 500] width 101 height 31
type input "13:00"
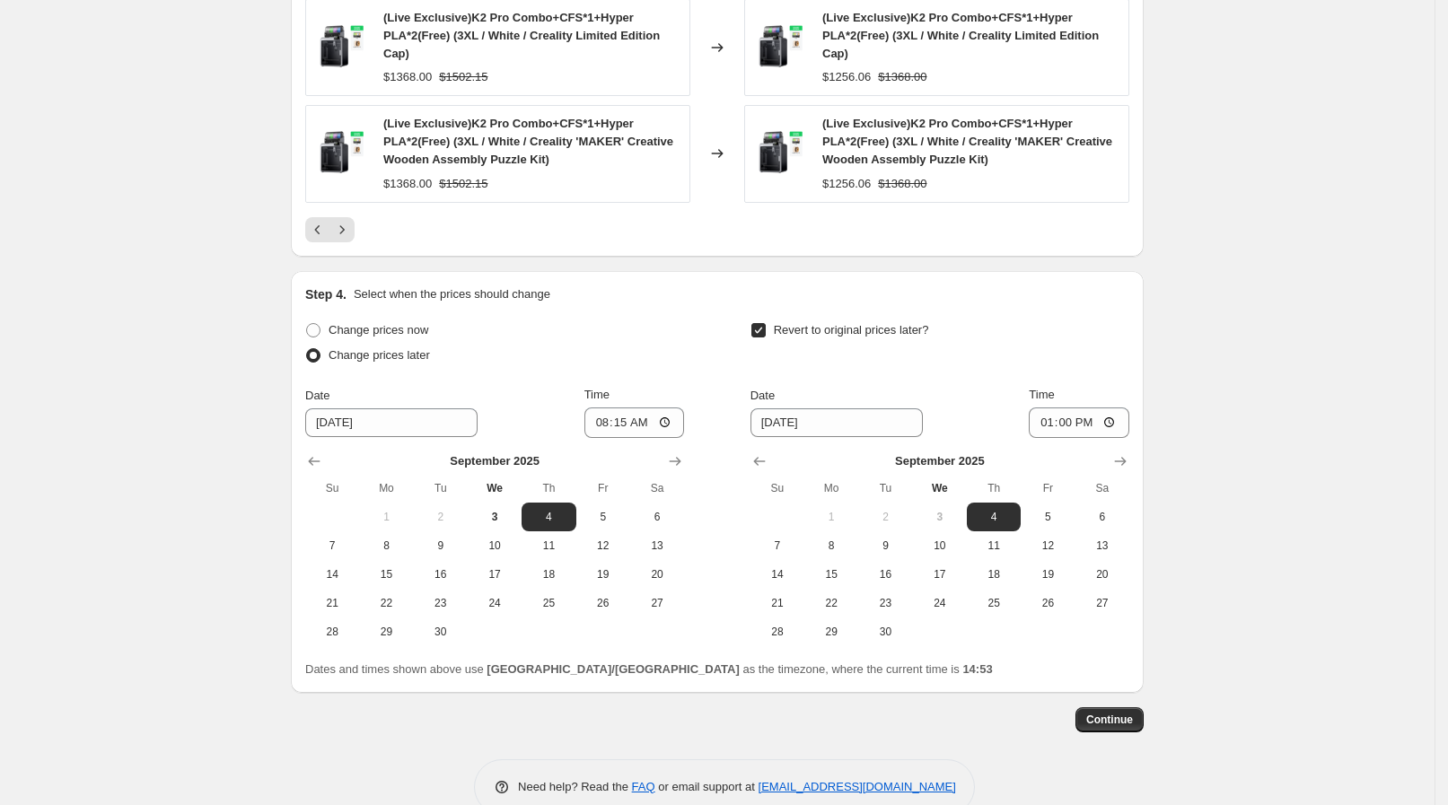
scroll to position [1301, 0]
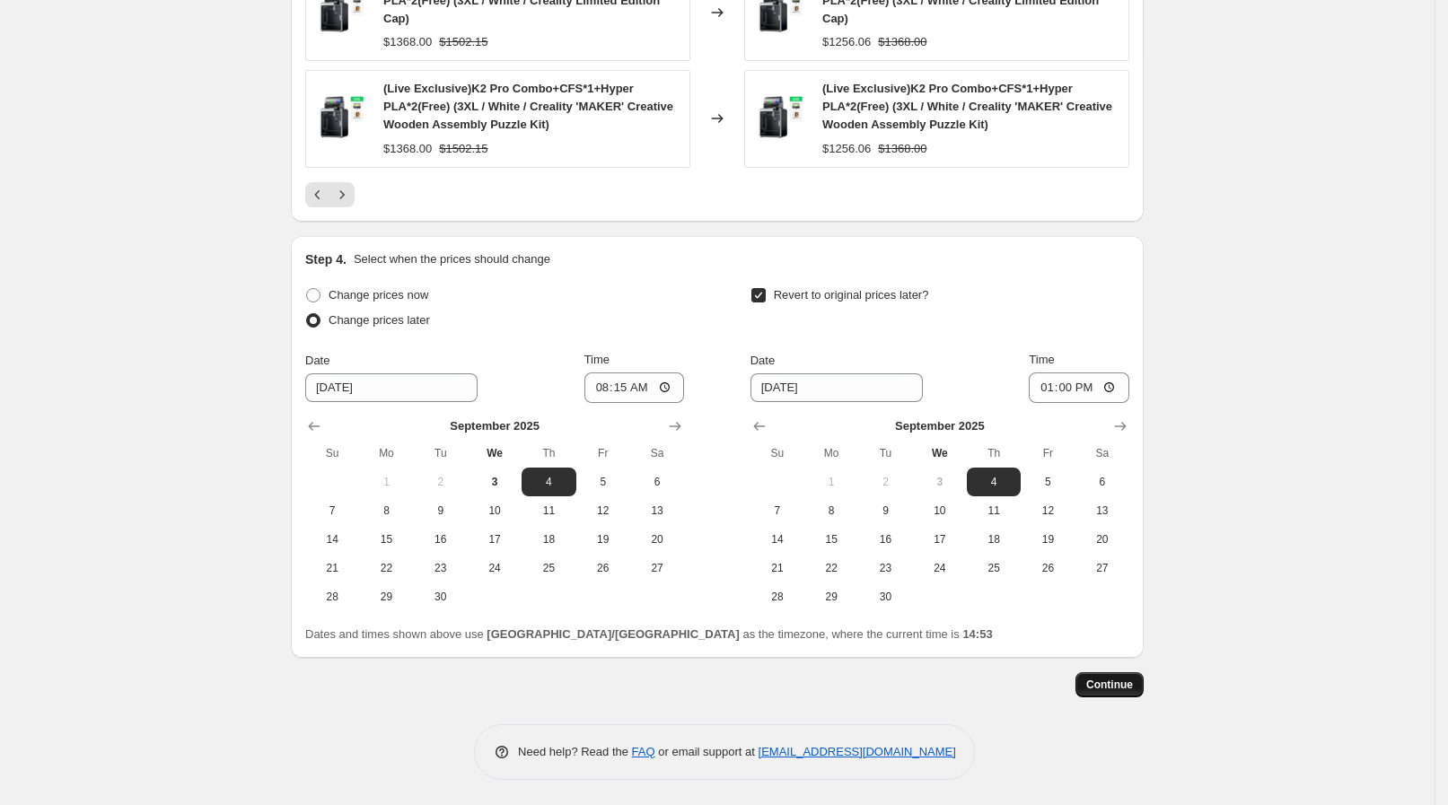
click at [1117, 682] on span "Continue" at bounding box center [1109, 685] width 47 height 14
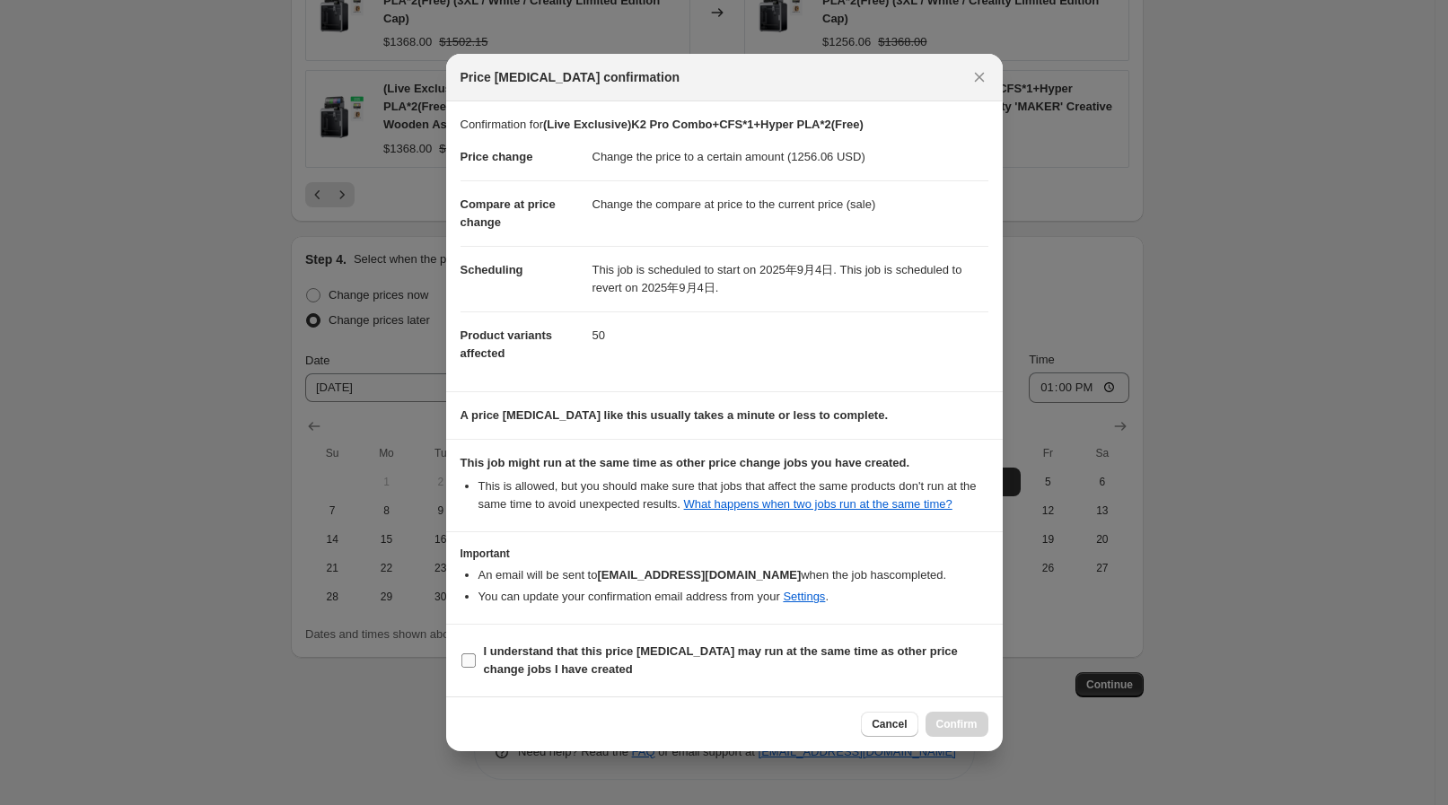
click at [547, 658] on b "I understand that this price [MEDICAL_DATA] may run at the same time as other p…" at bounding box center [721, 660] width 474 height 31
click at [476, 658] on input "I understand that this price [MEDICAL_DATA] may run at the same time as other p…" at bounding box center [468, 661] width 14 height 14
checkbox input "true"
click at [944, 724] on span "Confirm" at bounding box center [956, 724] width 41 height 14
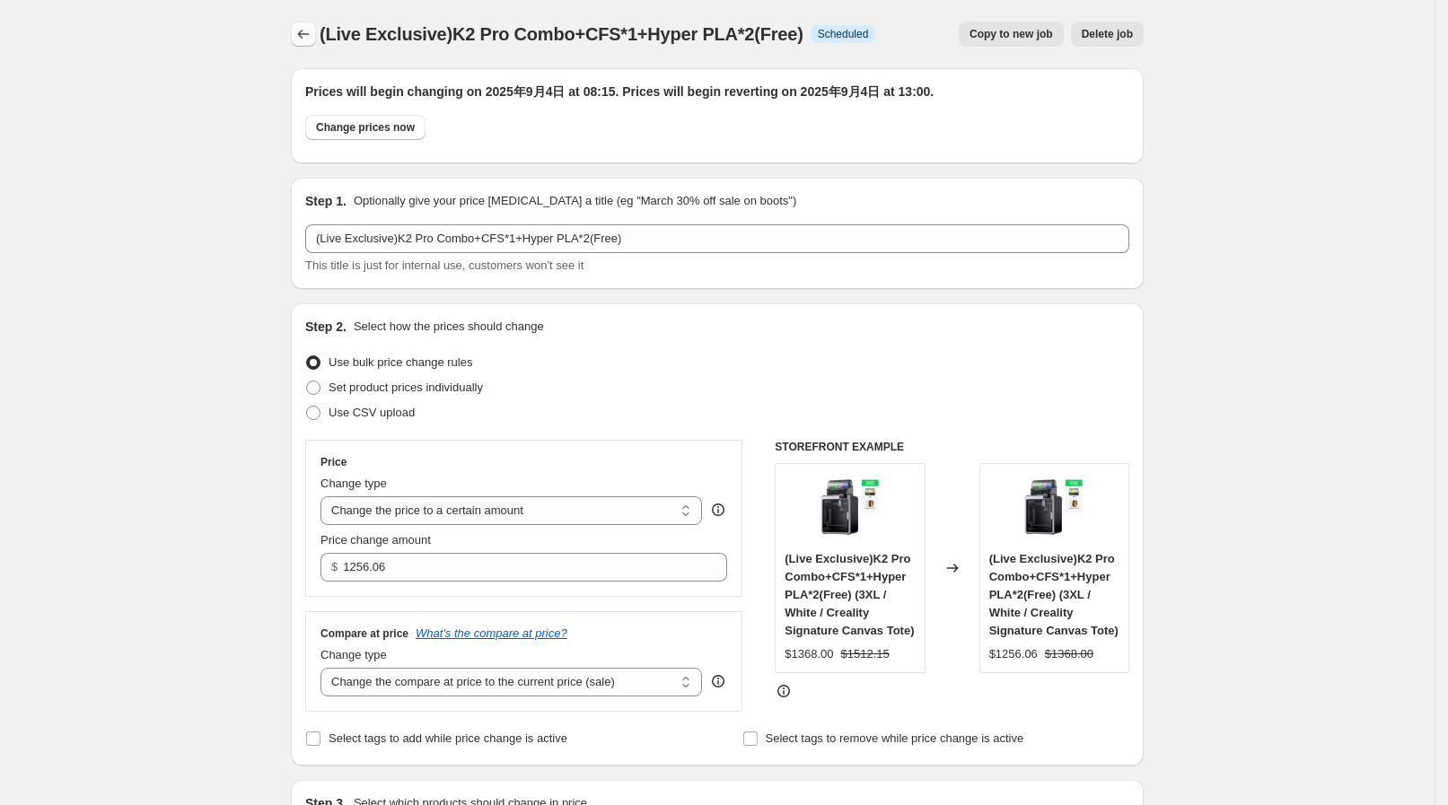
click at [311, 28] on icon "Price change jobs" at bounding box center [303, 34] width 18 height 18
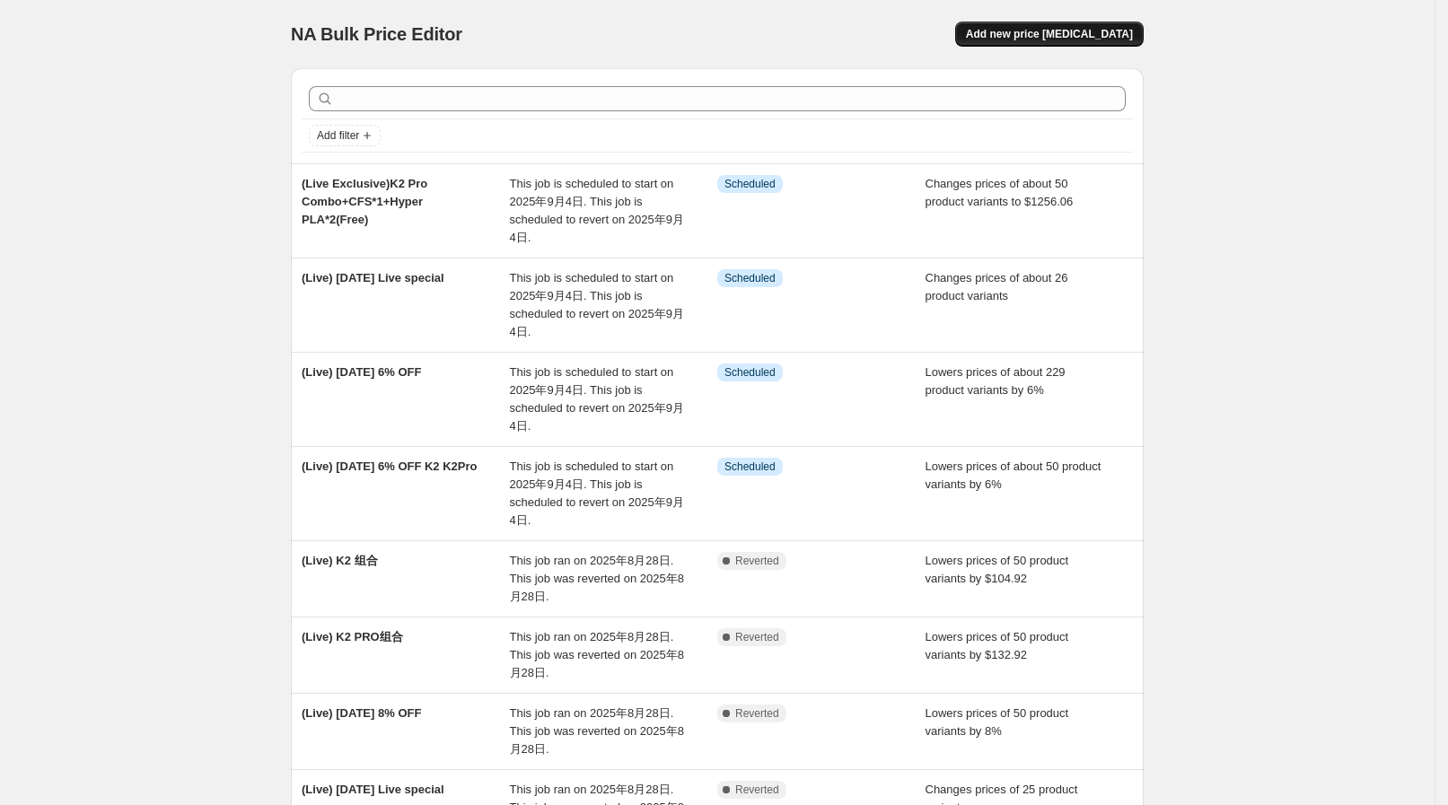
click at [1072, 31] on span "Add new price [MEDICAL_DATA]" at bounding box center [1049, 34] width 167 height 14
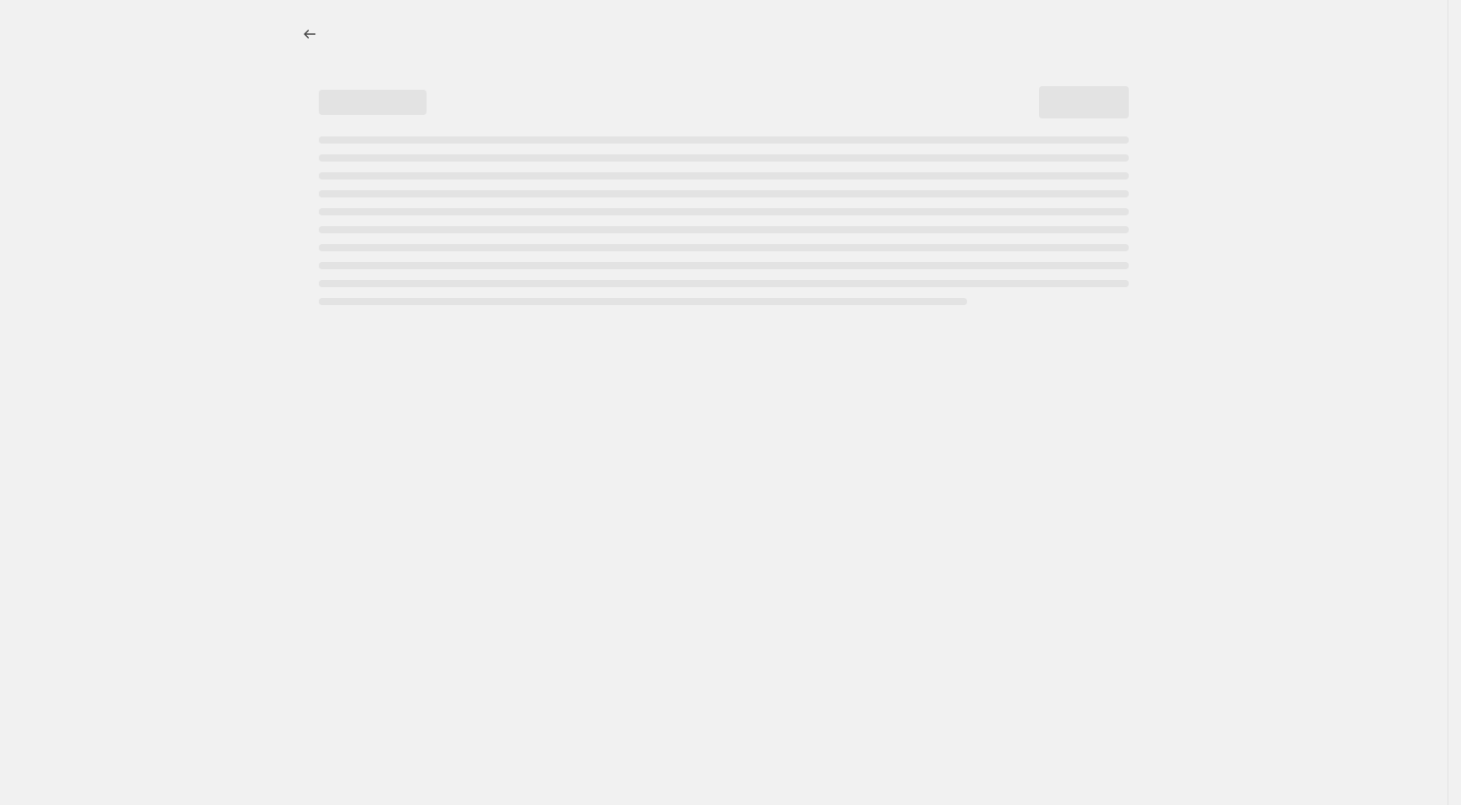
select select "percentage"
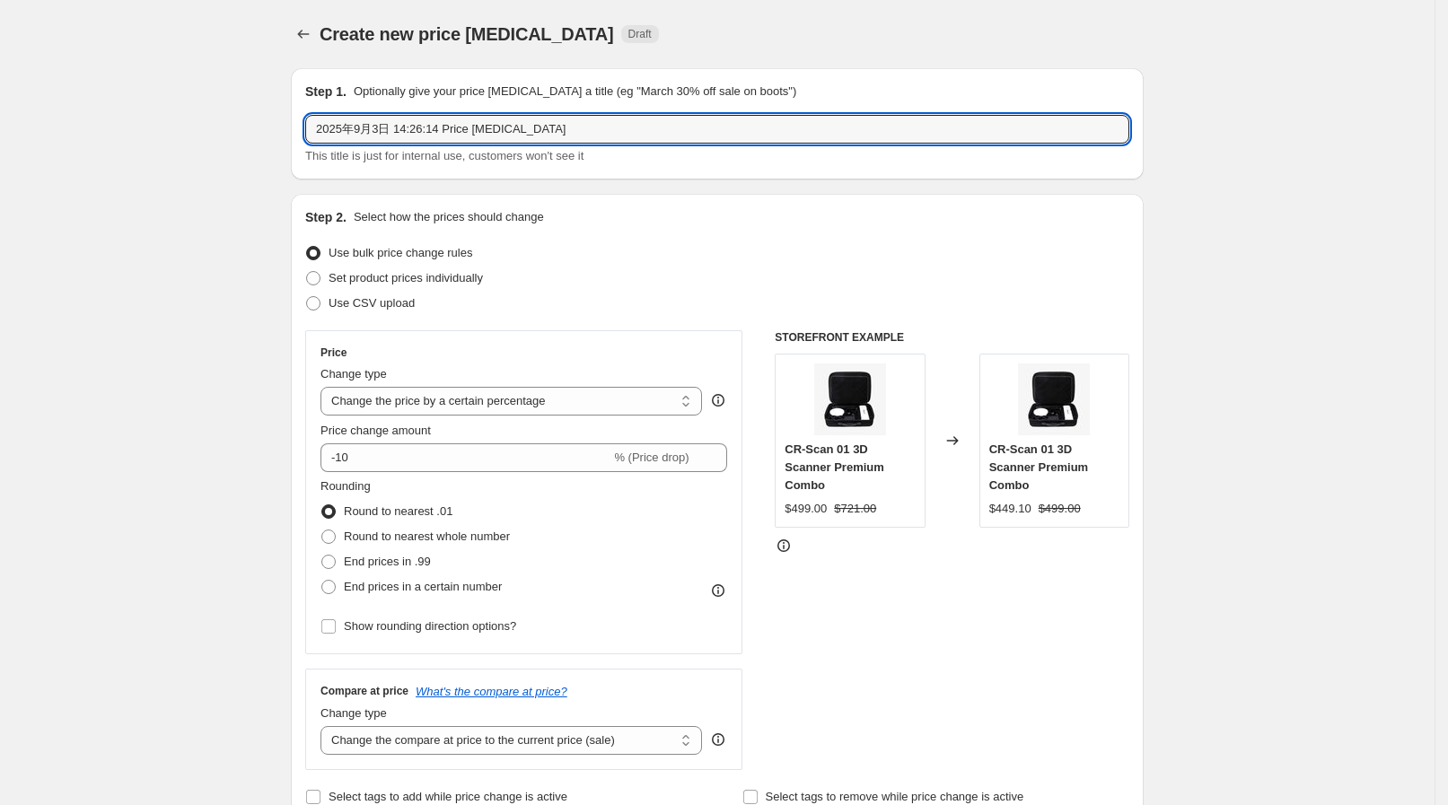
drag, startPoint x: 608, startPoint y: 117, endPoint x: 151, endPoint y: 116, distance: 456.9
paste input "(Live Exclusive)(Pre-order) K2 Combo+CFS*1+Hyper PLA*2(Free)"
type input "(Live Exclusive)(Pre-order) K2 Combo+CFS*1+Hyper PLA*2(Free)"
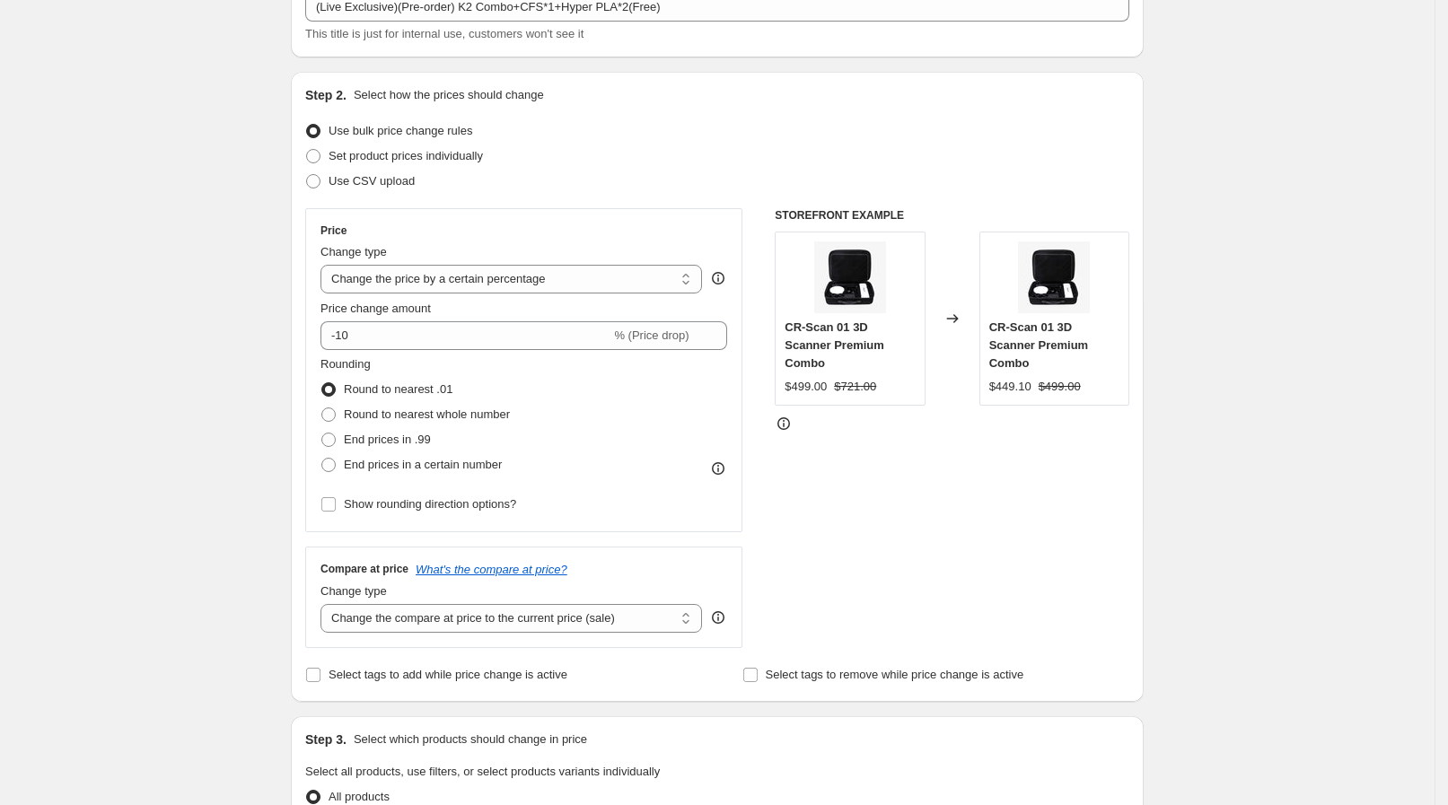
scroll to position [224, 0]
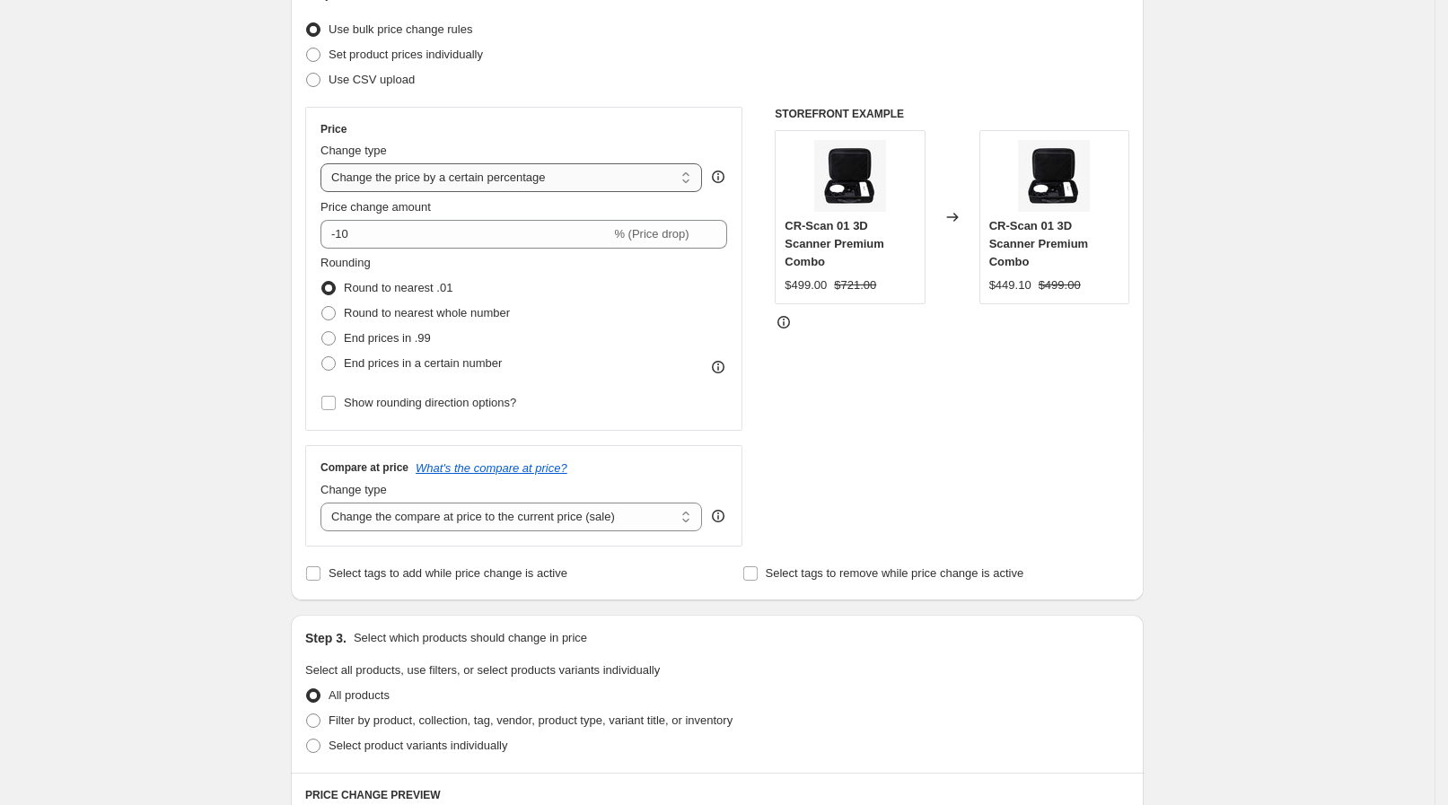
click at [399, 188] on select "Change the price to a certain amount Change the price by a certain amount Chang…" at bounding box center [511, 177] width 382 height 29
select select "to"
click at [327, 163] on select "Change the price to a certain amount Change the price by a certain amount Chang…" at bounding box center [511, 177] width 382 height 29
type input "80.00"
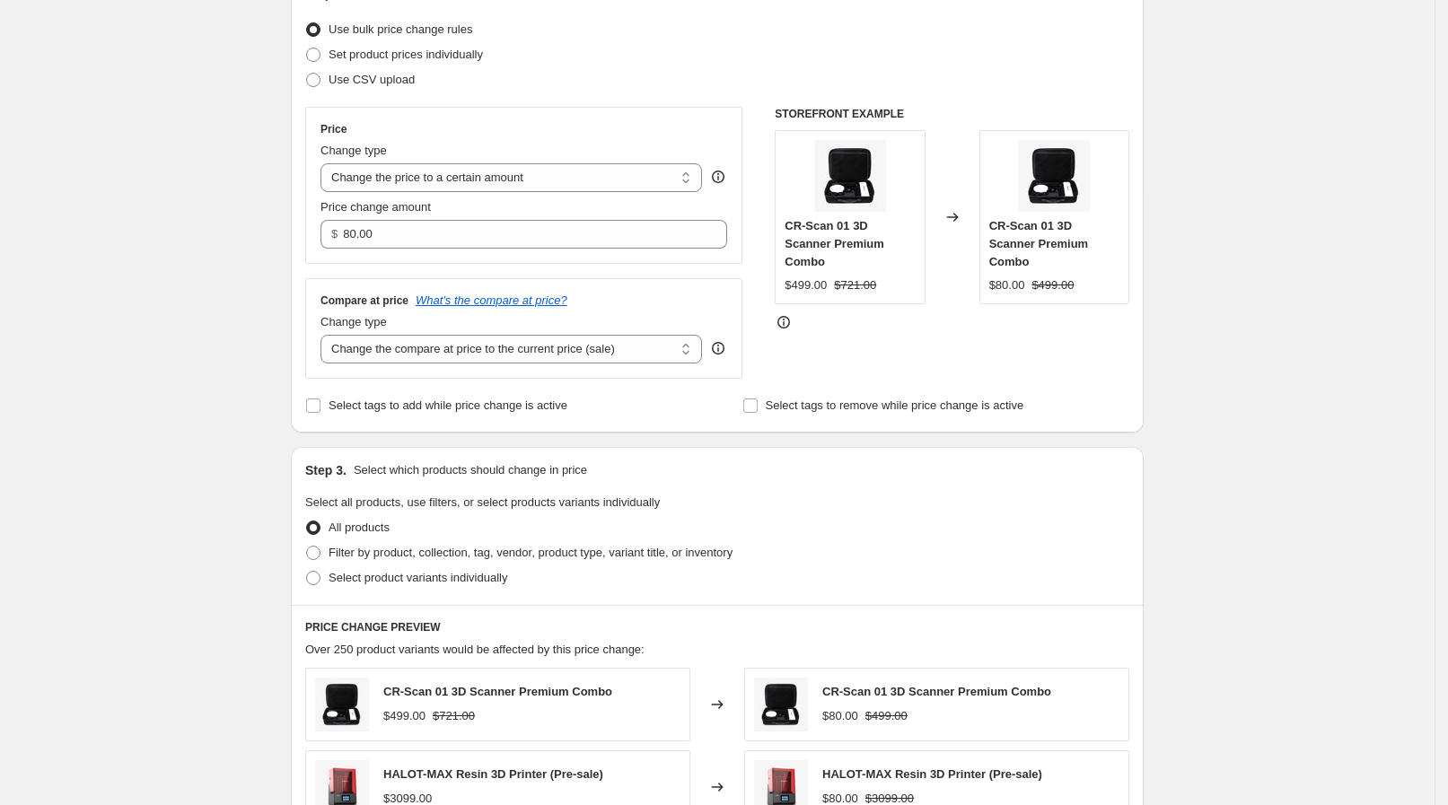
click at [244, 328] on div "Create new price [MEDICAL_DATA]. This page is ready Create new price [MEDICAL_D…" at bounding box center [717, 590] width 1435 height 1628
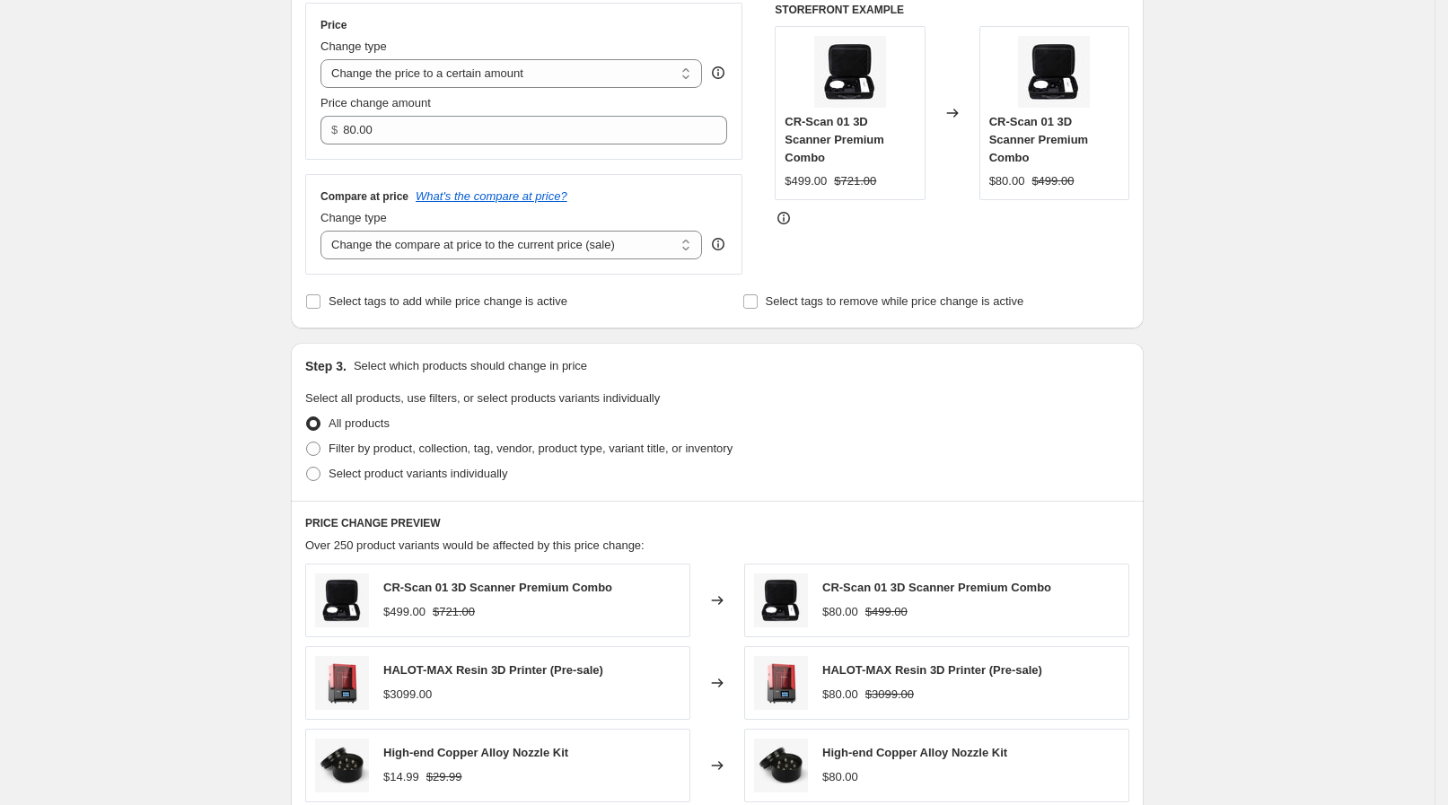
scroll to position [448, 0]
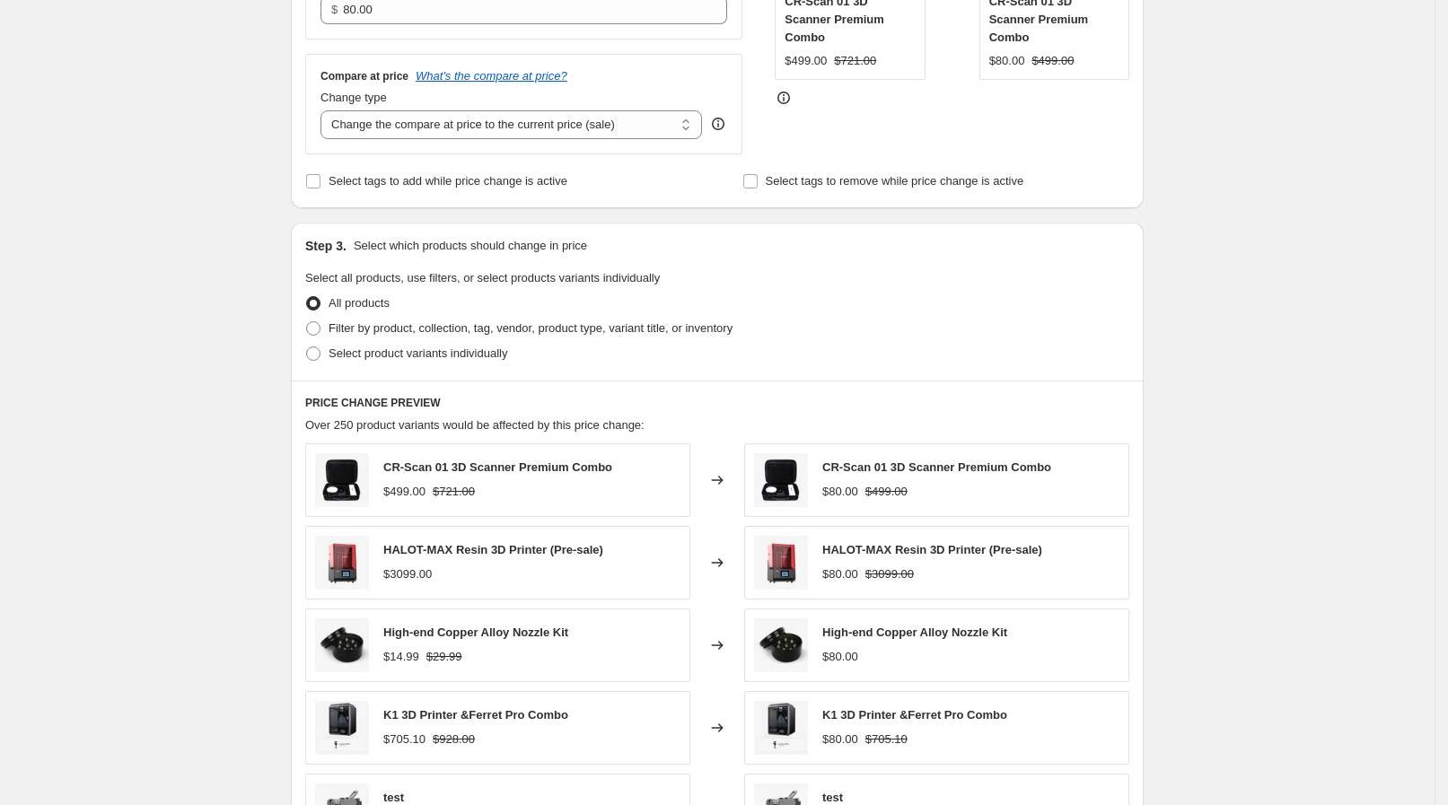
click at [378, 368] on div "Step 3. Select which products should change in price Select all products, use f…" at bounding box center [717, 302] width 853 height 158
click at [386, 359] on span "Select product variants individually" at bounding box center [418, 353] width 179 height 13
click at [307, 347] on input "Select product variants individually" at bounding box center [306, 347] width 1 height 1
radio input "true"
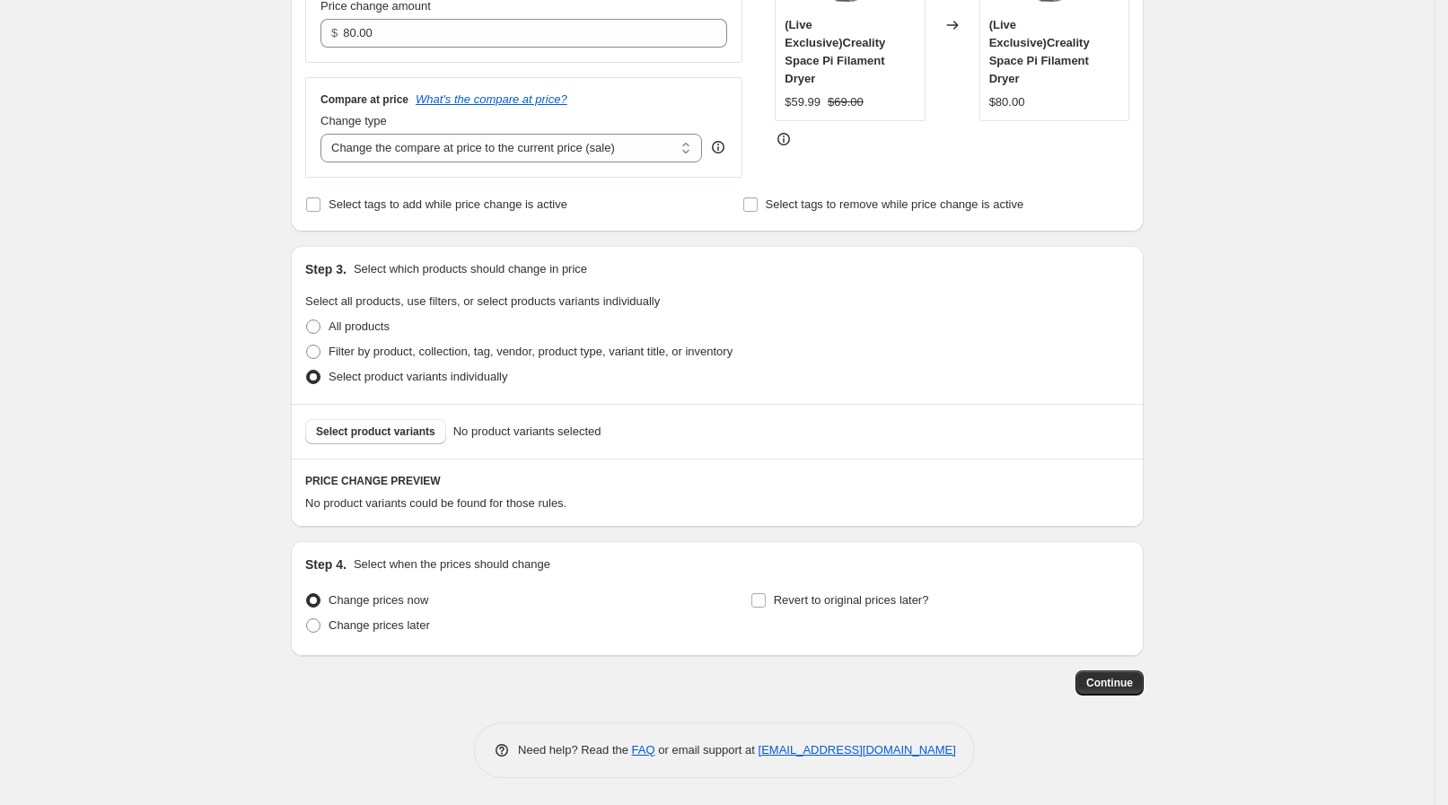
scroll to position [424, 0]
click at [400, 444] on div "Select product variants No product variants selected" at bounding box center [717, 432] width 824 height 25
click at [410, 443] on button "Select product variants" at bounding box center [375, 432] width 141 height 25
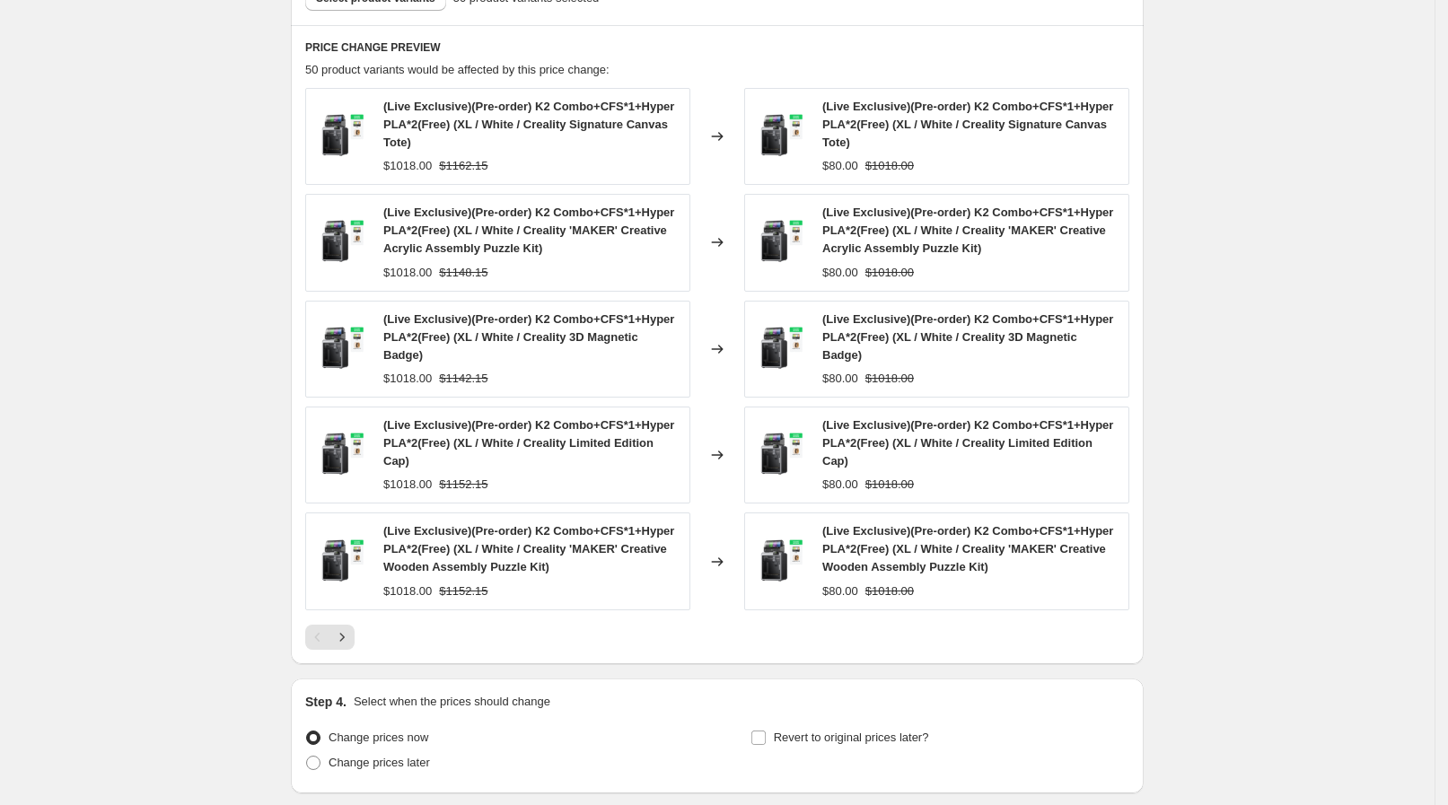
scroll to position [873, 0]
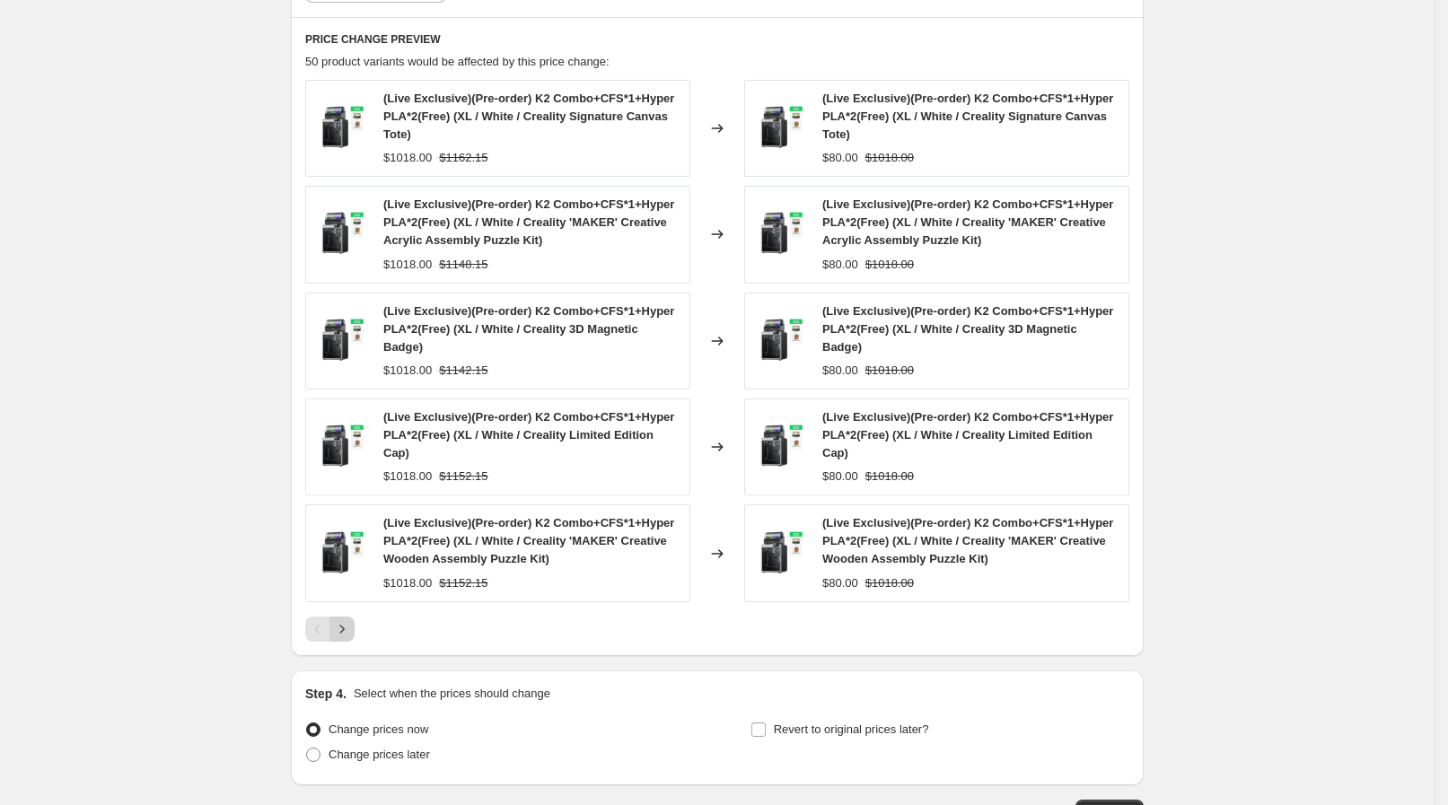
click at [351, 621] on icon "Next" at bounding box center [342, 629] width 18 height 18
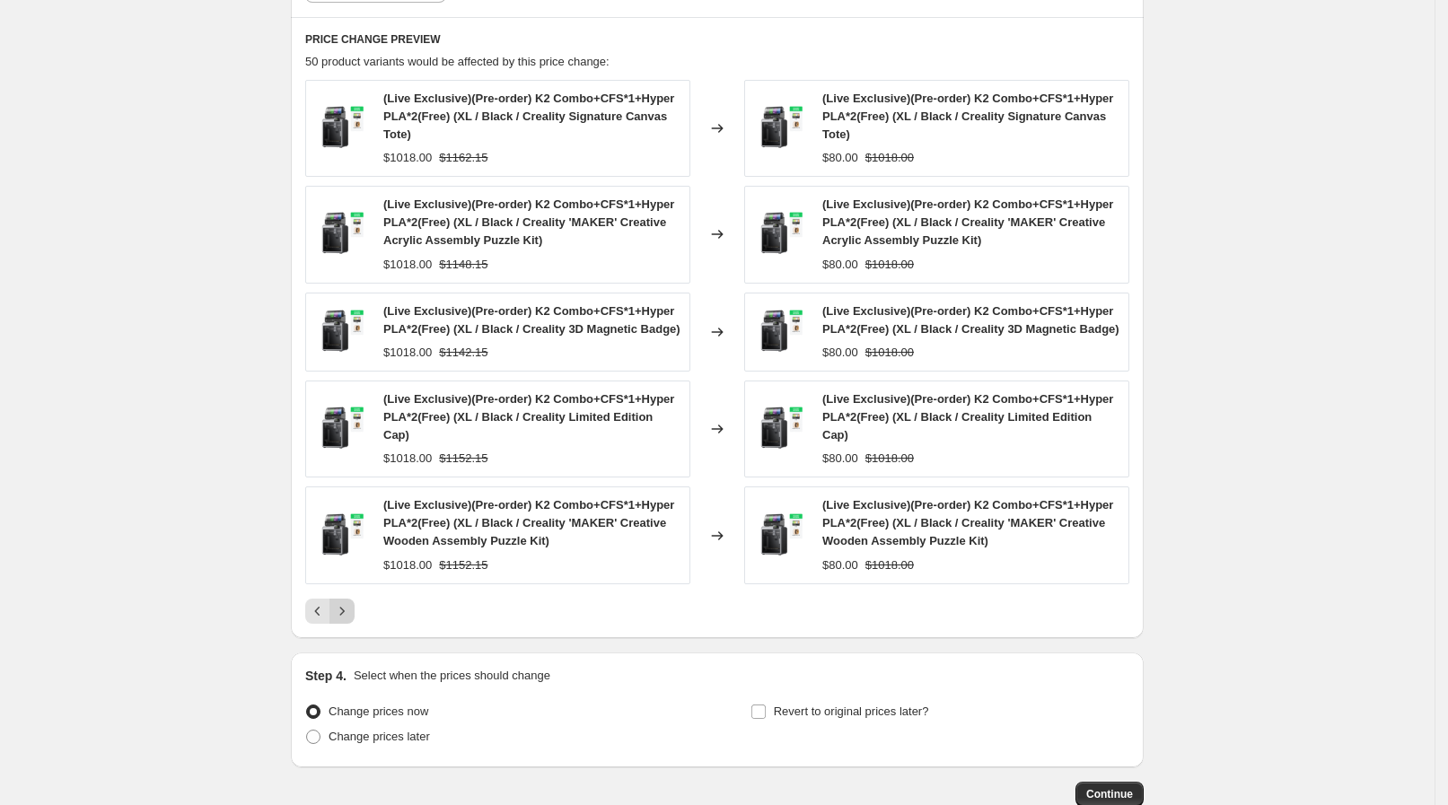
click at [351, 602] on icon "Next" at bounding box center [342, 611] width 18 height 18
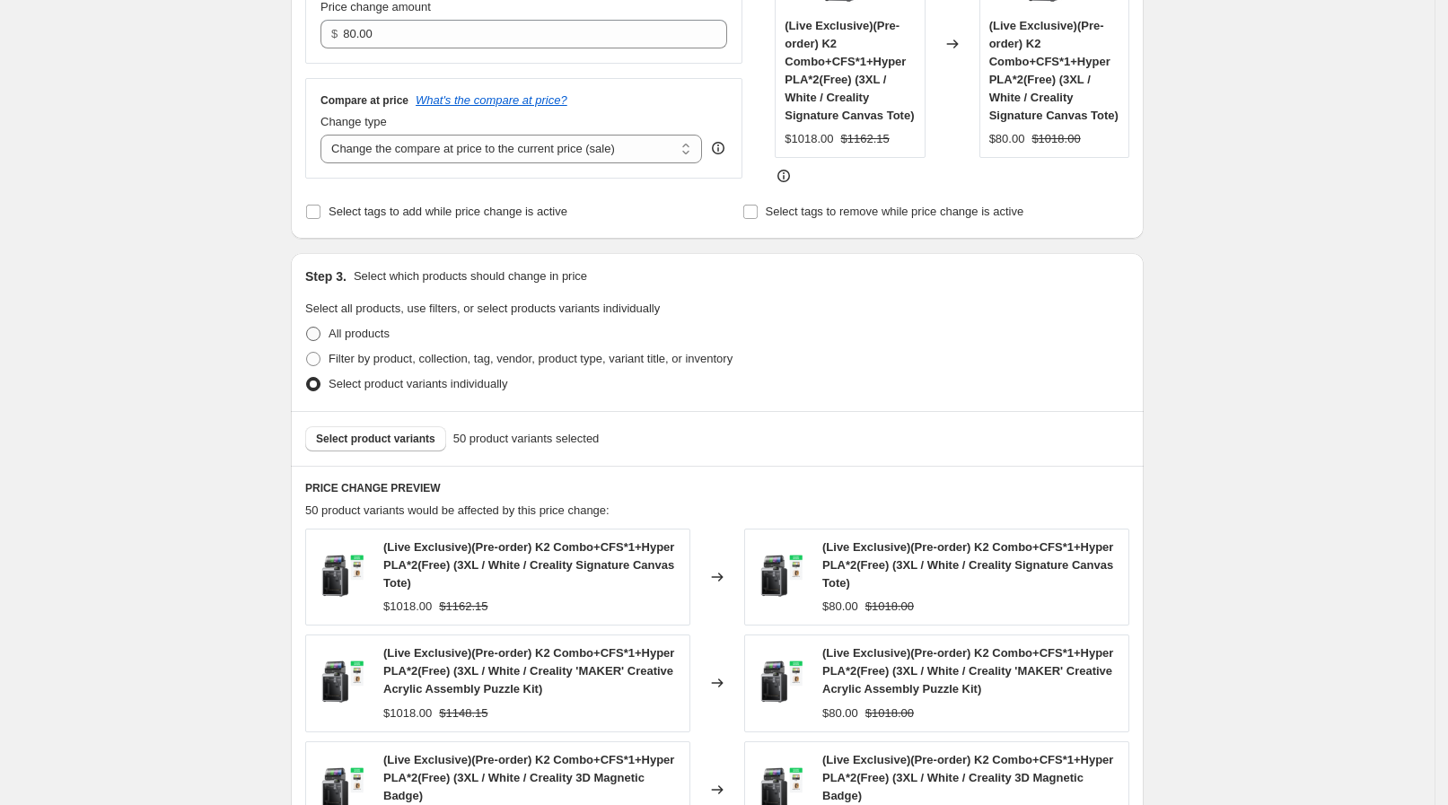
scroll to position [199, 0]
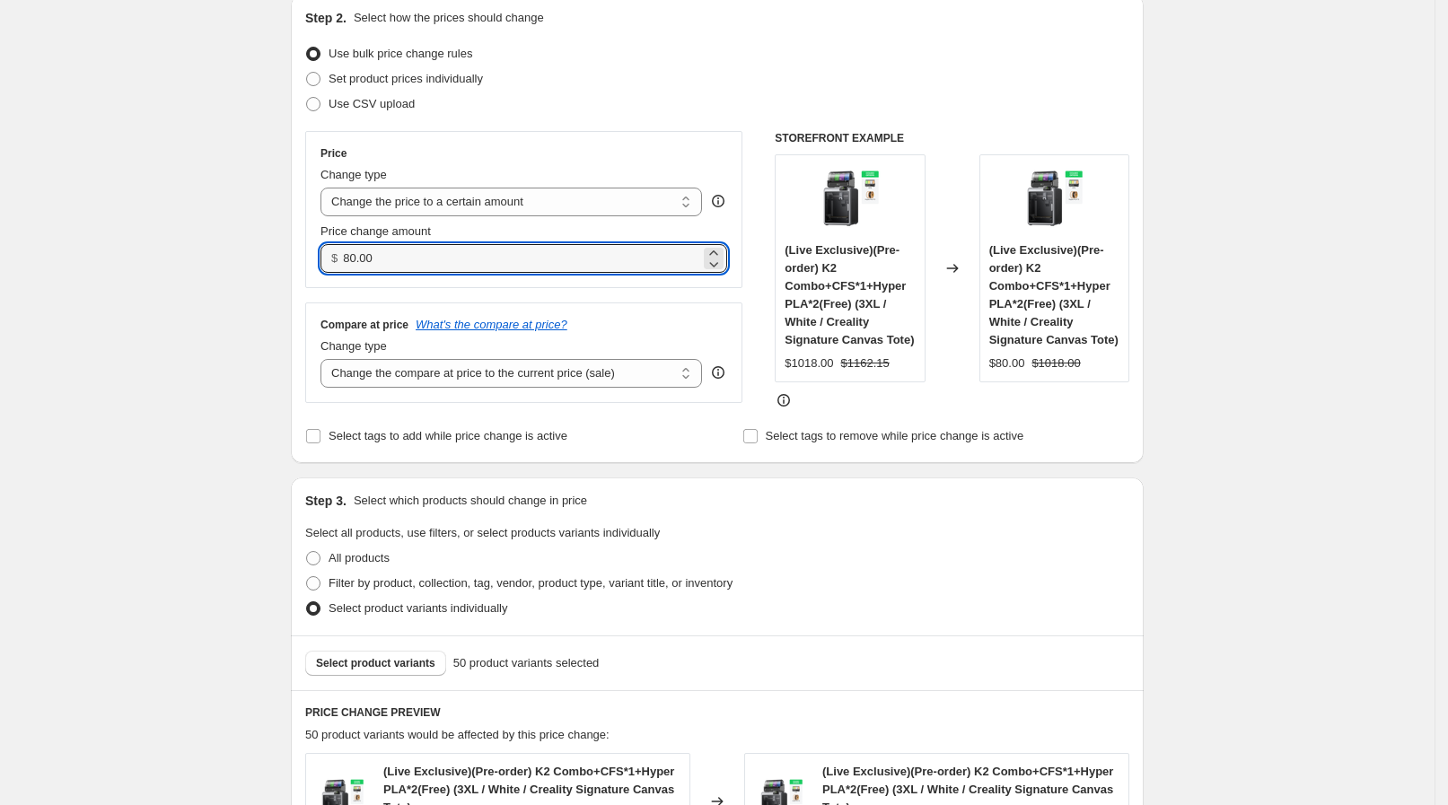
drag, startPoint x: 313, startPoint y: 233, endPoint x: 296, endPoint y: 233, distance: 17.1
click at [296, 233] on div "Step 2. Select how the prices should change Use bulk price change rules Set pro…" at bounding box center [717, 229] width 853 height 469
paste input "927.06"
type input "927.06"
click at [227, 312] on div "Create new price [MEDICAL_DATA]. This page is ready Create new price [MEDICAL_D…" at bounding box center [717, 704] width 1435 height 1807
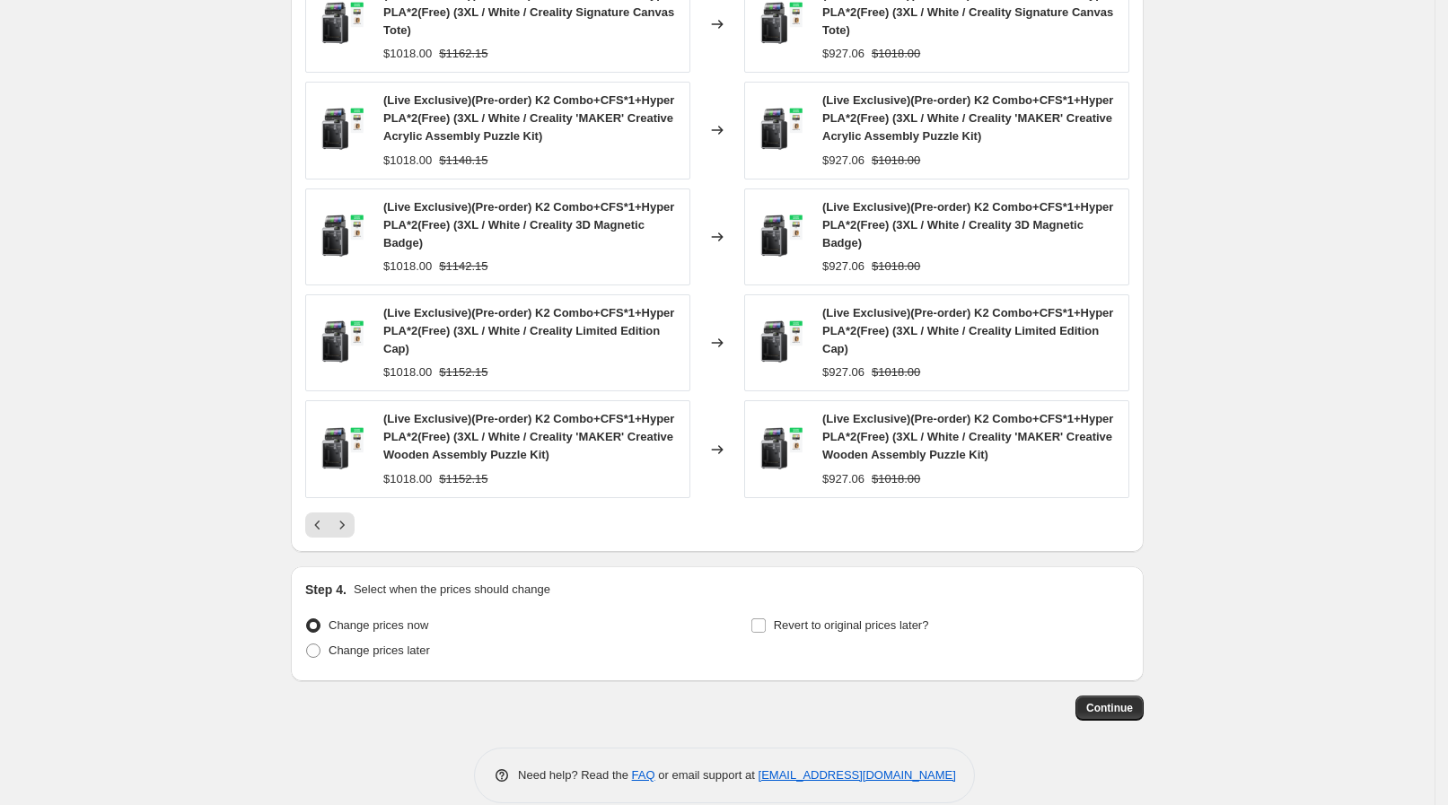
scroll to position [999, 0]
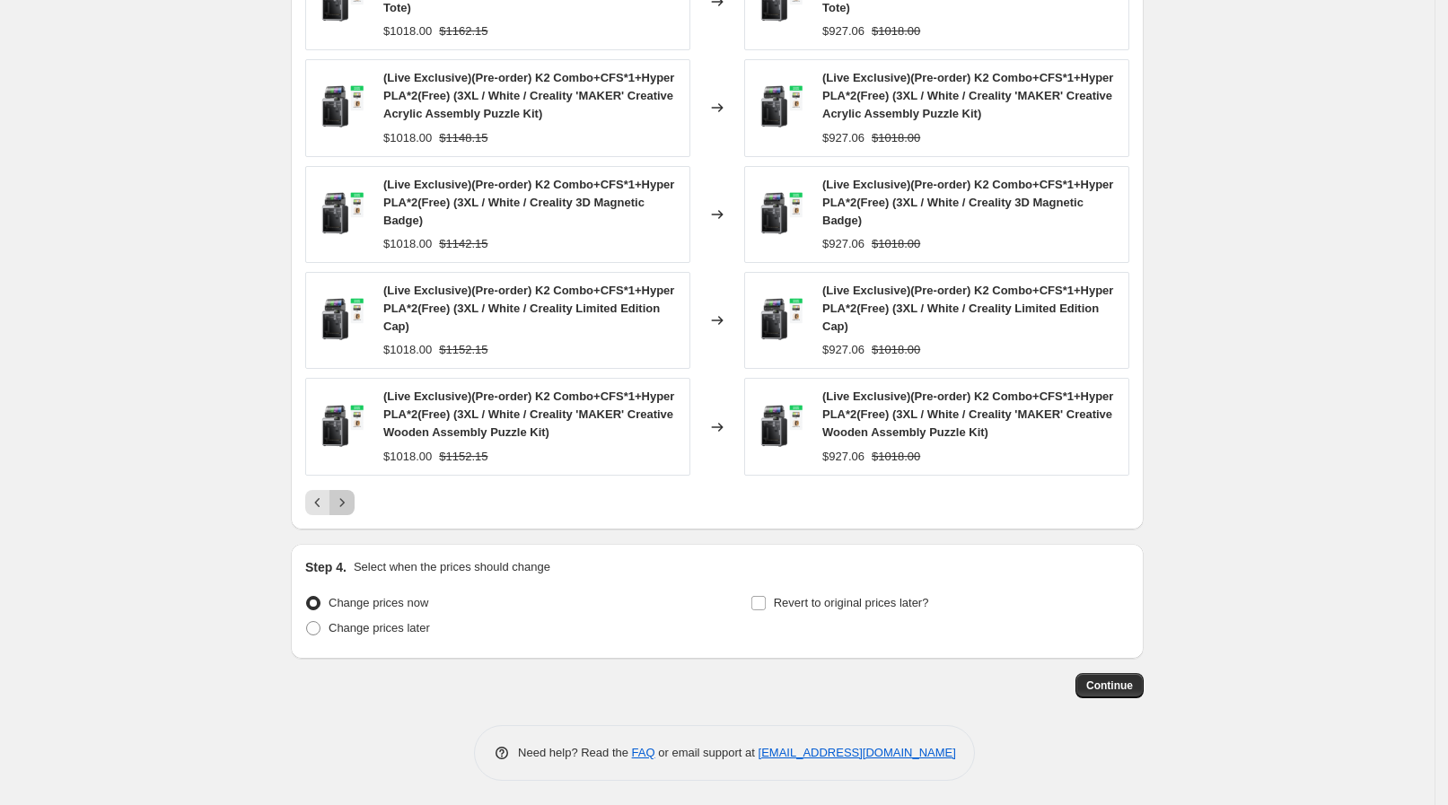
click at [347, 499] on icon "Next" at bounding box center [342, 503] width 18 height 18
click at [334, 636] on label "Change prices later" at bounding box center [367, 628] width 125 height 25
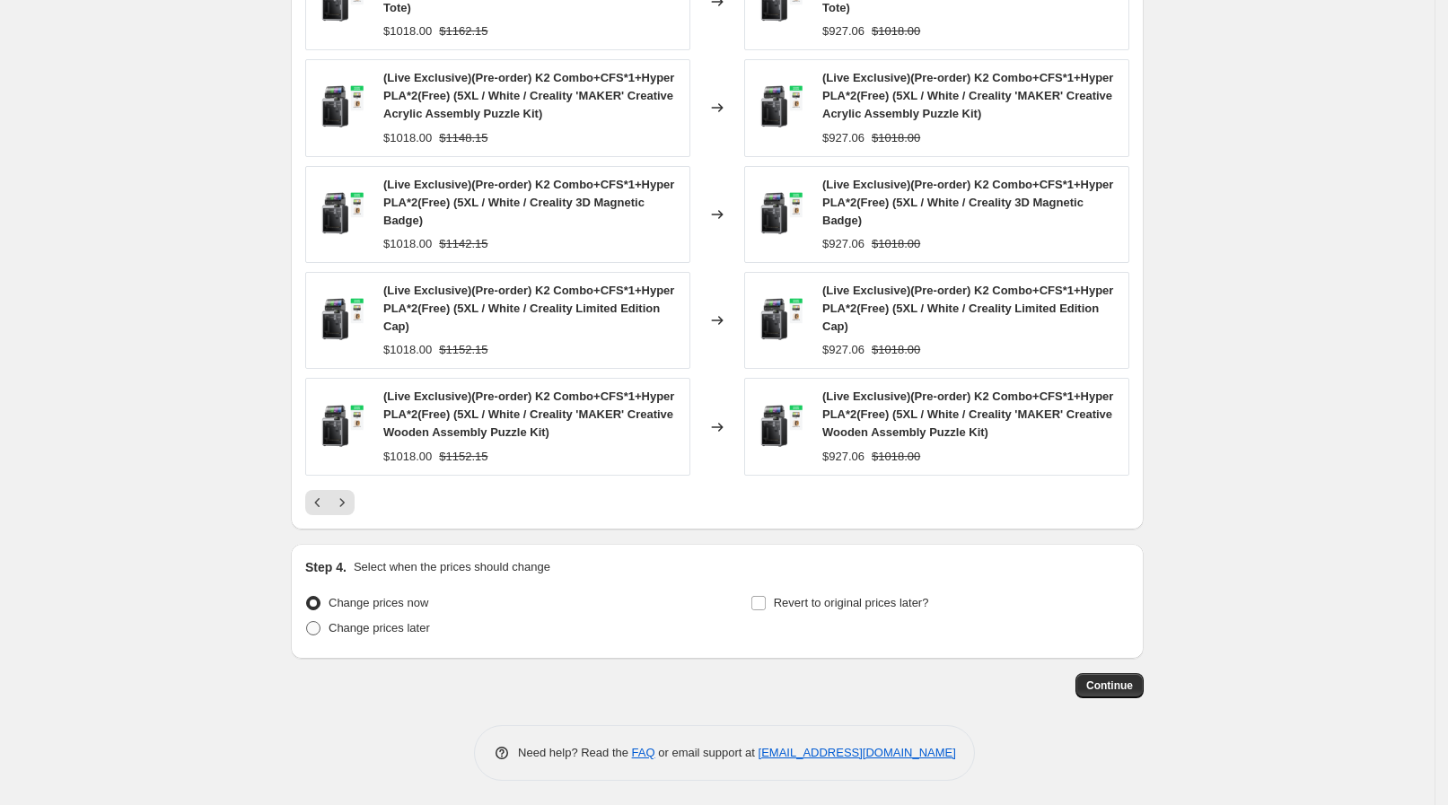
click at [307, 622] on input "Change prices later" at bounding box center [306, 621] width 1 height 1
radio input "true"
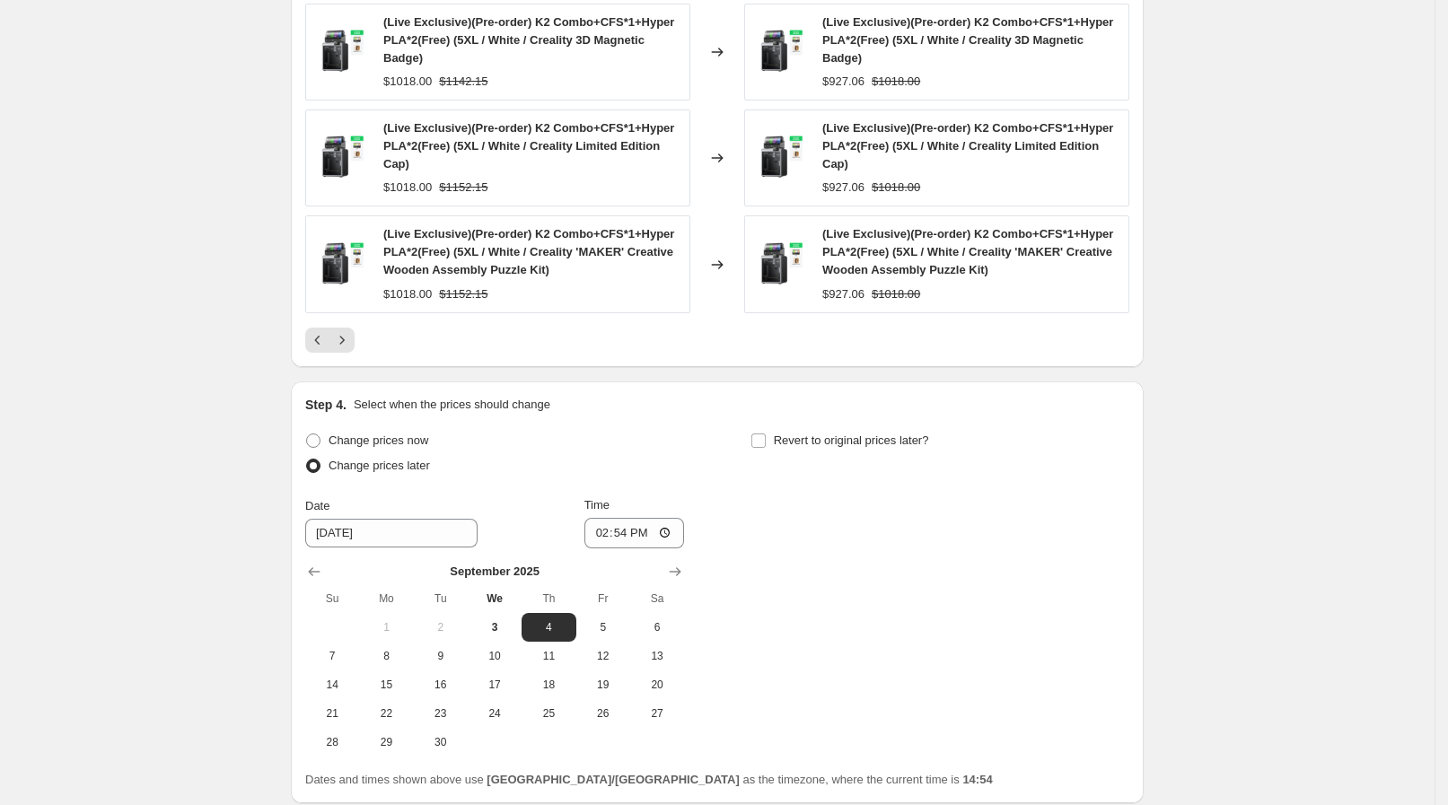
scroll to position [1306, 0]
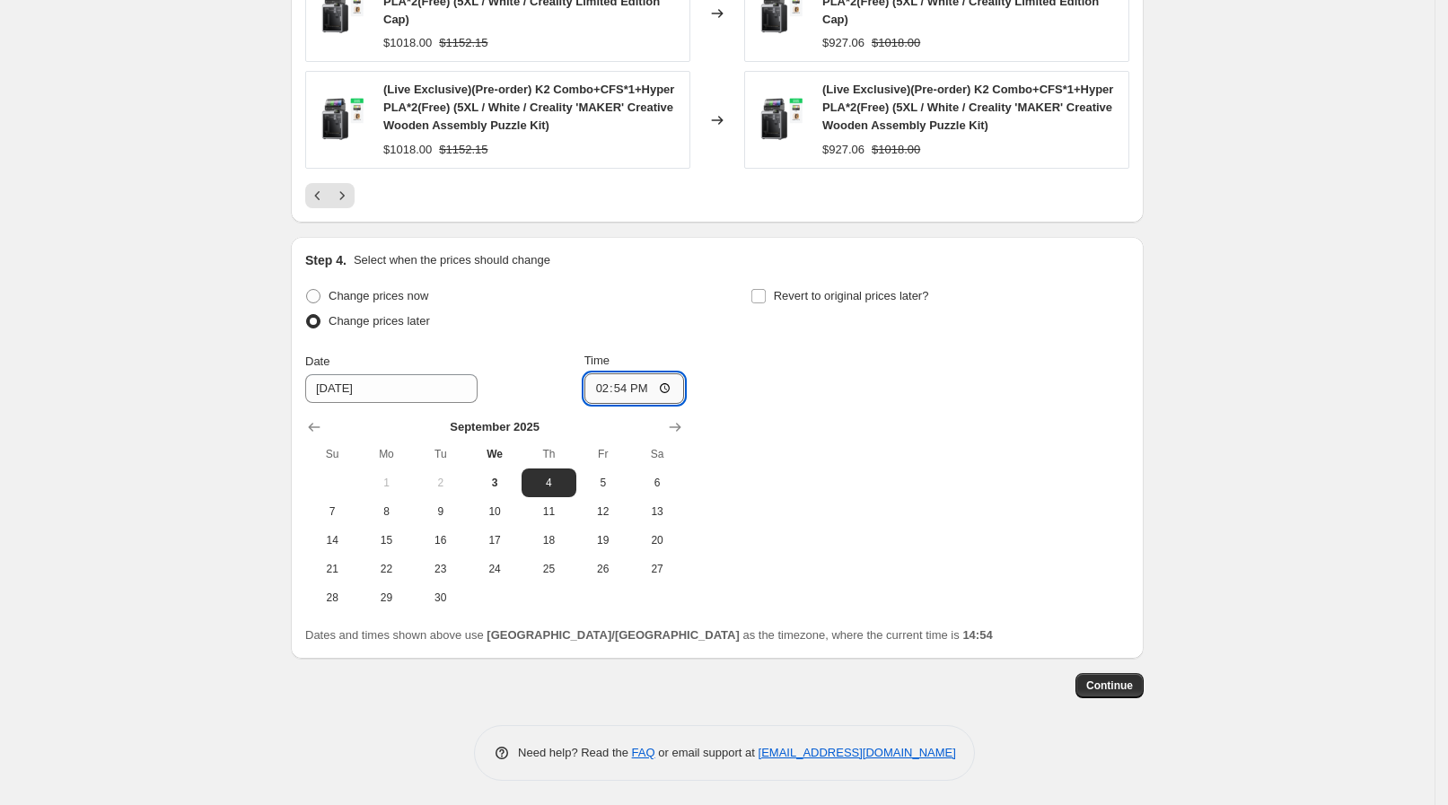
click at [671, 392] on input "14:54" at bounding box center [634, 388] width 101 height 31
click at [649, 388] on input "08:54" at bounding box center [634, 388] width 101 height 31
type input "08:15"
click at [859, 404] on div "Change prices now Change prices later Date [DATE] Time 08:[DATE] Mo Tu We Th Fr…" at bounding box center [717, 448] width 824 height 329
click at [863, 305] on label "Revert to original prices later?" at bounding box center [839, 296] width 179 height 25
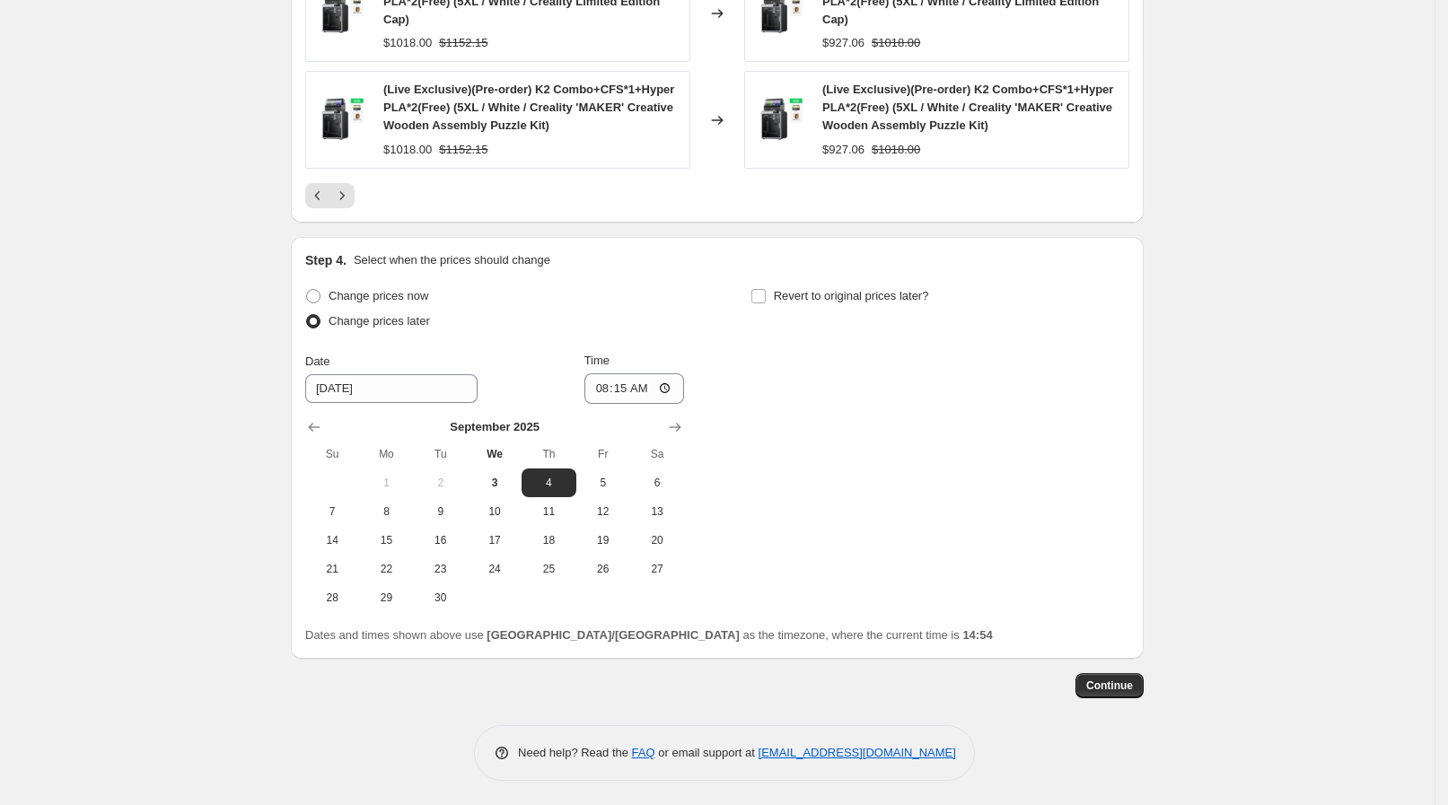
click at [766, 303] on input "Revert to original prices later?" at bounding box center [758, 296] width 14 height 14
checkbox input "true"
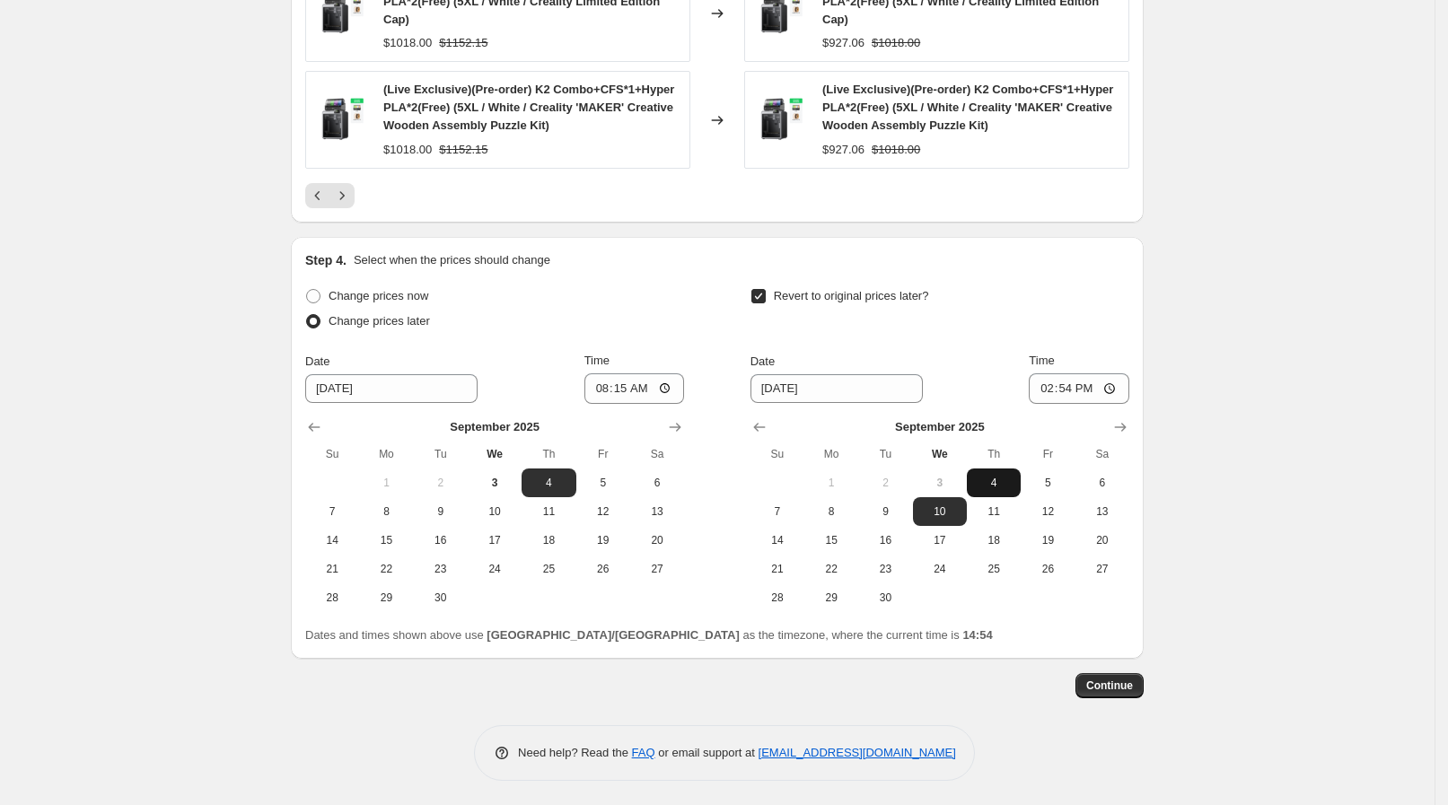
click at [996, 486] on span "4" at bounding box center [993, 483] width 39 height 14
type input "[DATE]"
click at [1080, 382] on input "14:54" at bounding box center [1079, 388] width 101 height 31
type input "13:00"
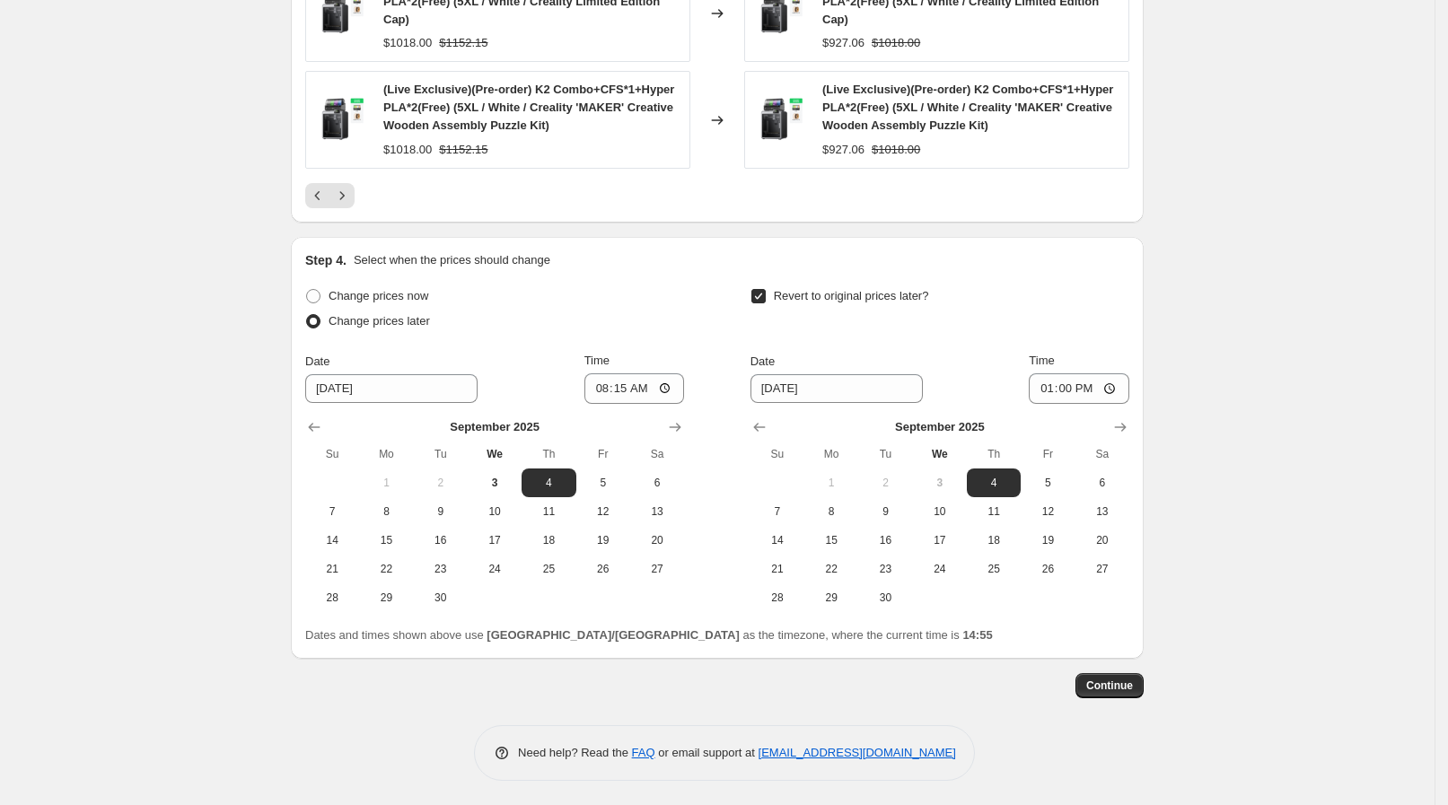
click at [1109, 695] on button "Continue" at bounding box center [1109, 685] width 68 height 25
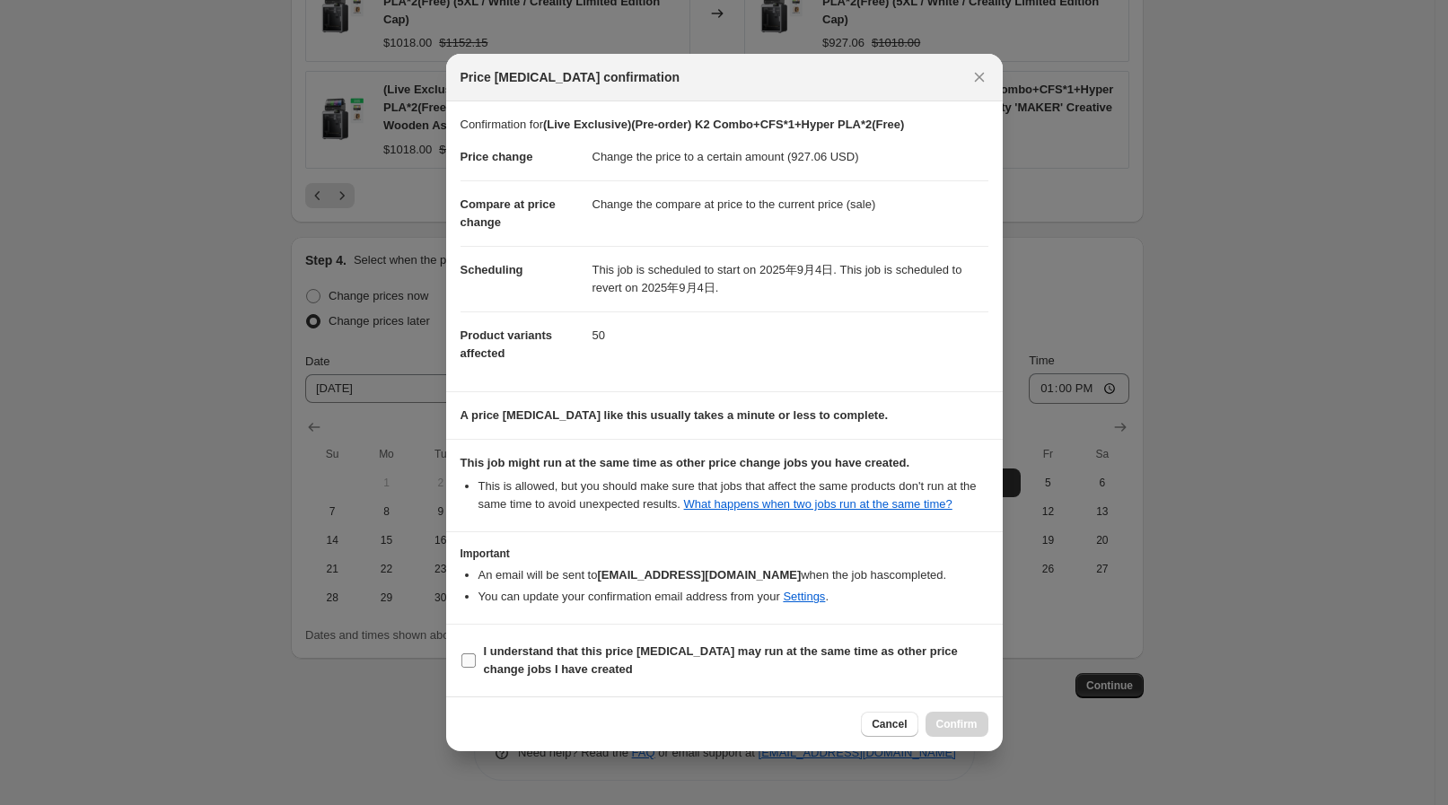
click at [644, 672] on span "I understand that this price [MEDICAL_DATA] may run at the same time as other p…" at bounding box center [736, 661] width 505 height 36
click at [476, 668] on input "I understand that this price [MEDICAL_DATA] may run at the same time as other p…" at bounding box center [468, 661] width 14 height 14
checkbox input "true"
click at [949, 713] on button "Confirm" at bounding box center [957, 724] width 63 height 25
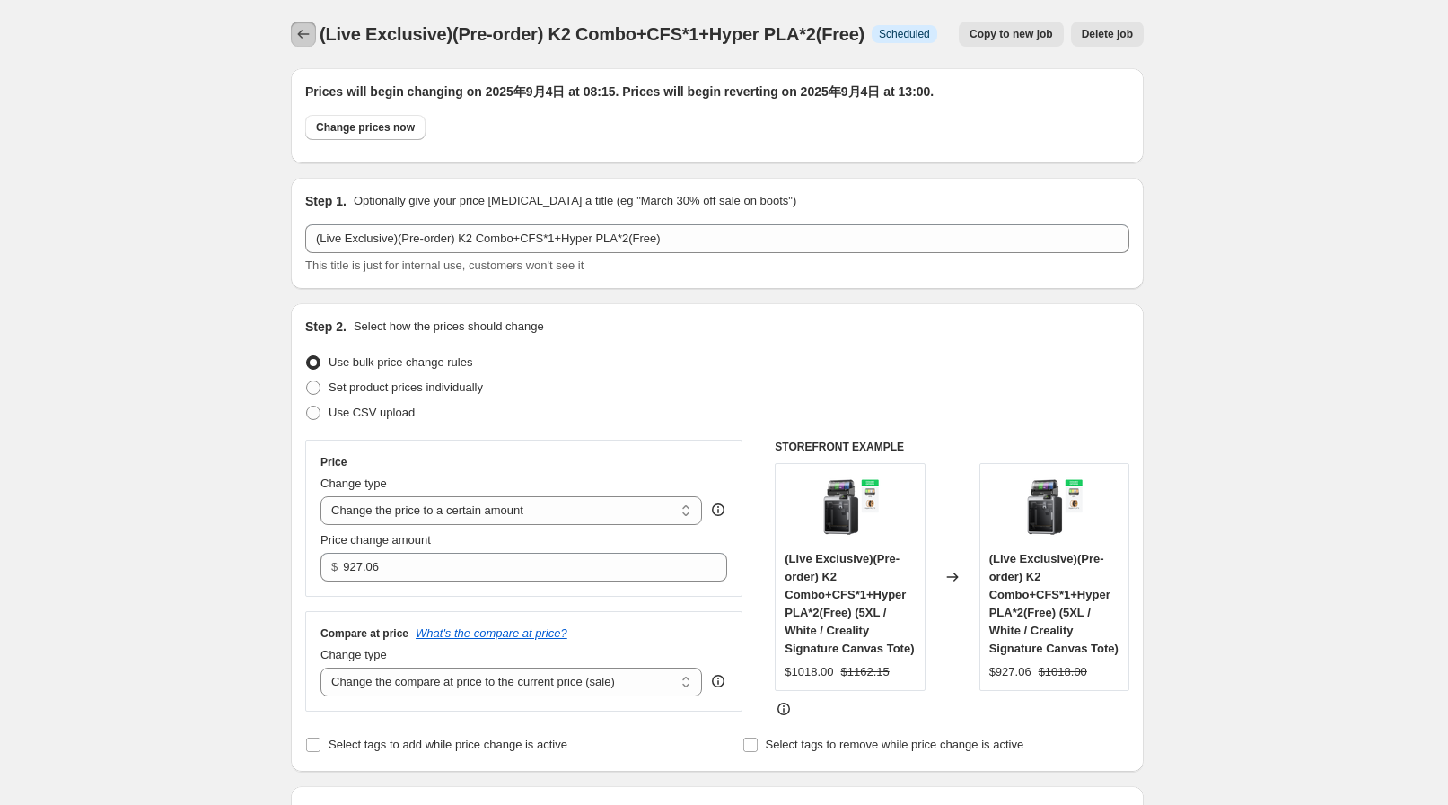
click at [298, 36] on button "Price change jobs" at bounding box center [303, 34] width 25 height 25
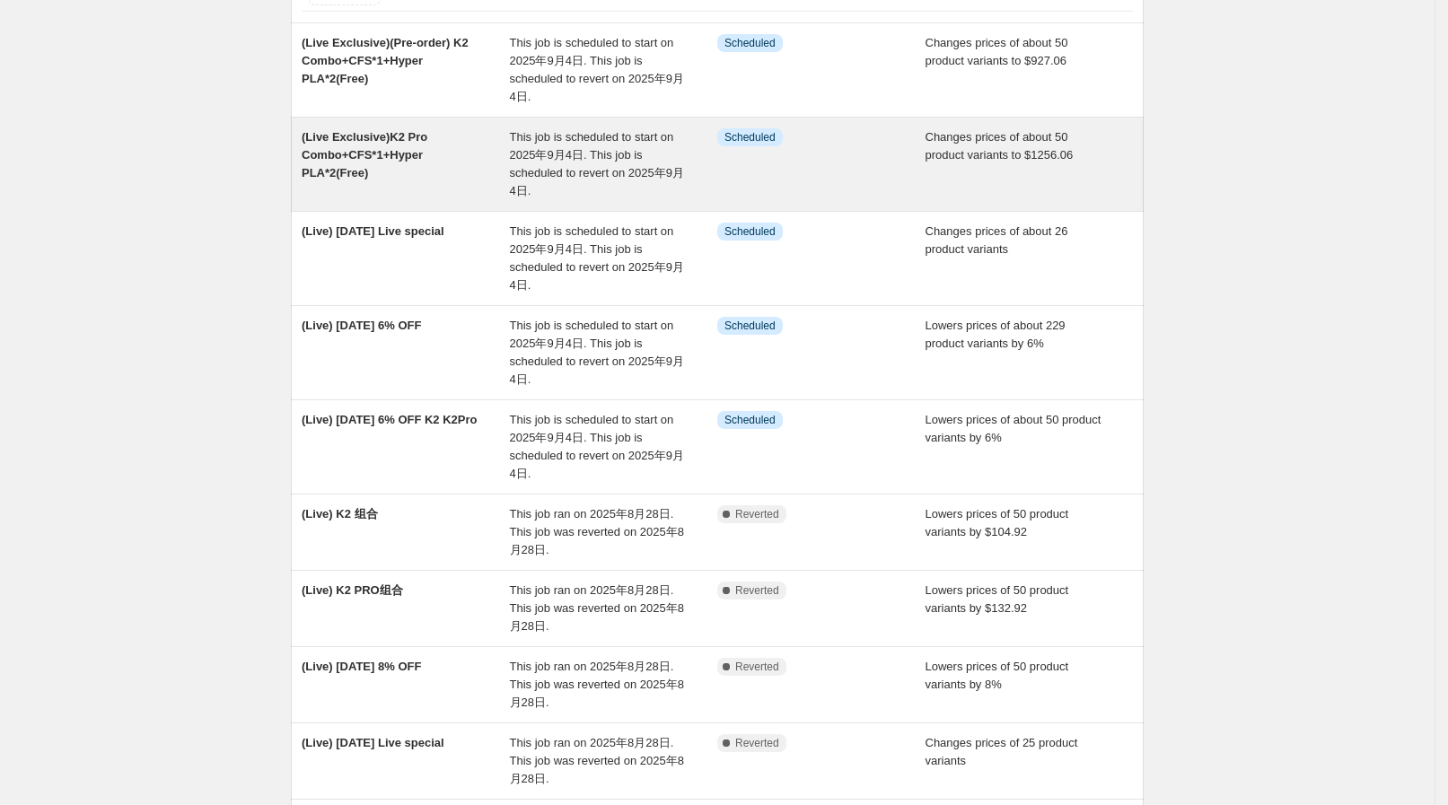
scroll to position [224, 0]
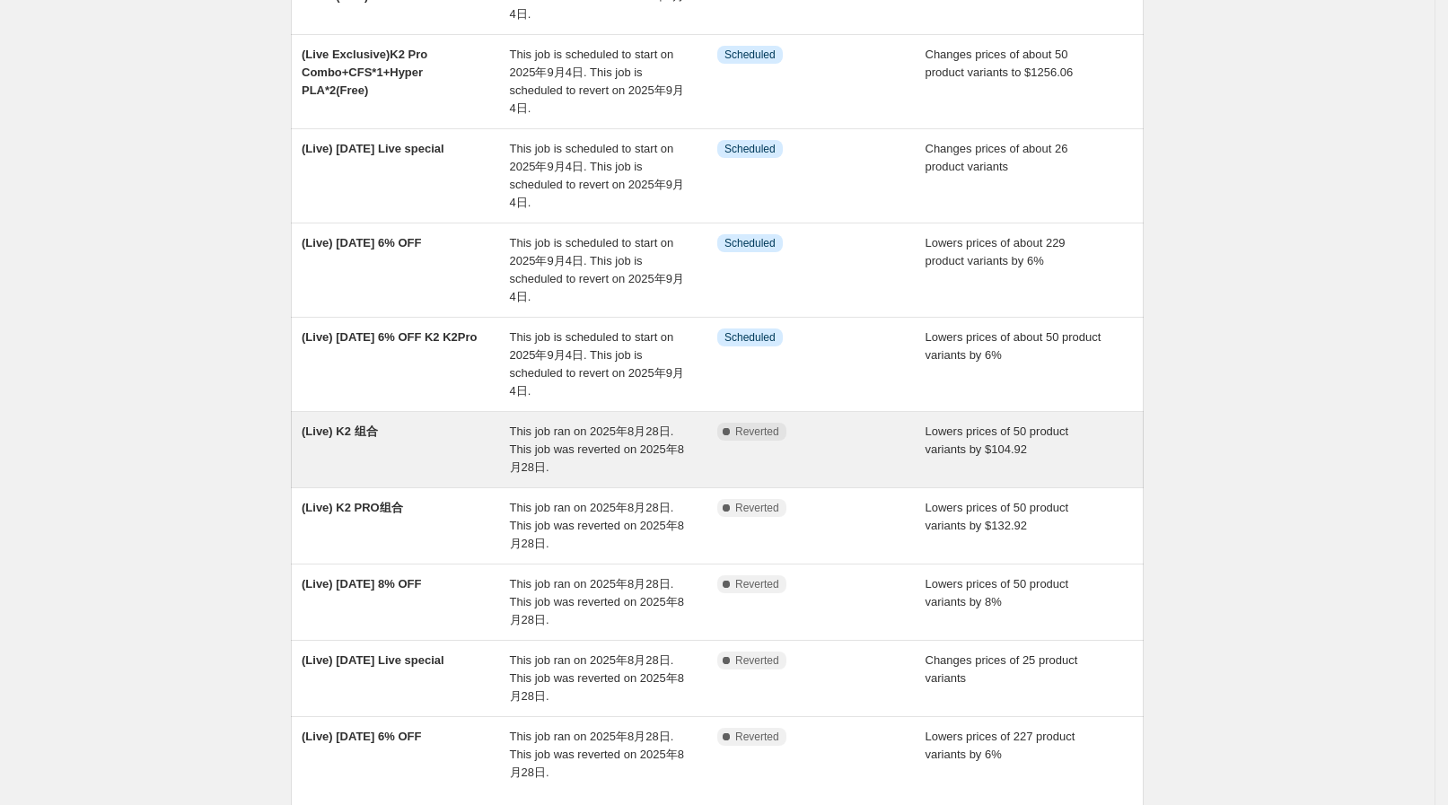
click at [866, 444] on div "Complete Reverted" at bounding box center [821, 450] width 208 height 54
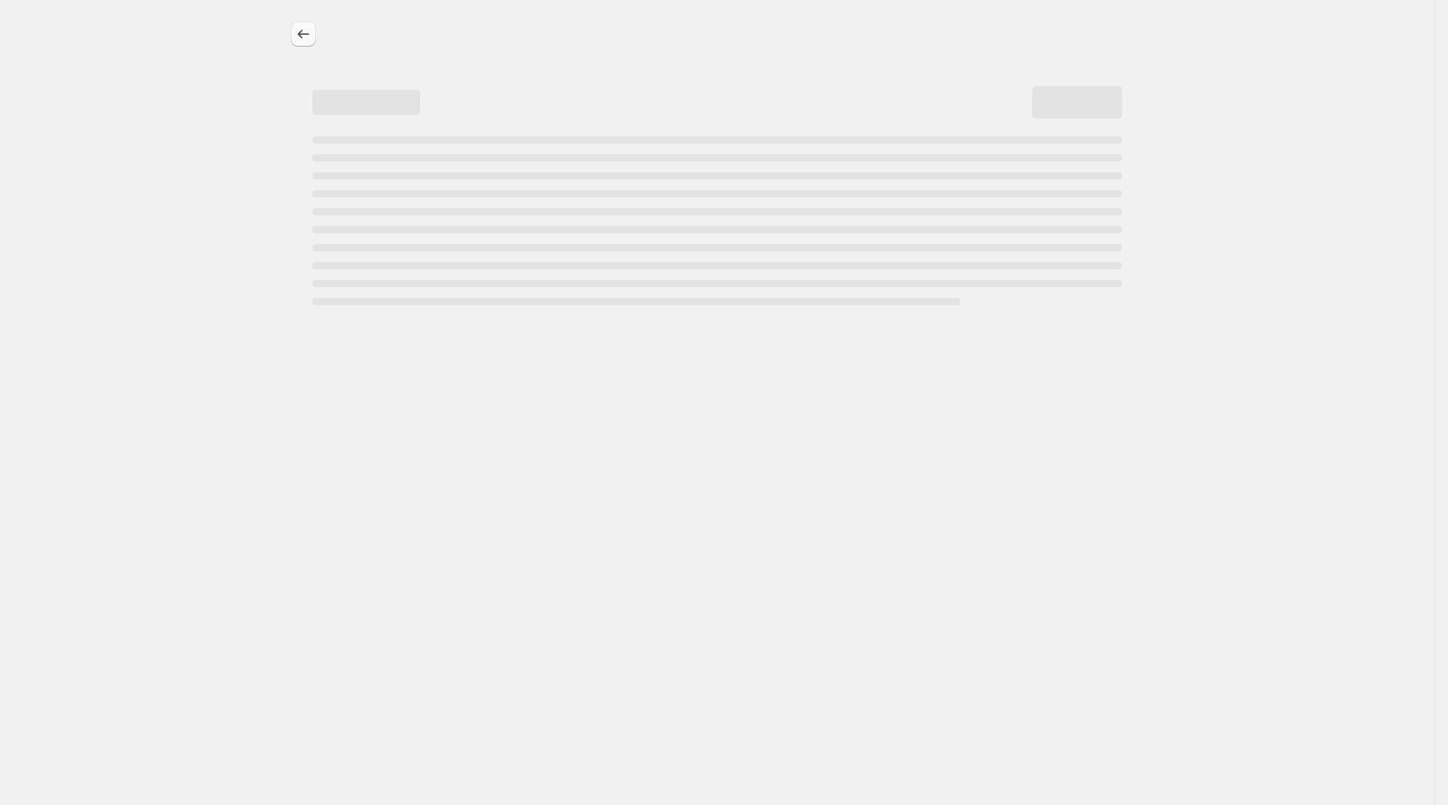
select select "by"
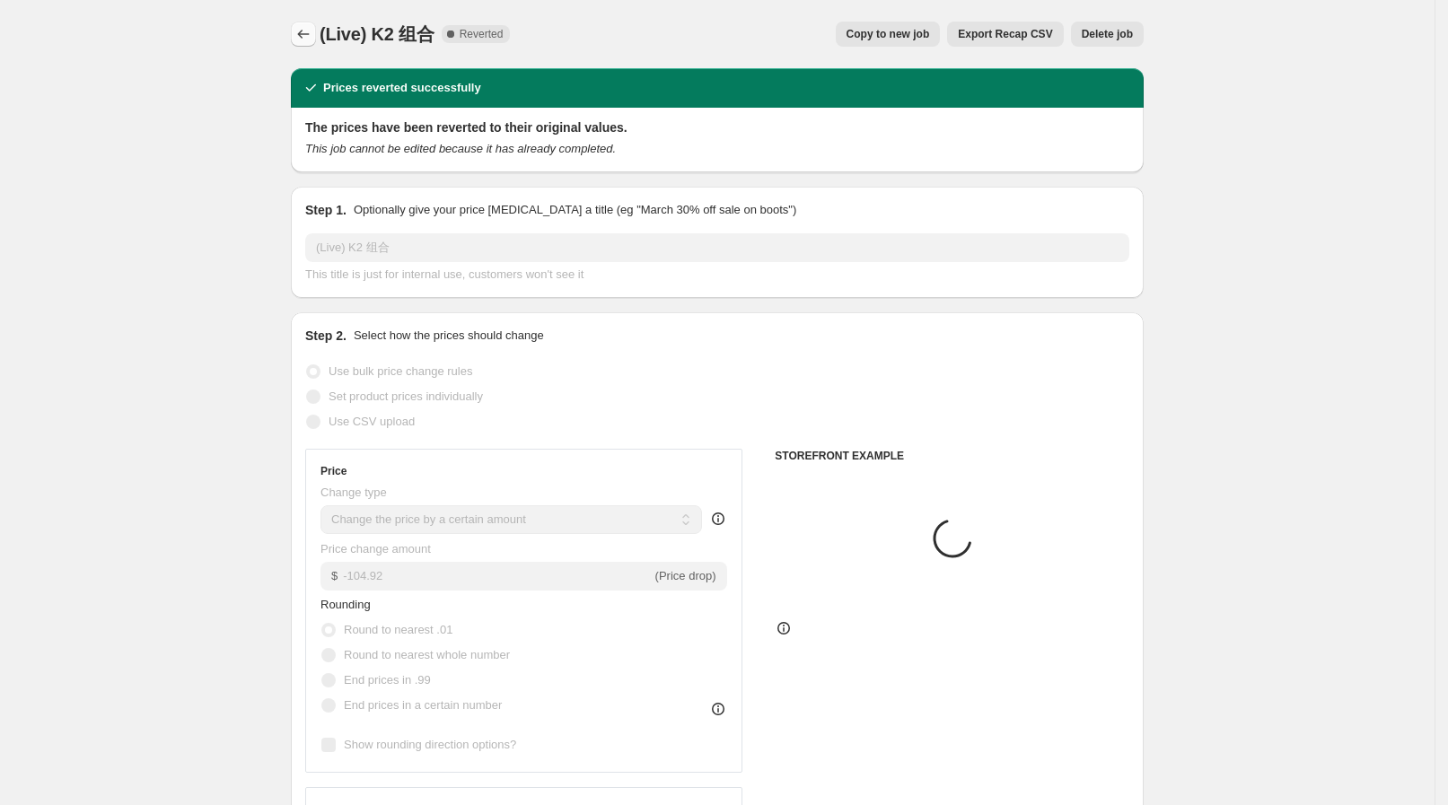
click at [303, 31] on icon "Price change jobs" at bounding box center [303, 34] width 18 height 18
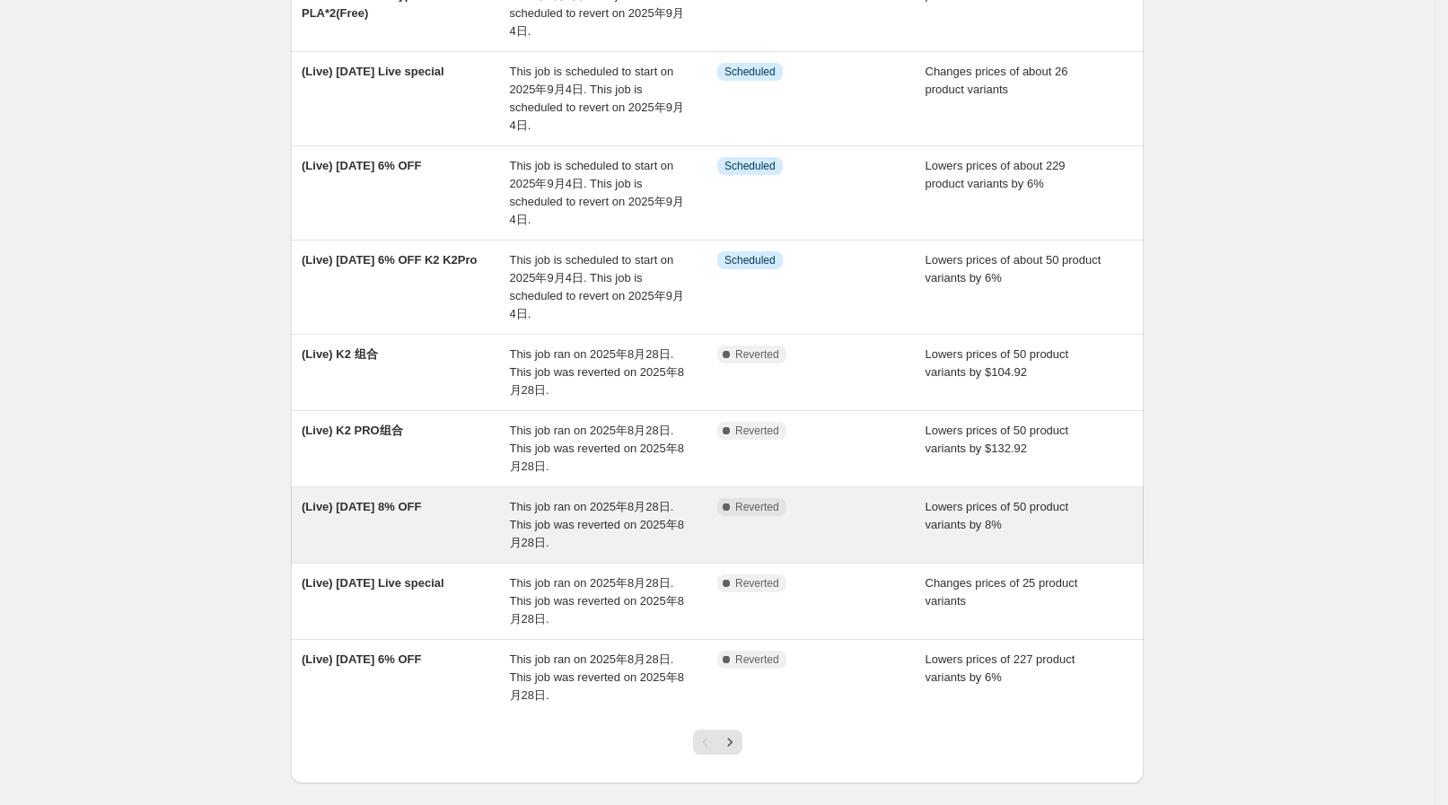
scroll to position [337, 0]
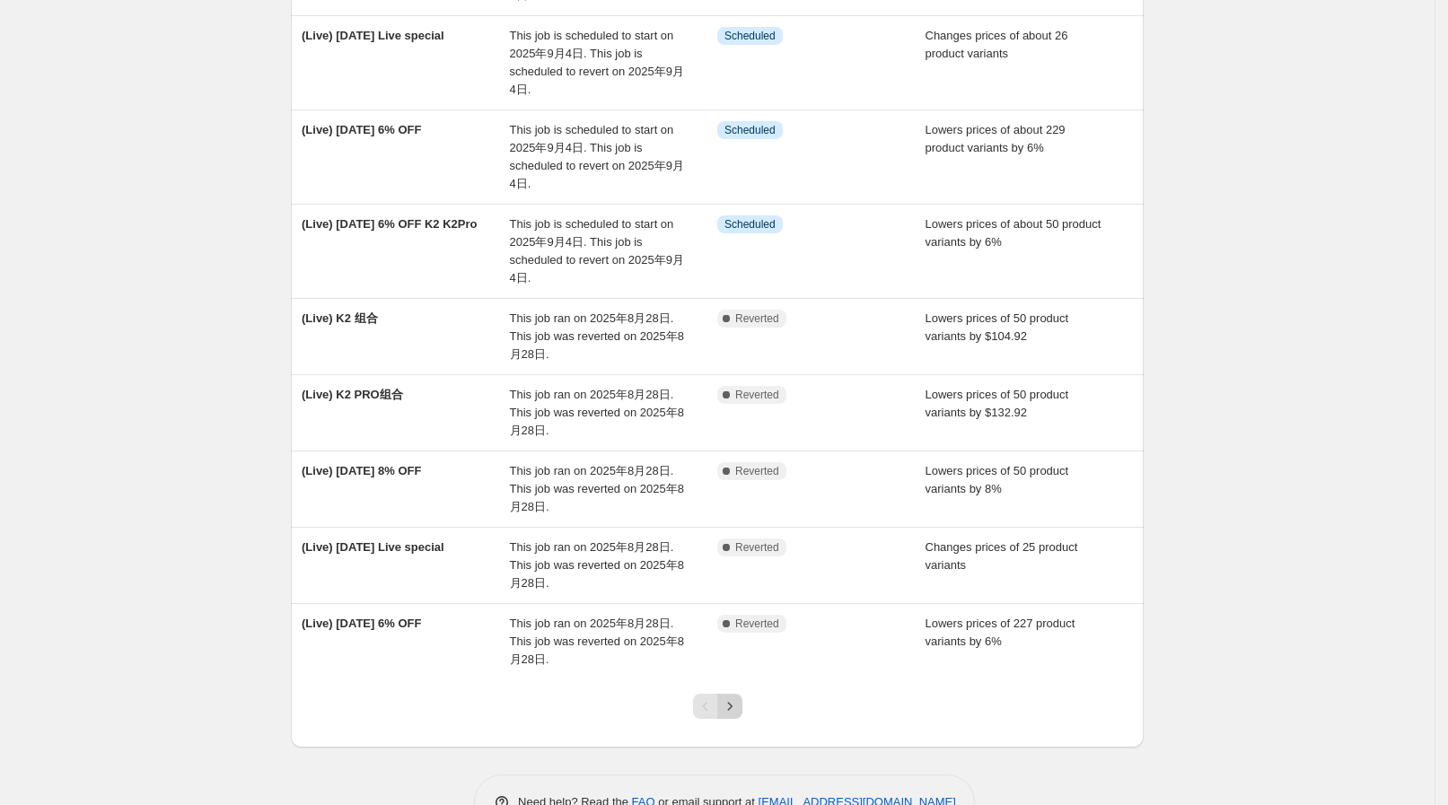
click at [742, 697] on button "Next" at bounding box center [729, 706] width 25 height 25
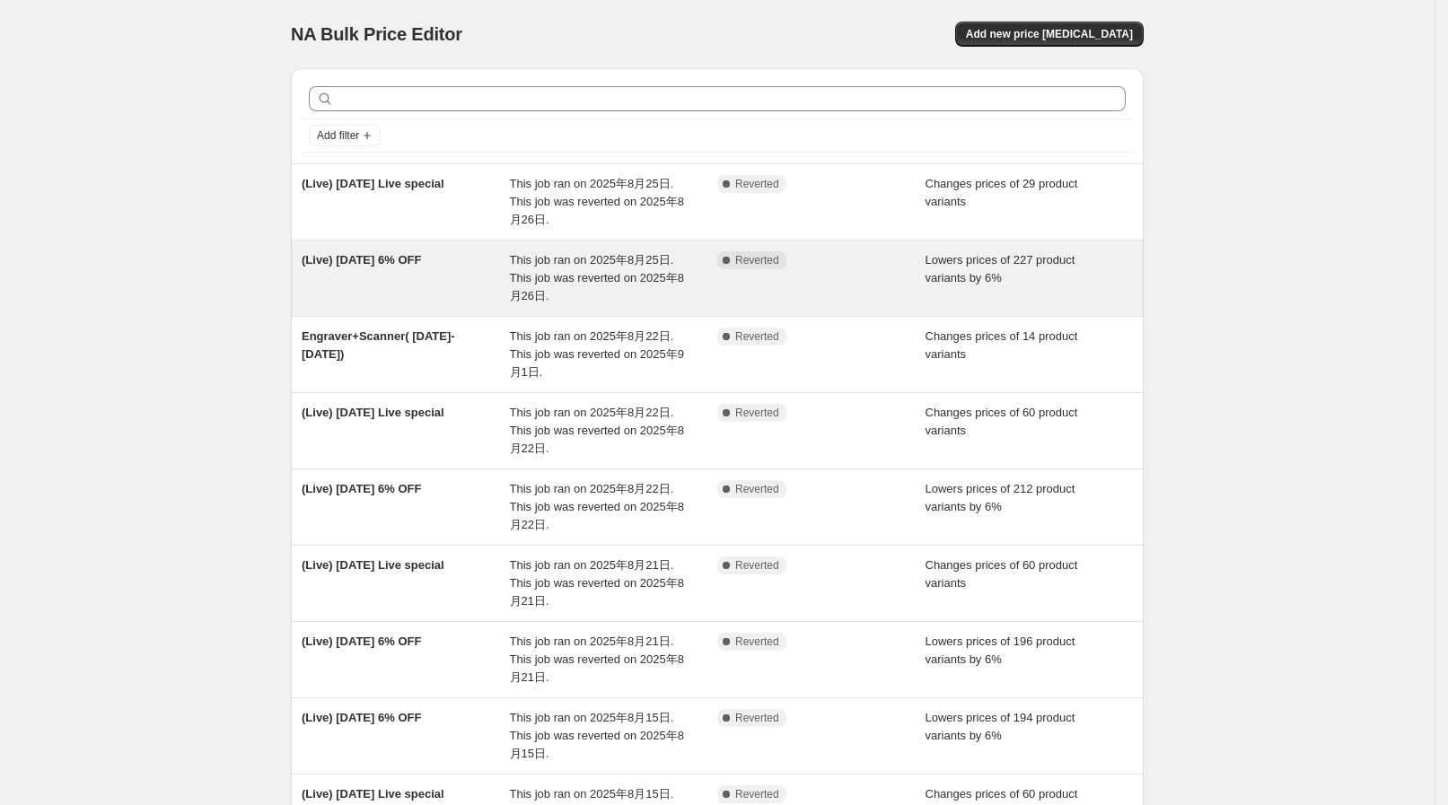
scroll to position [224, 0]
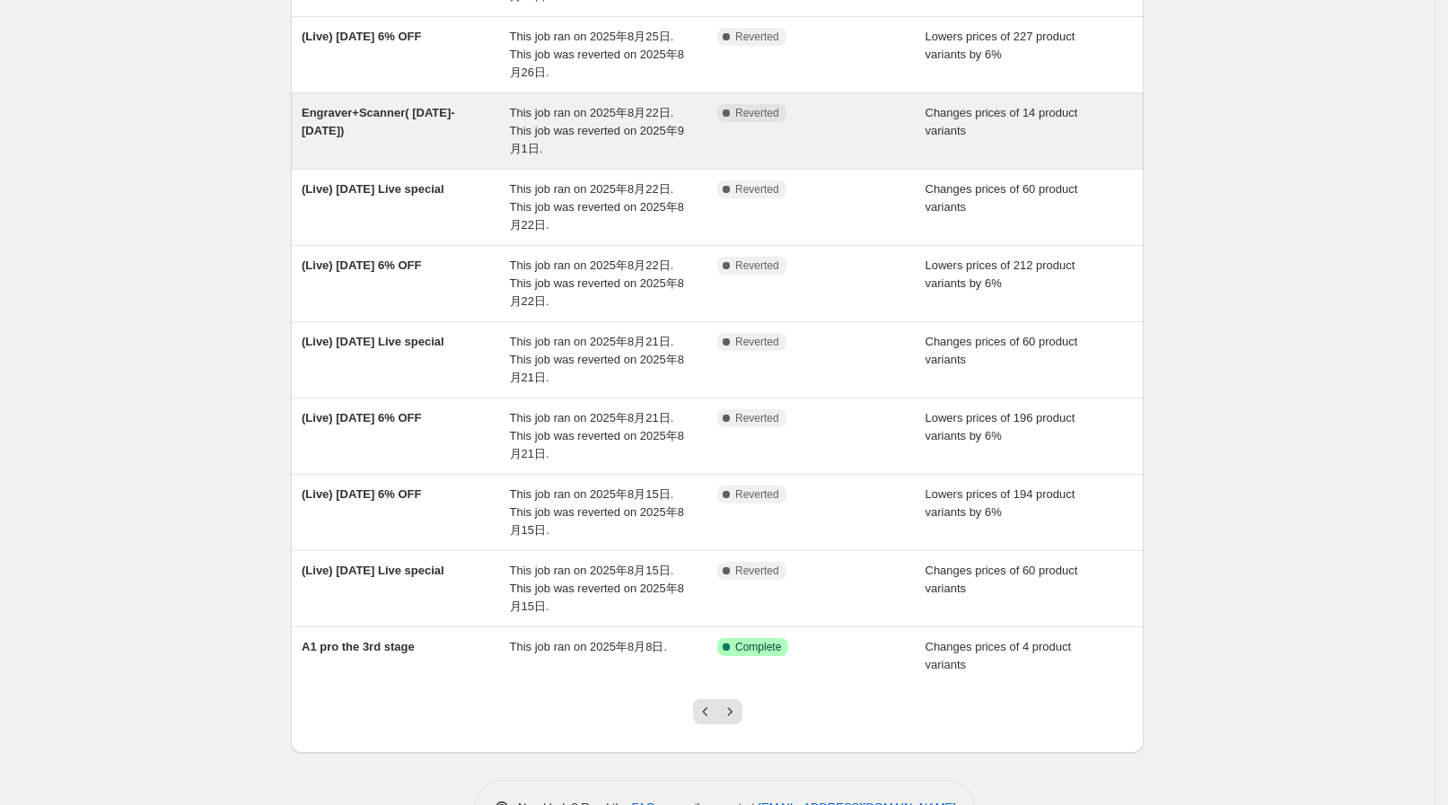
click at [461, 121] on div "Engraver+Scanner( [DATE]-[DATE])" at bounding box center [406, 131] width 208 height 54
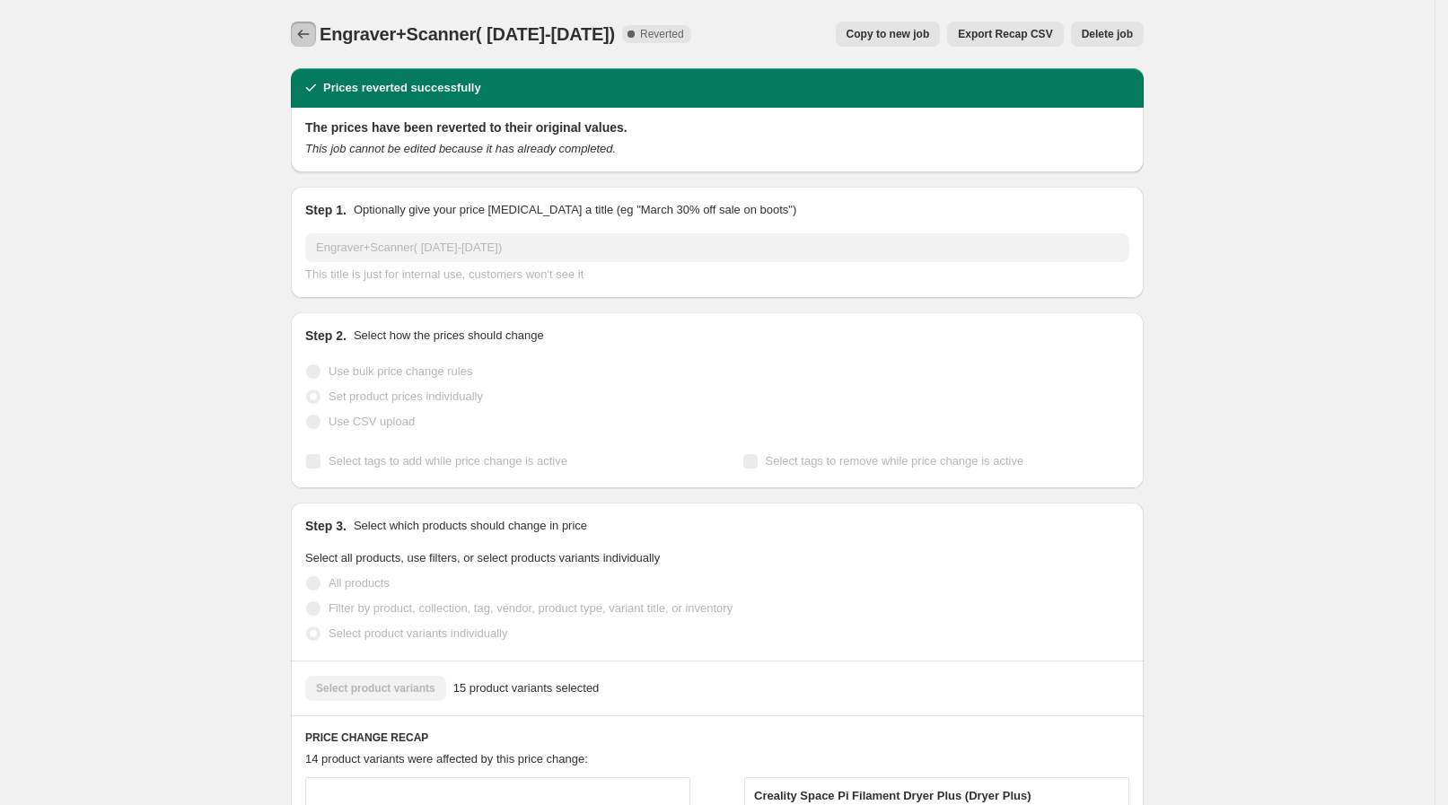
click at [308, 44] on button "Price change jobs" at bounding box center [303, 34] width 25 height 25
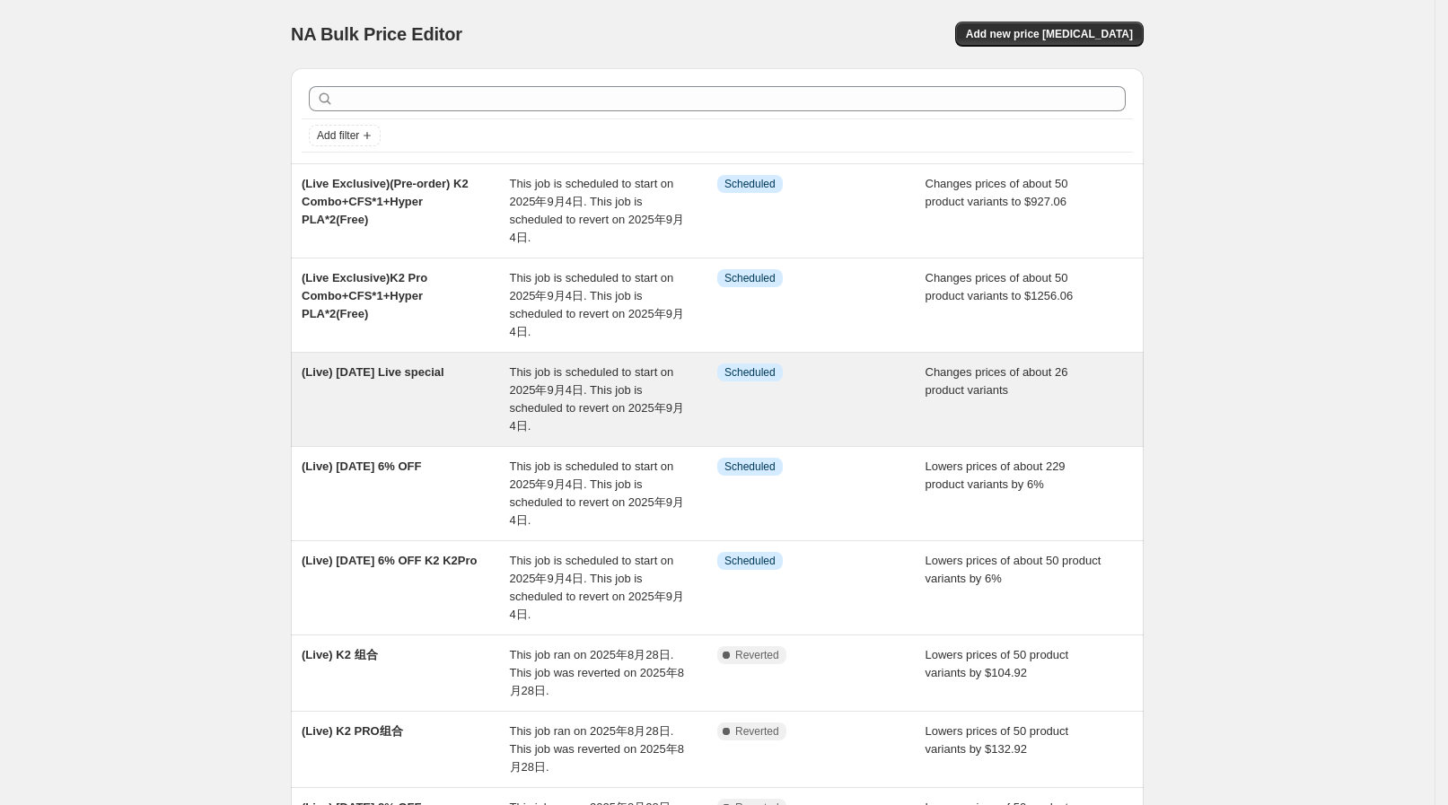
click at [477, 367] on div "(Live) [DATE] Live special" at bounding box center [406, 400] width 208 height 72
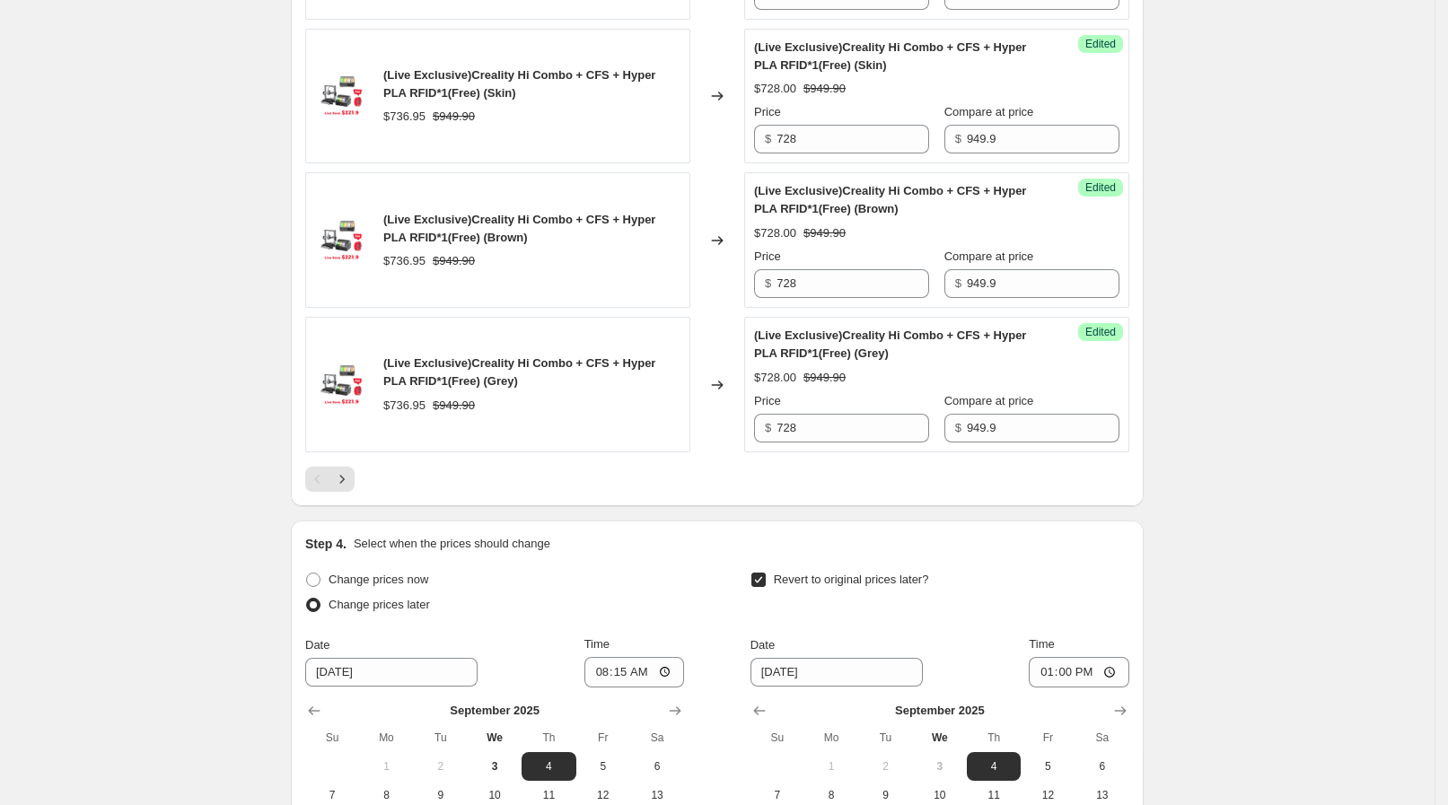
scroll to position [3473, 0]
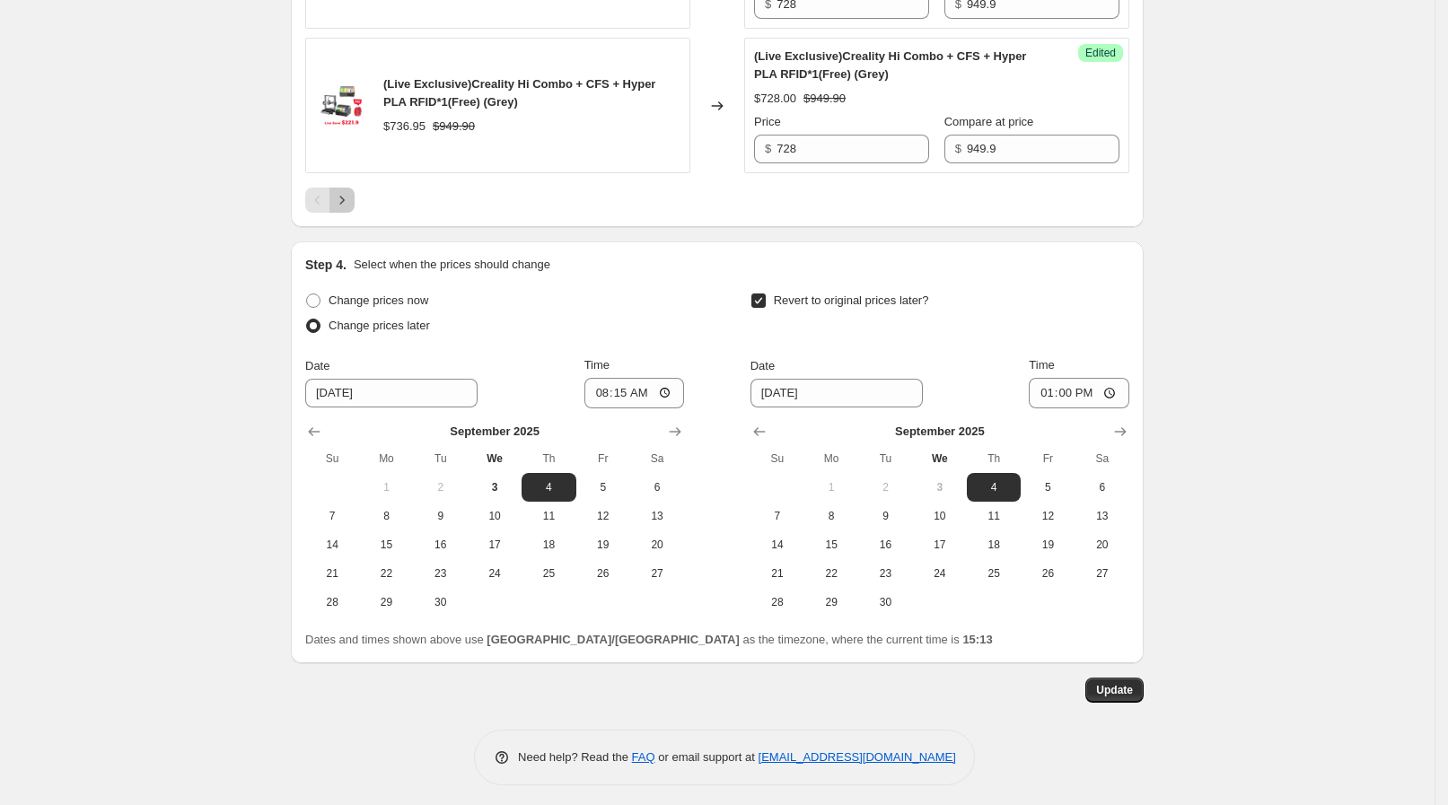
click at [350, 202] on button "Next" at bounding box center [341, 200] width 25 height 25
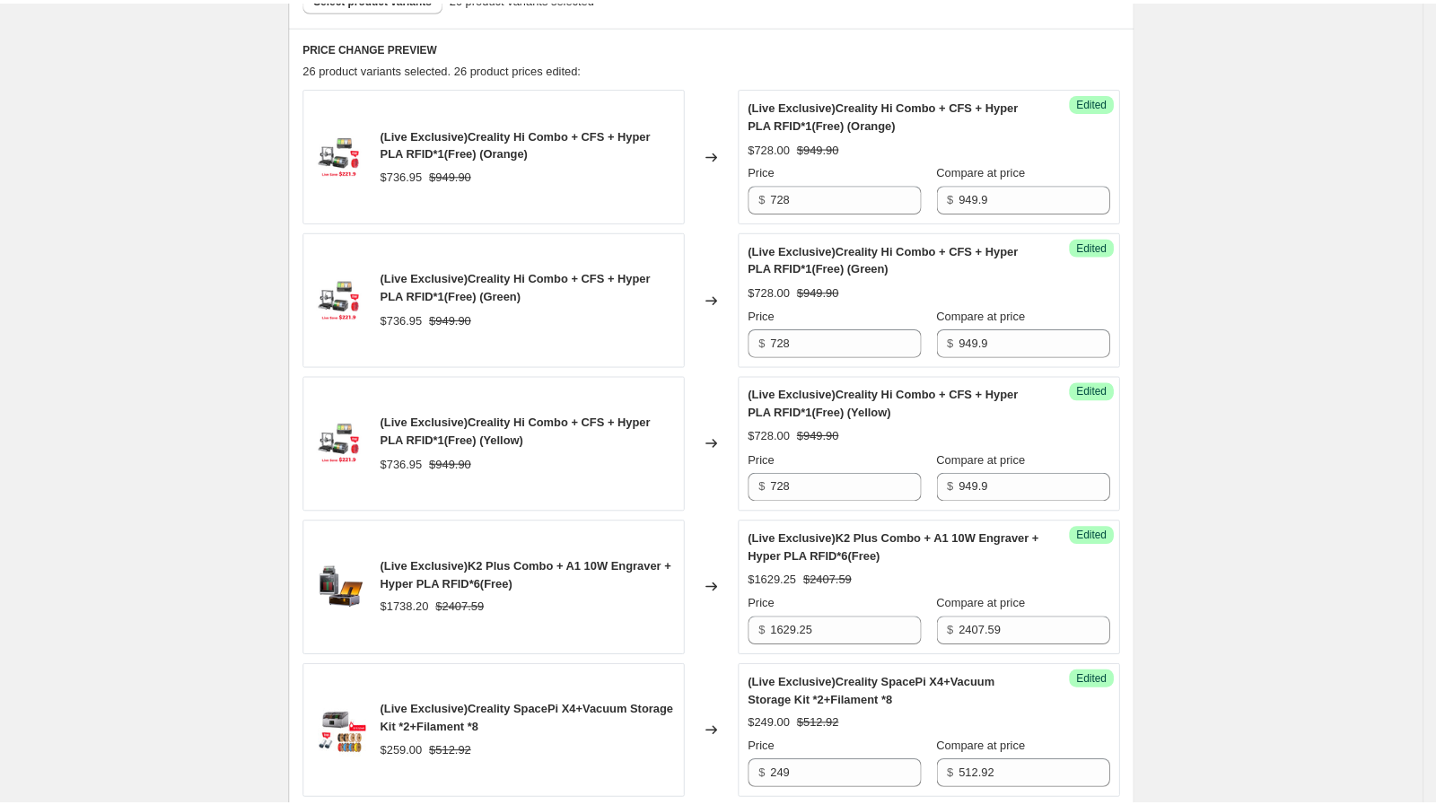
scroll to position [559, 0]
